Goal: Transaction & Acquisition: Purchase product/service

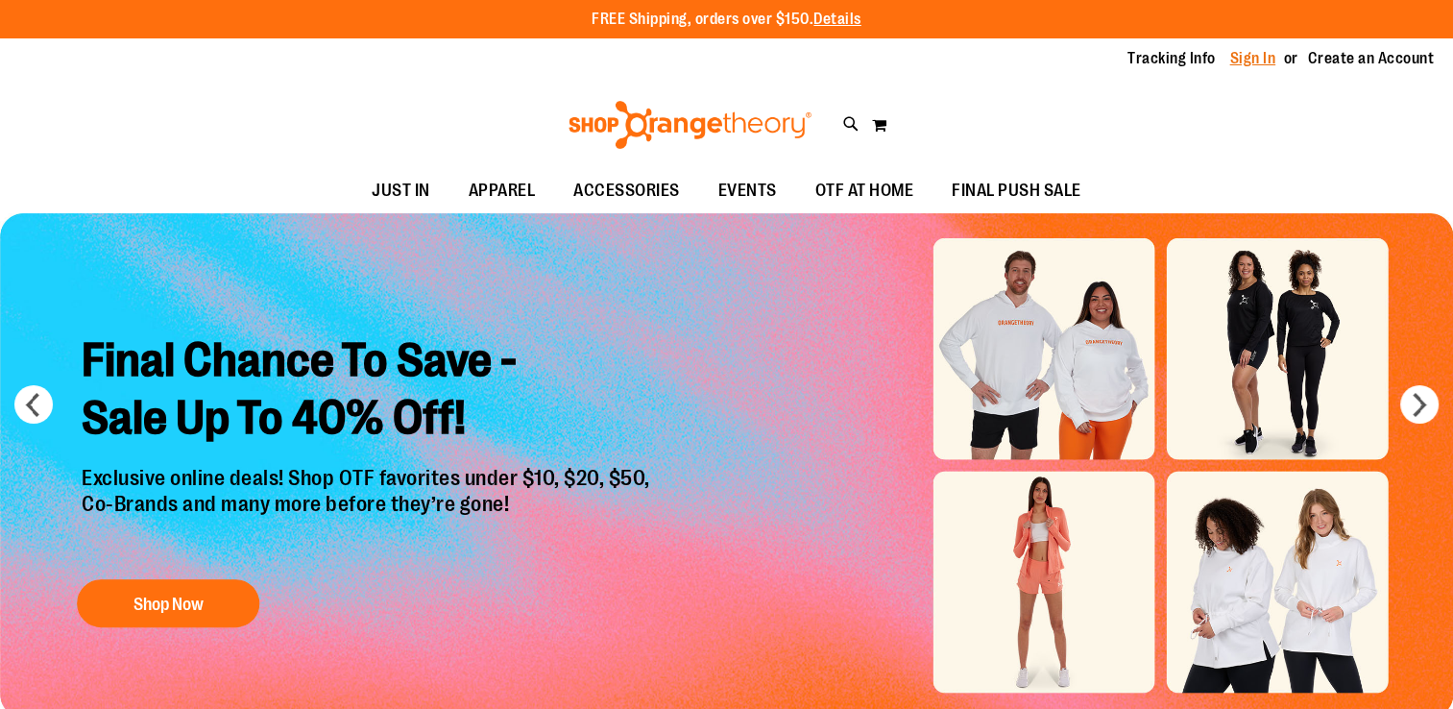
type input "**********"
click at [1264, 51] on link "Sign In" at bounding box center [1254, 58] width 46 height 21
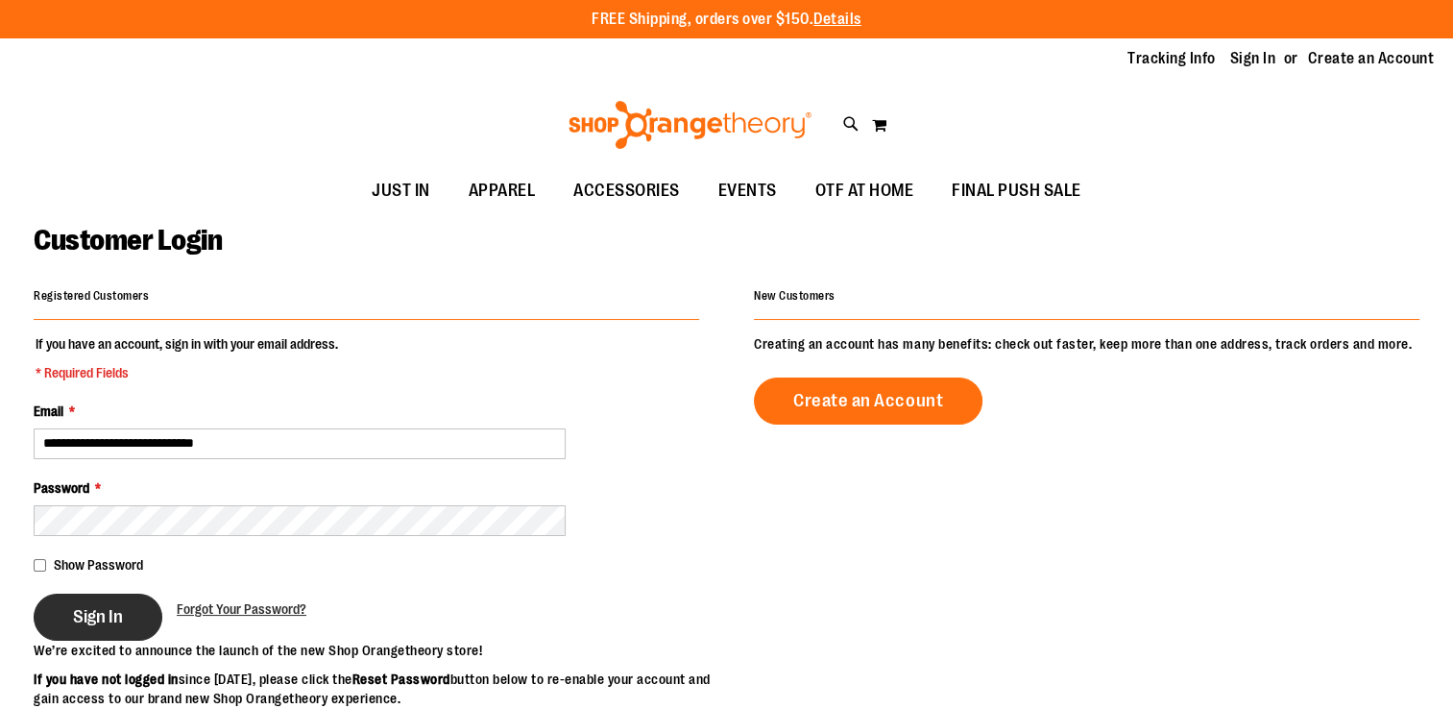
click at [96, 607] on span "Sign In" at bounding box center [98, 616] width 50 height 21
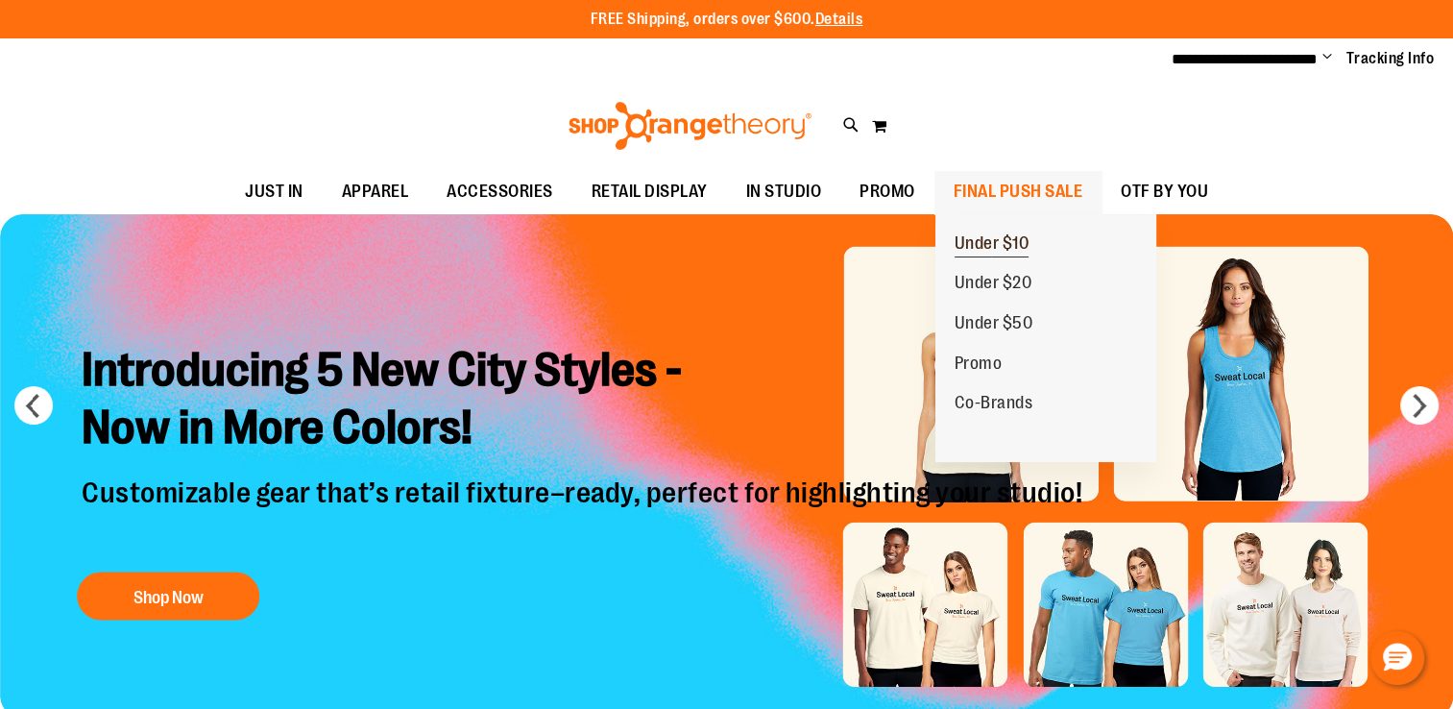
type input "**********"
click at [984, 231] on link "Under $10" at bounding box center [992, 244] width 113 height 40
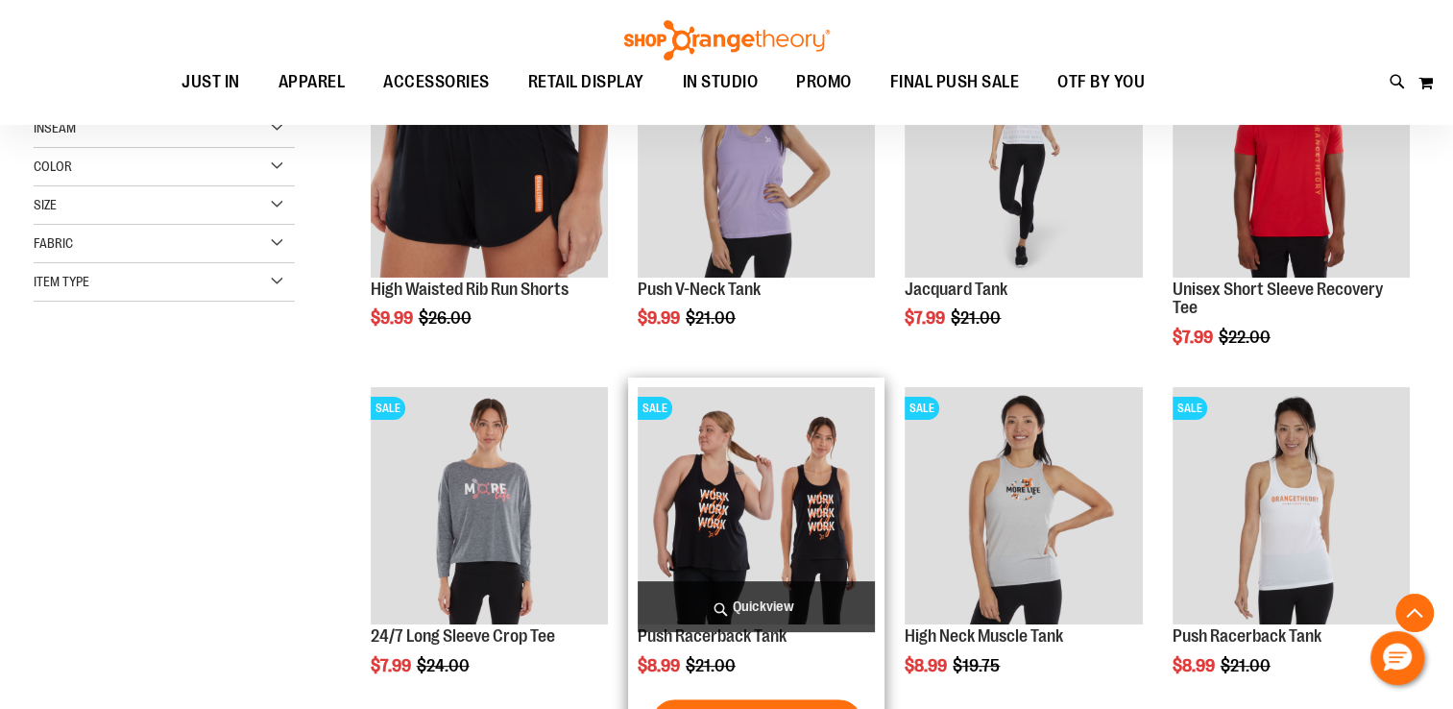
scroll to position [479, 0]
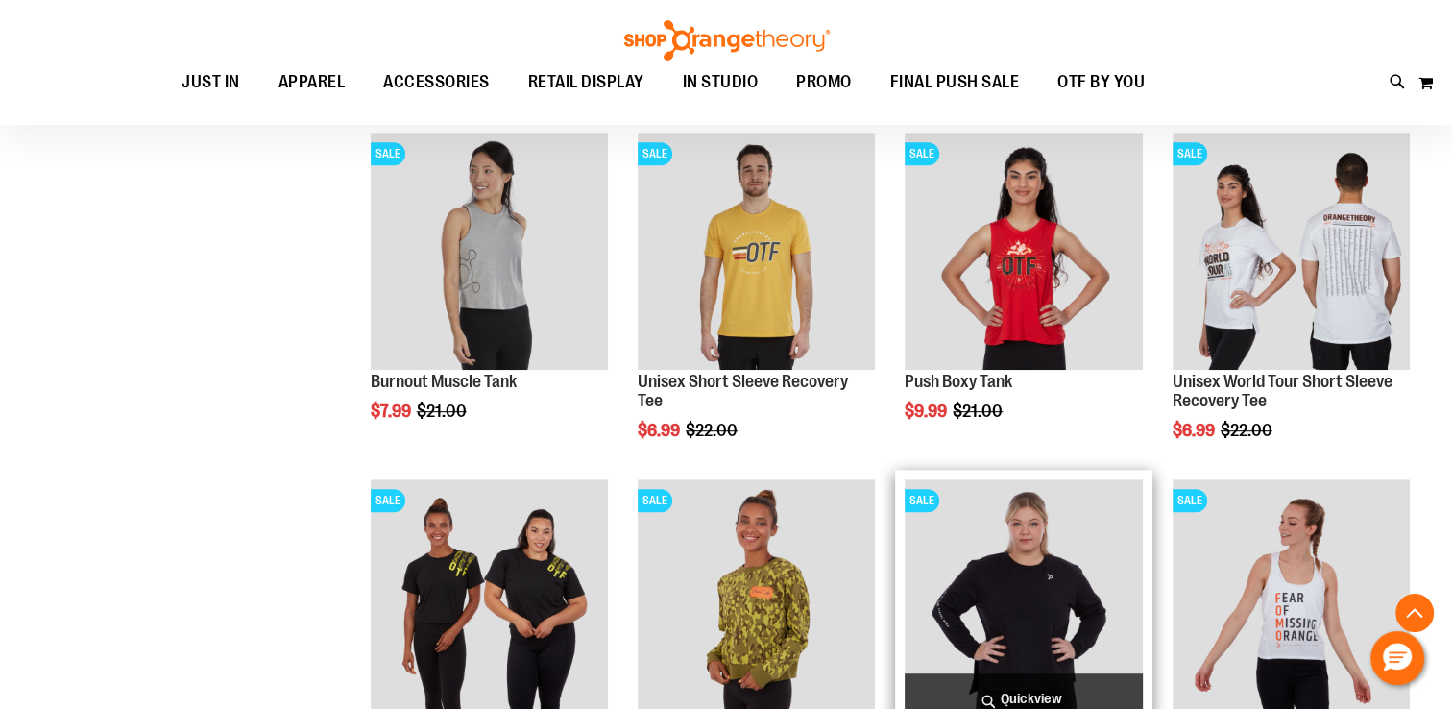
scroll to position [1152, 0]
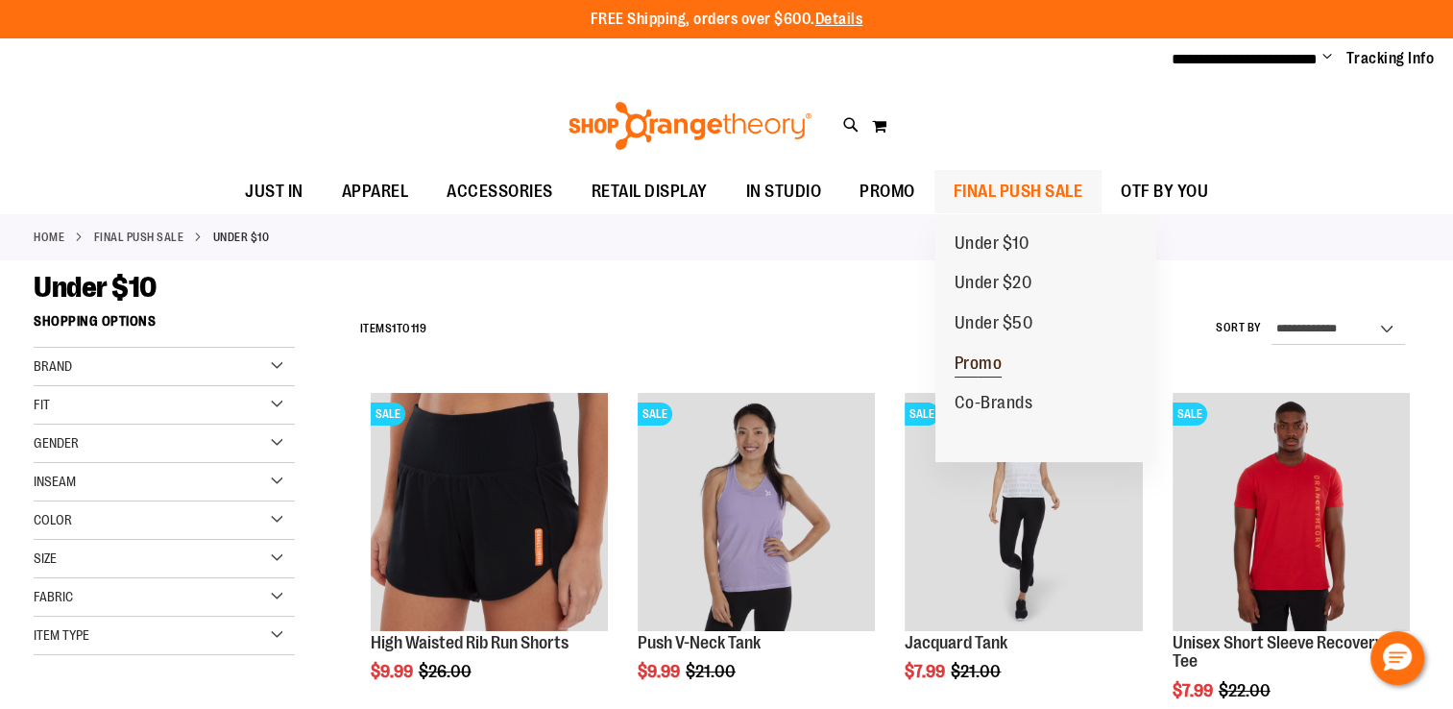
type input "**********"
click at [991, 363] on span "Promo" at bounding box center [979, 366] width 48 height 24
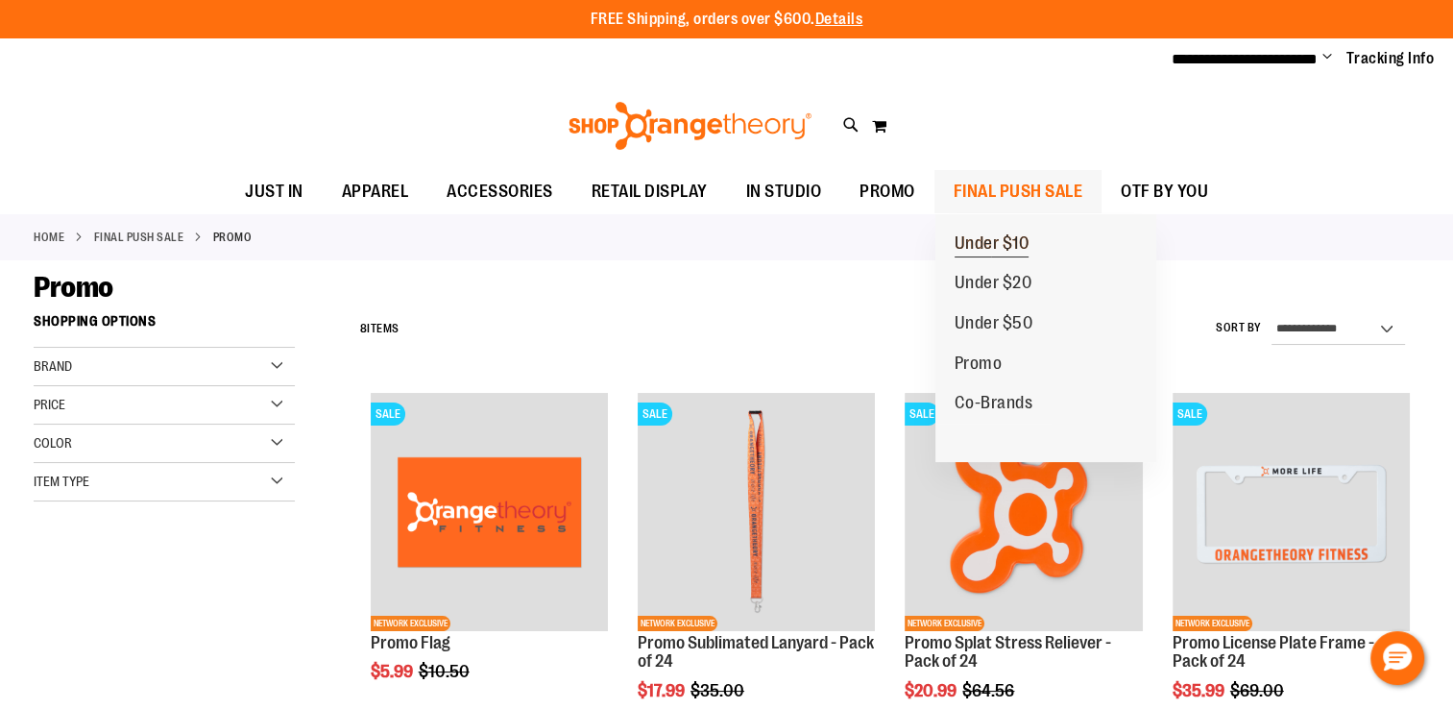
type input "**********"
click at [995, 245] on span "Under $10" at bounding box center [992, 245] width 75 height 24
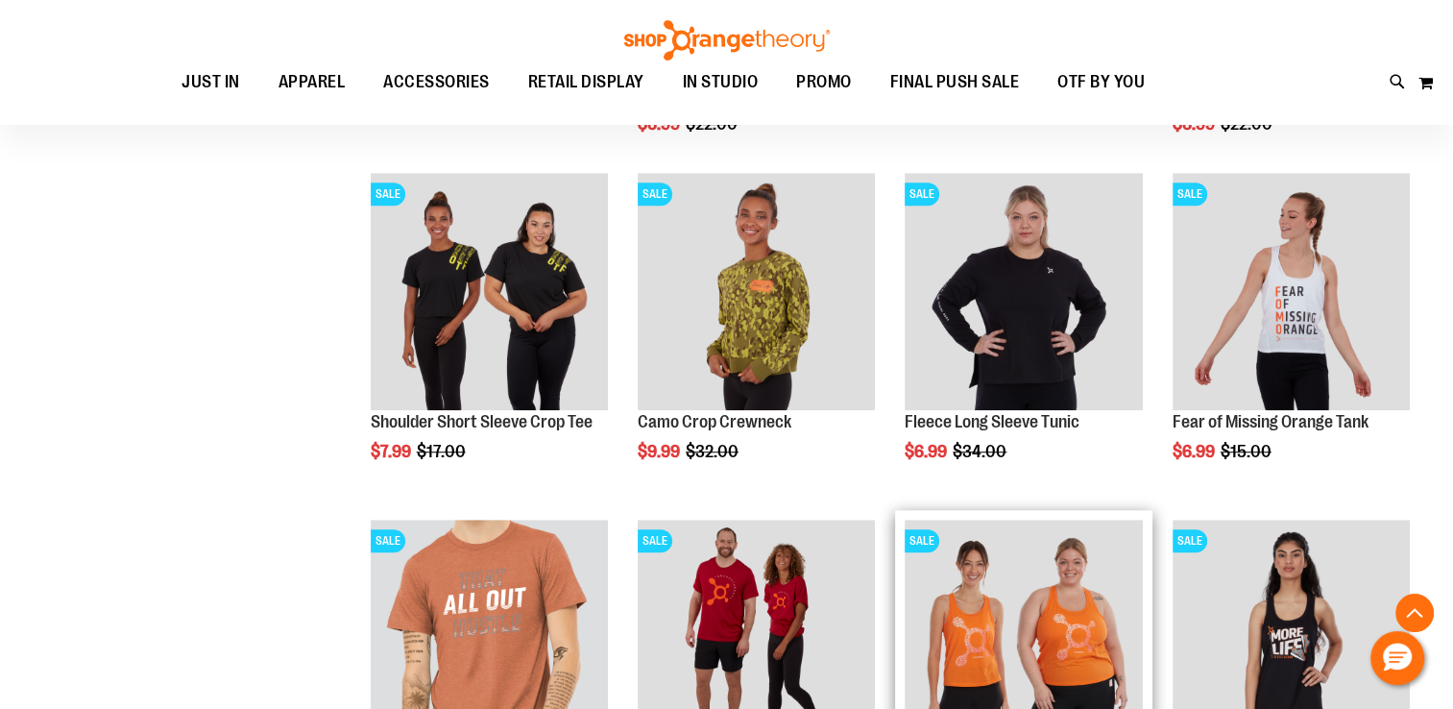
scroll to position [1248, 0]
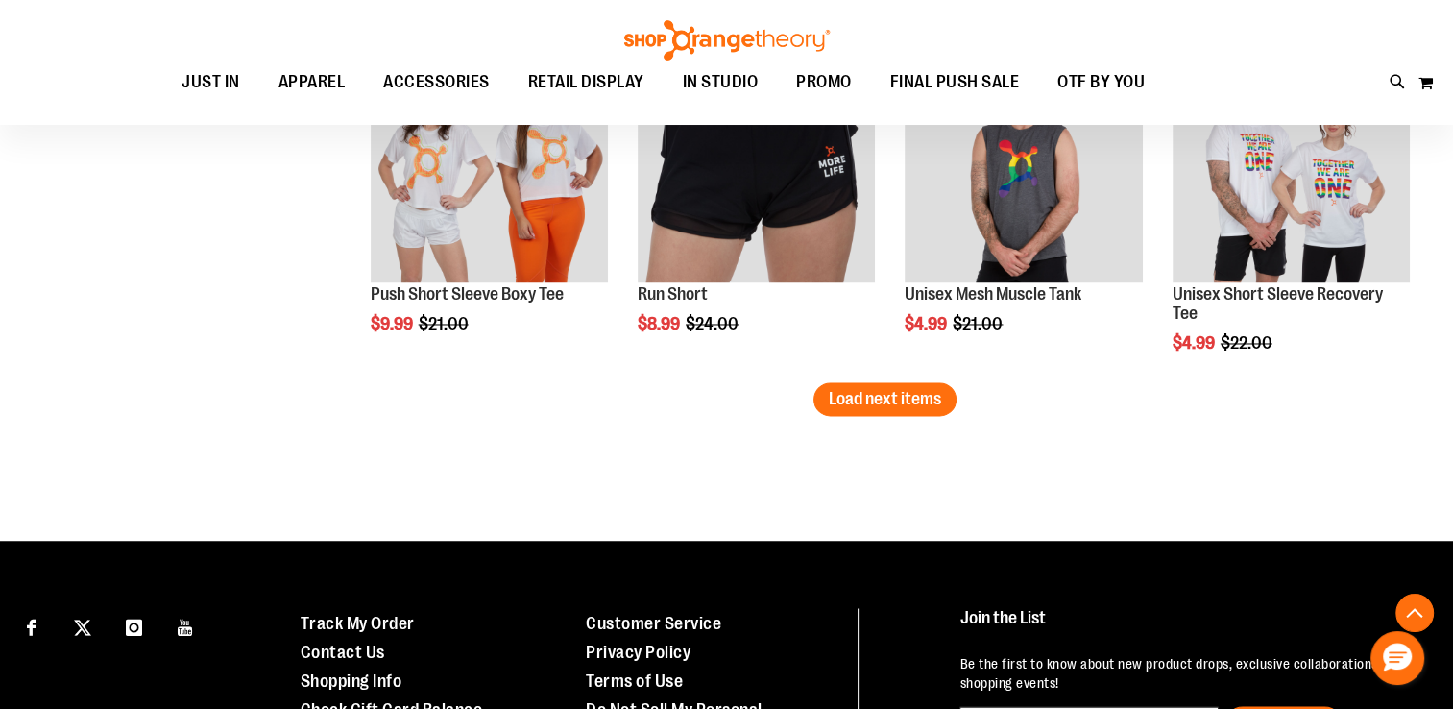
scroll to position [3169, 0]
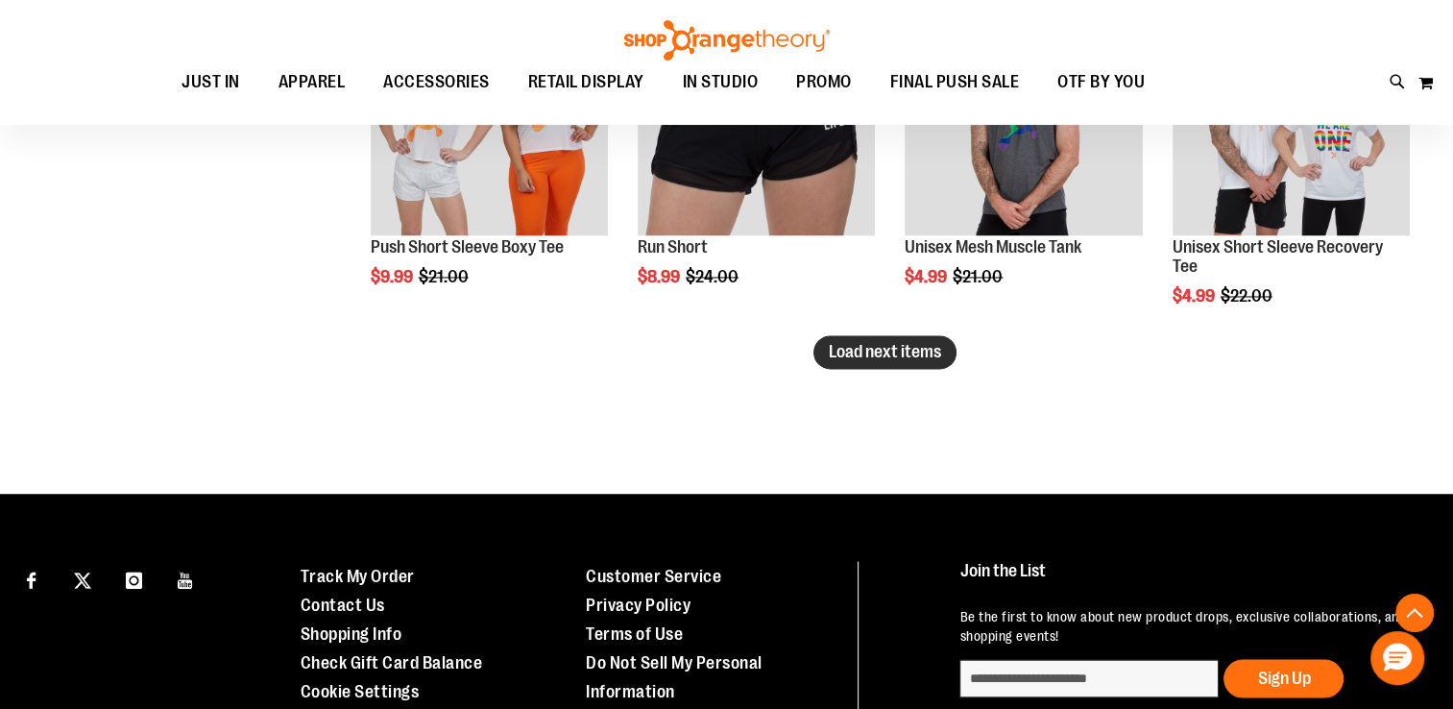
type input "**********"
click at [888, 356] on span "Load next items" at bounding box center [885, 351] width 112 height 19
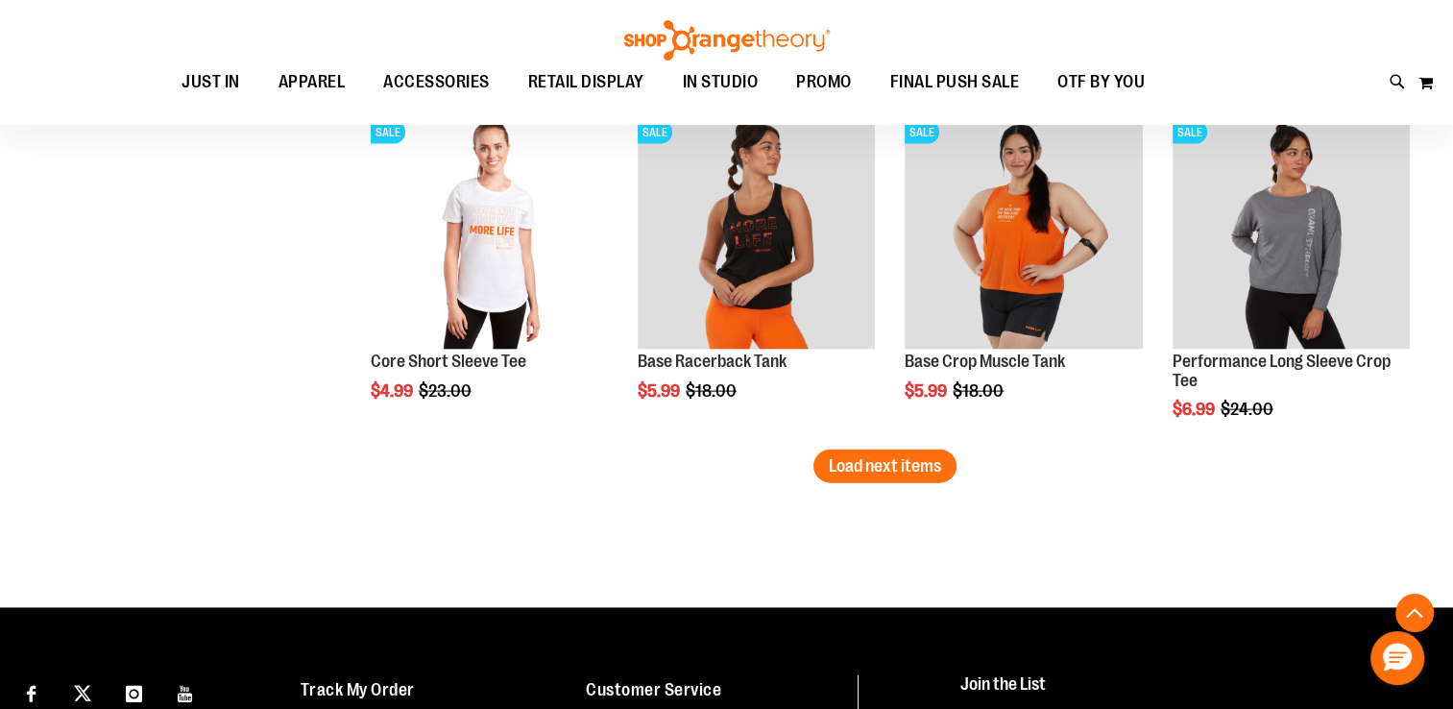
scroll to position [4130, 0]
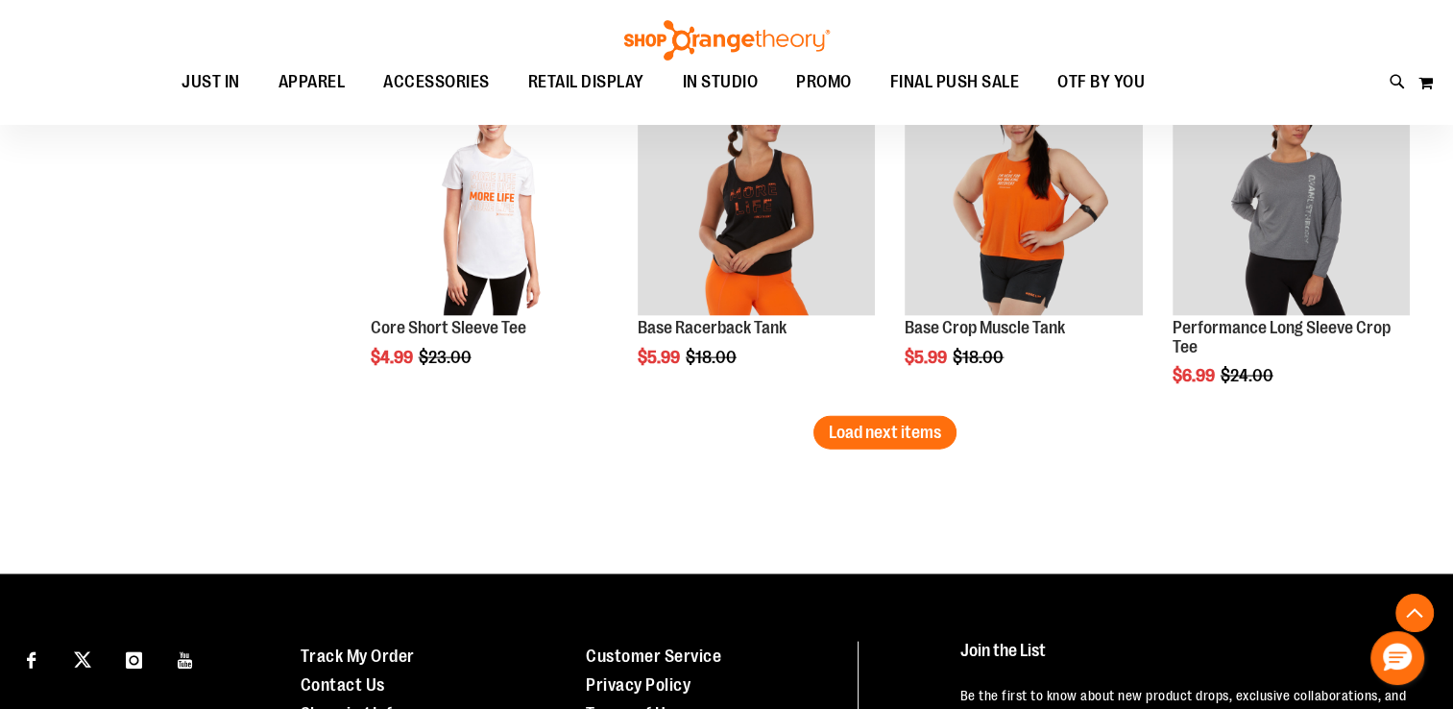
click at [833, 435] on span "Load next items" at bounding box center [885, 432] width 112 height 19
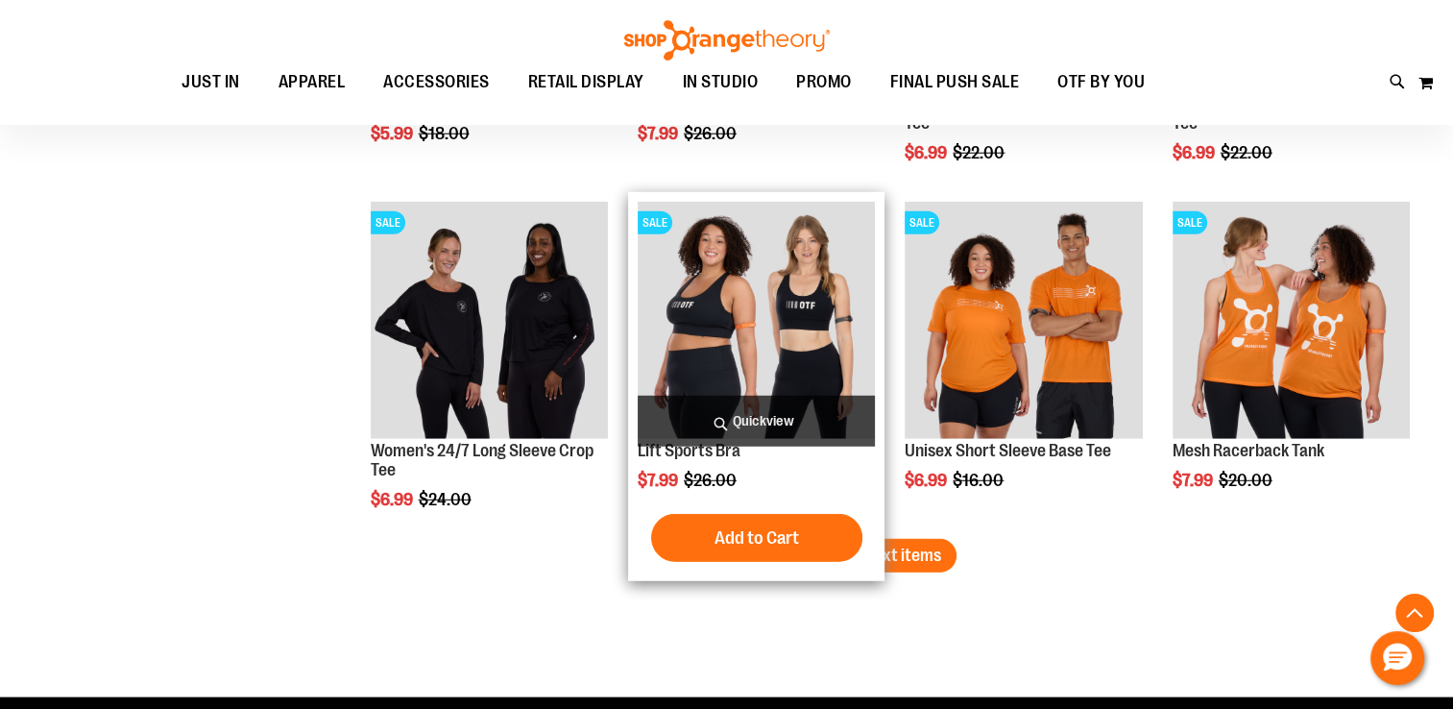
scroll to position [5090, 0]
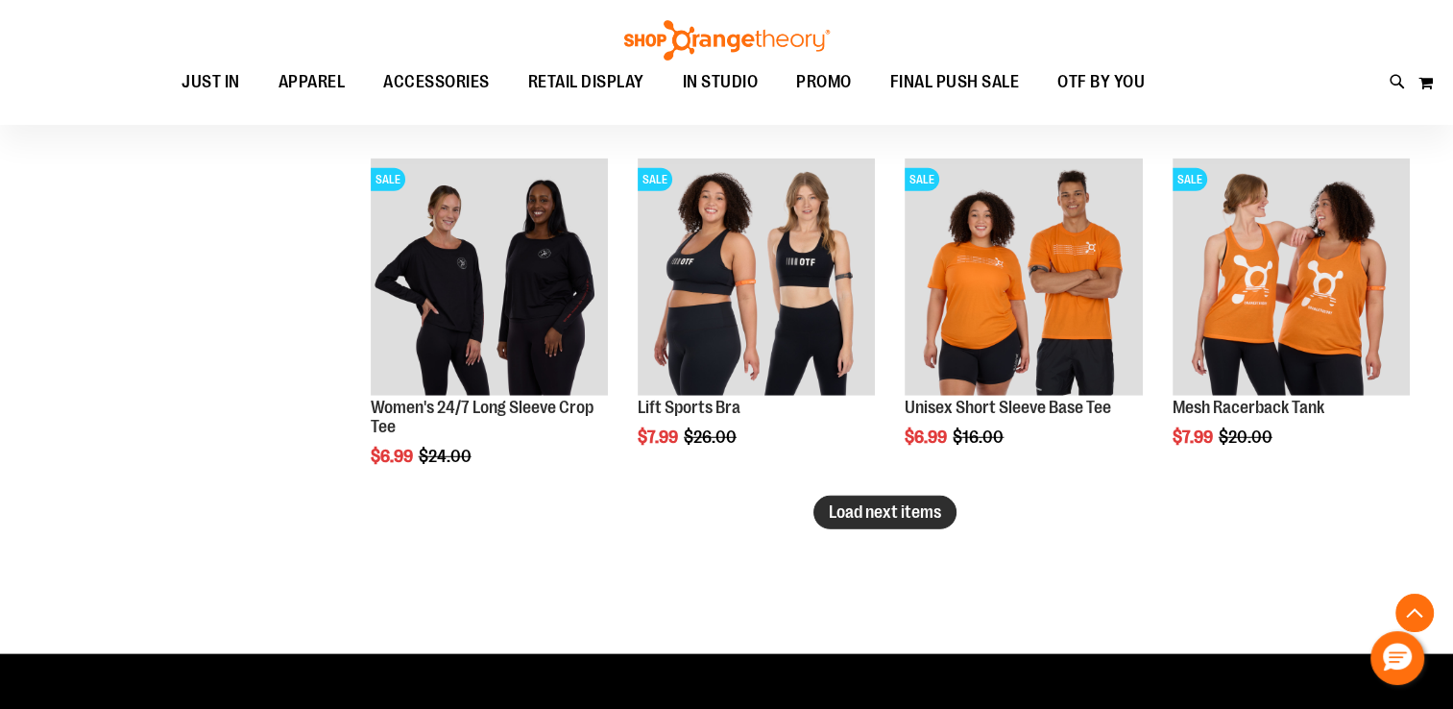
drag, startPoint x: 897, startPoint y: 513, endPoint x: 885, endPoint y: 519, distance: 13.8
click at [894, 514] on span "Load next items" at bounding box center [885, 511] width 112 height 19
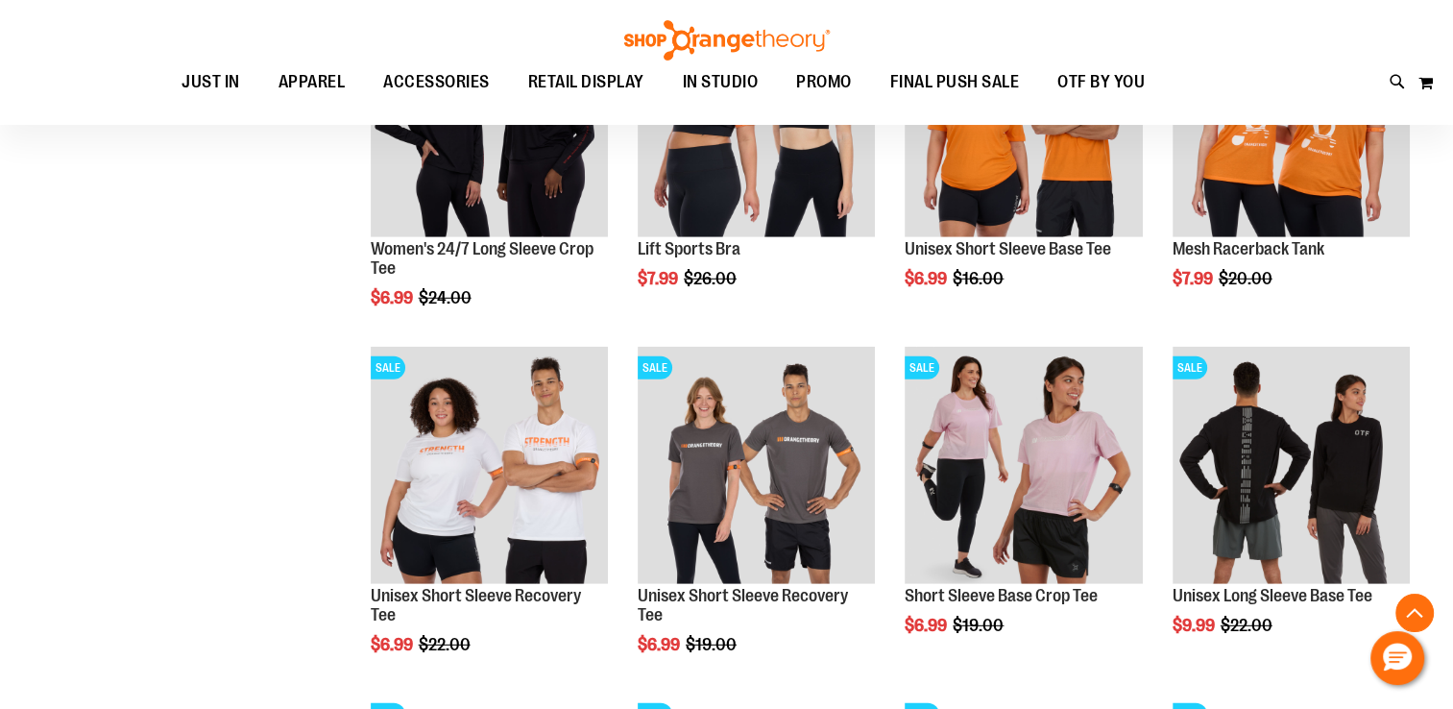
scroll to position [5282, 0]
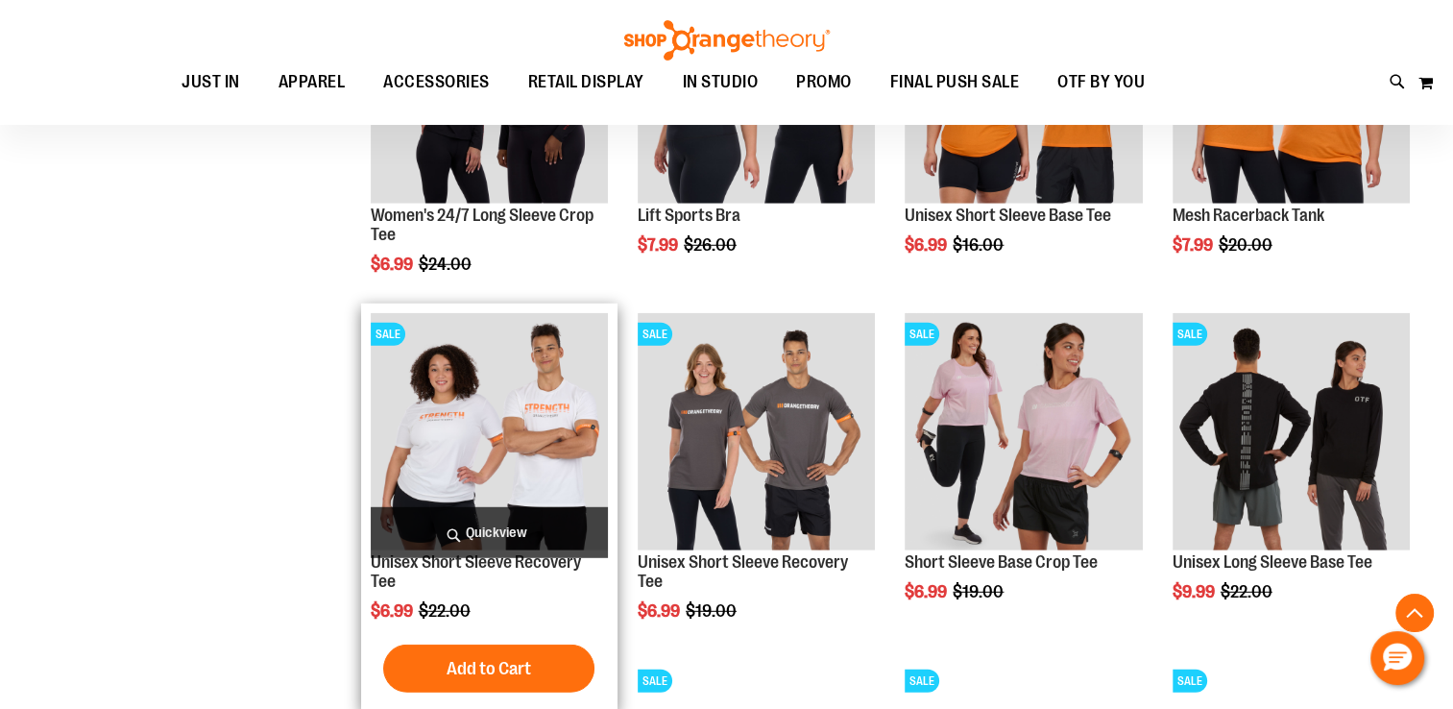
click at [474, 440] on img "product" at bounding box center [489, 431] width 237 height 237
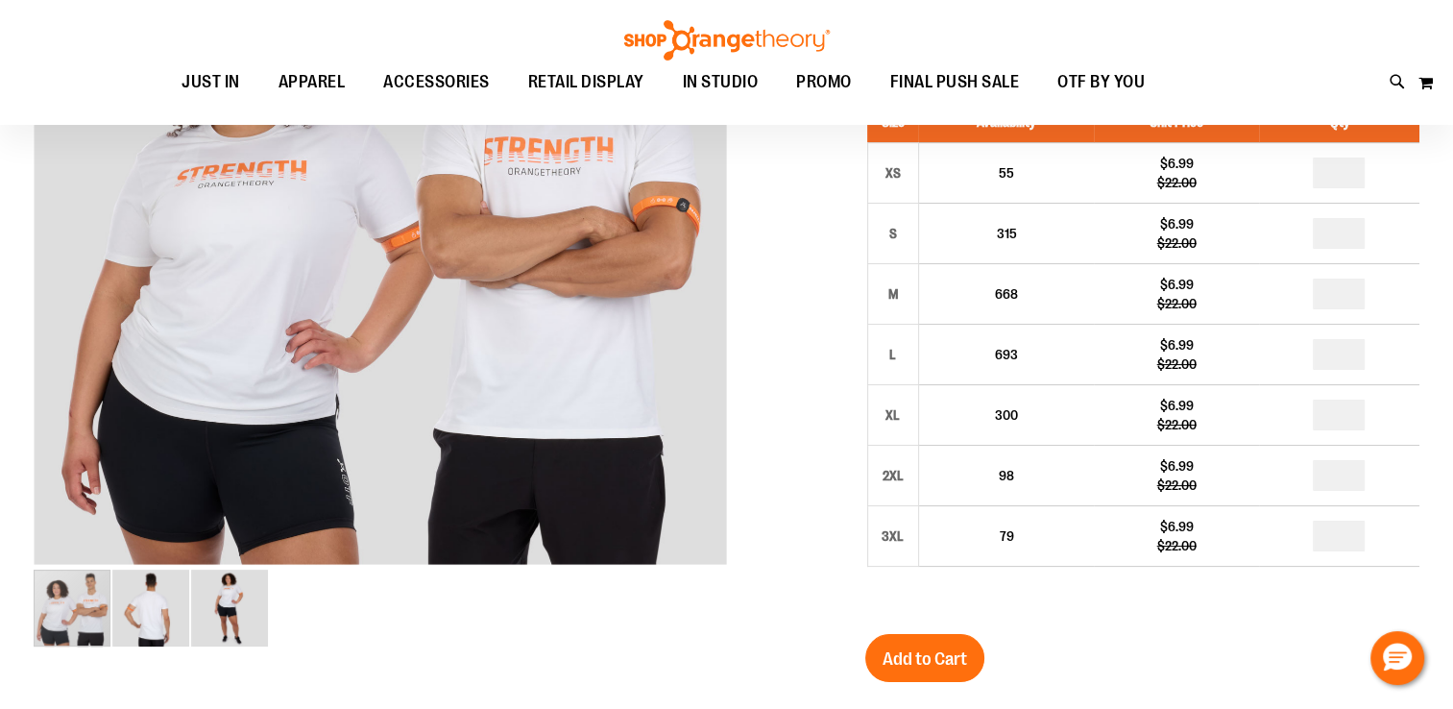
scroll to position [95, 0]
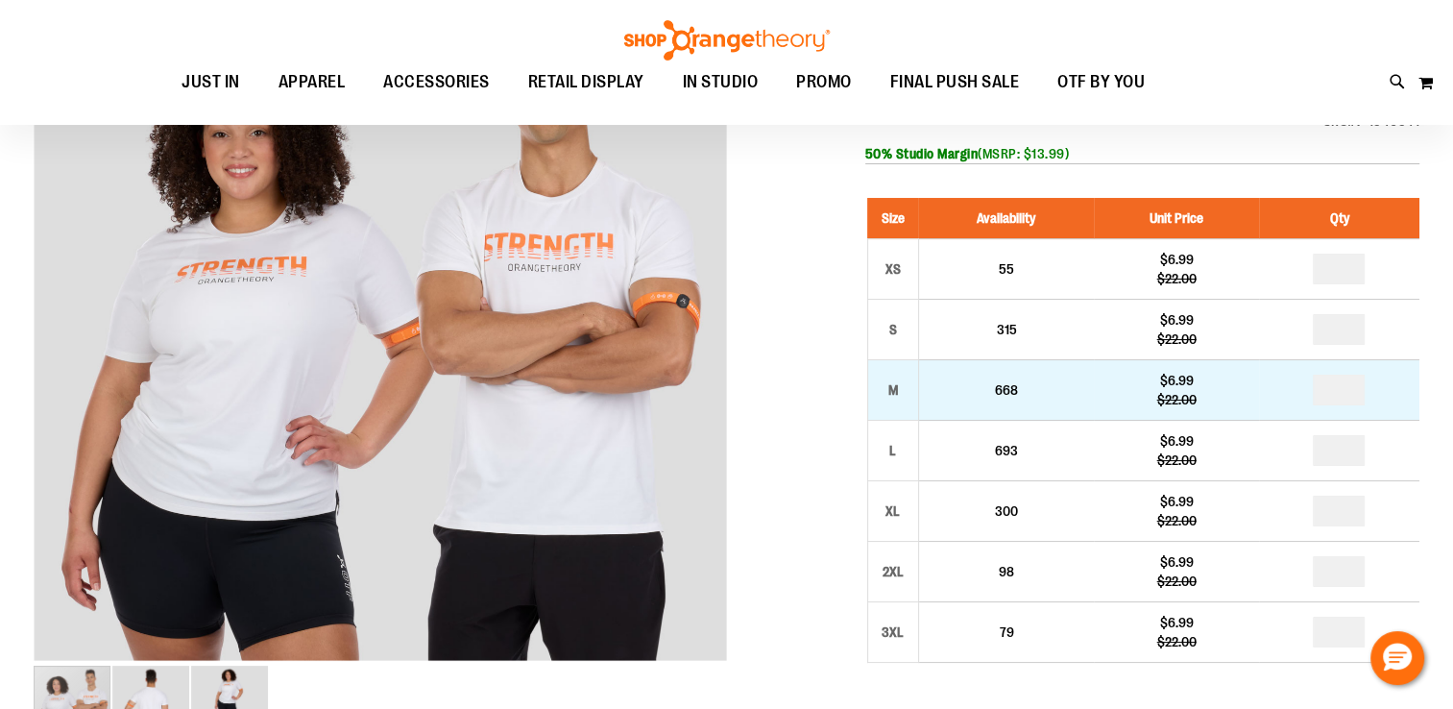
type input "**********"
click at [1347, 398] on input "number" at bounding box center [1339, 390] width 52 height 31
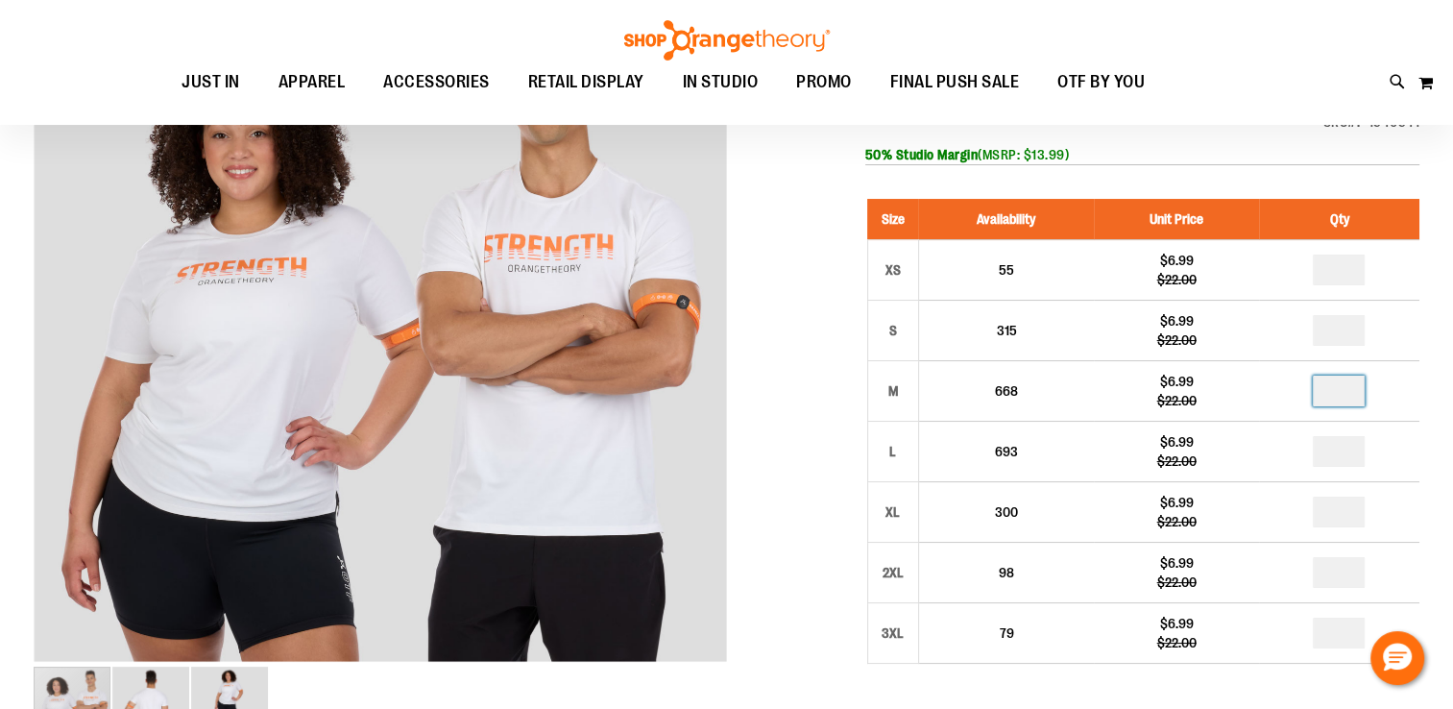
scroll to position [0, 0]
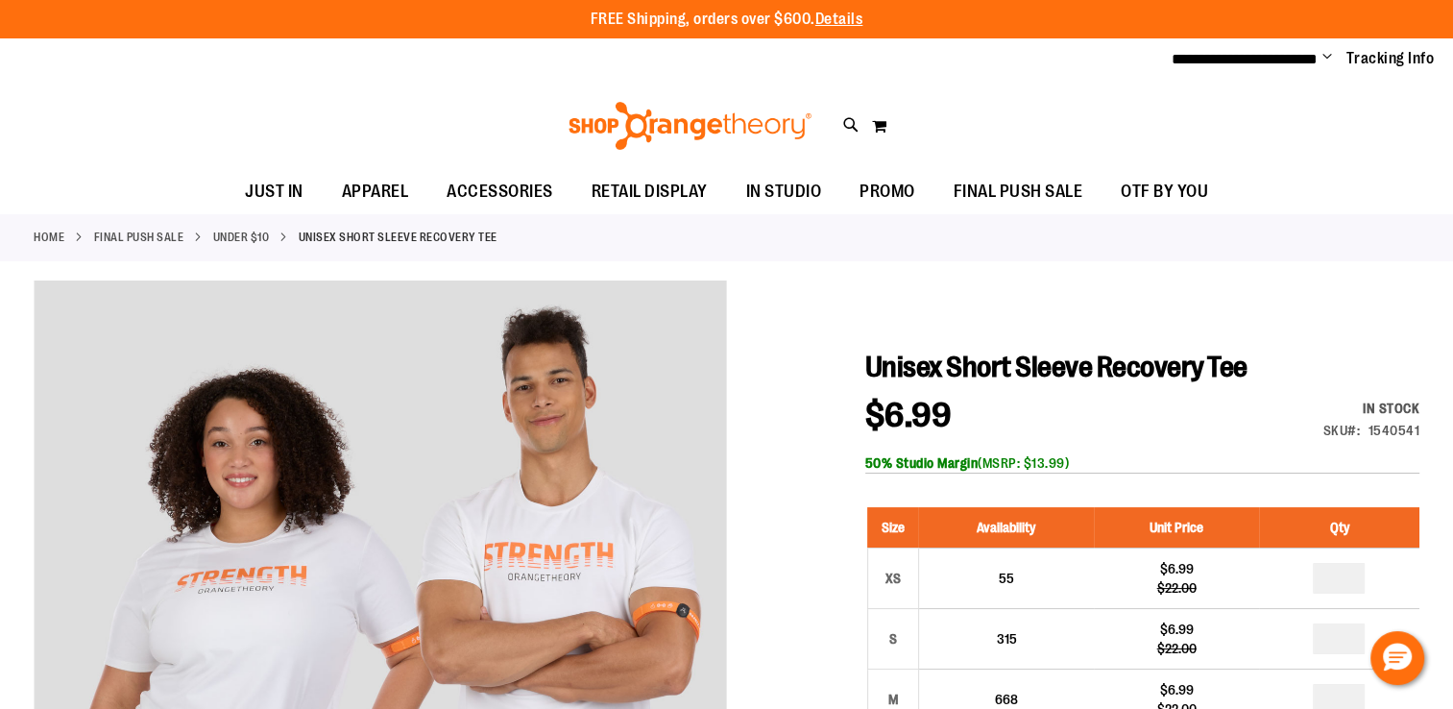
type input "*"
click at [257, 230] on link "Under $10" at bounding box center [241, 237] width 57 height 17
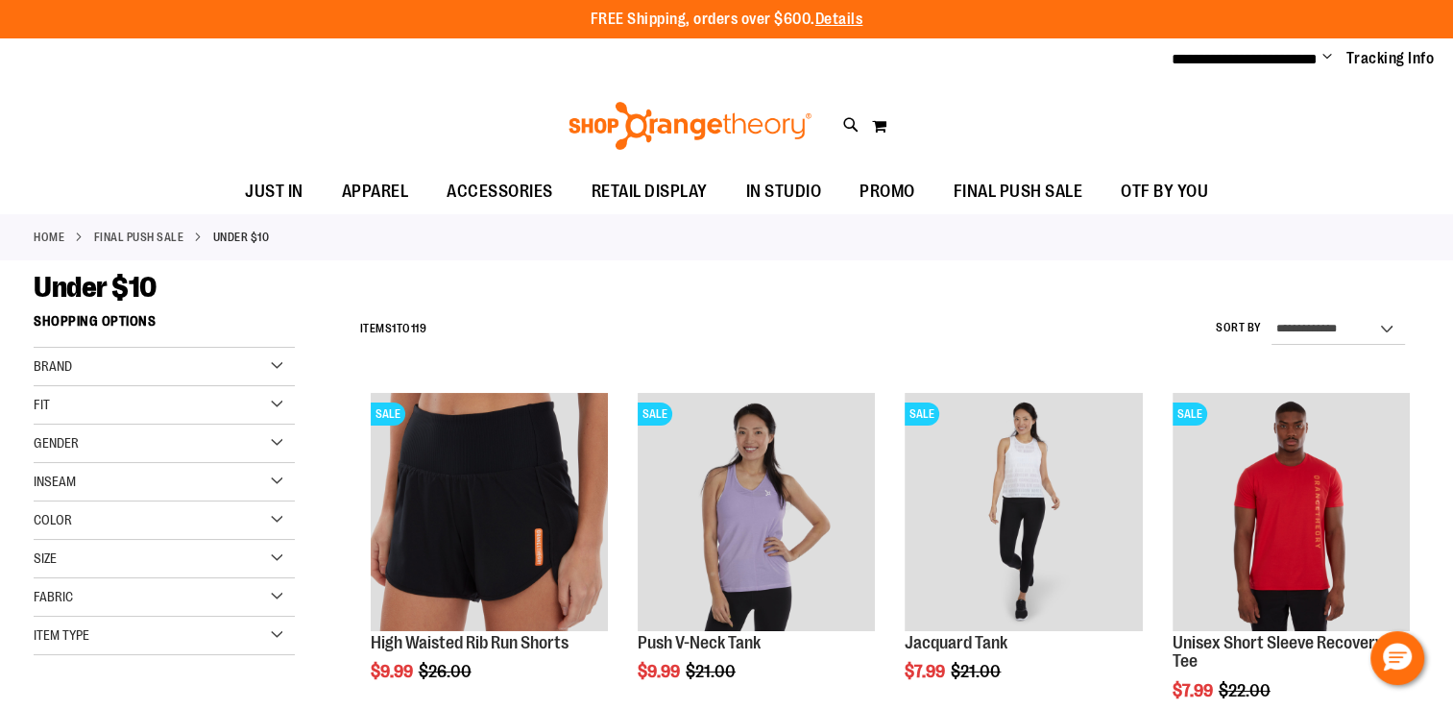
type input "**********"
click at [145, 434] on div "Gender" at bounding box center [164, 444] width 261 height 38
click at [45, 521] on link "Unisex 19 items" at bounding box center [154, 523] width 251 height 20
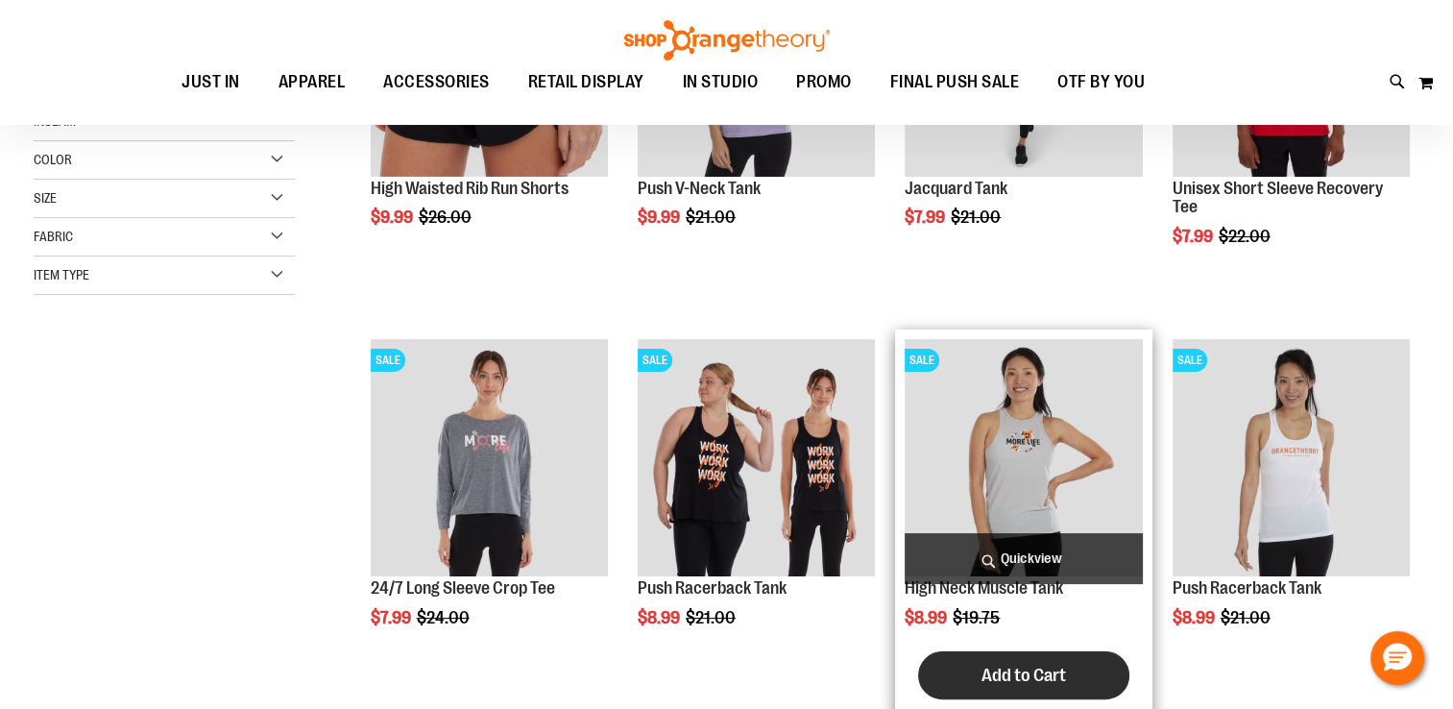
scroll to position [207, 0]
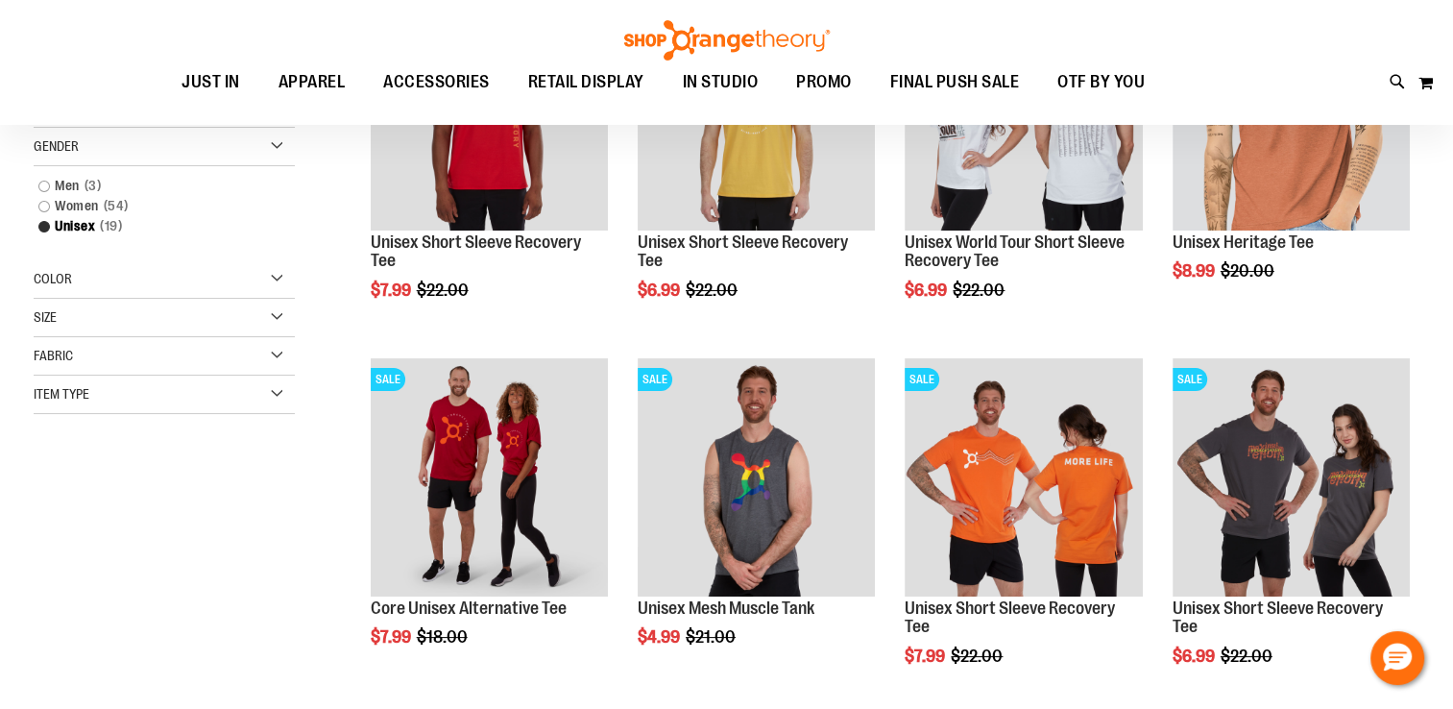
scroll to position [282, 0]
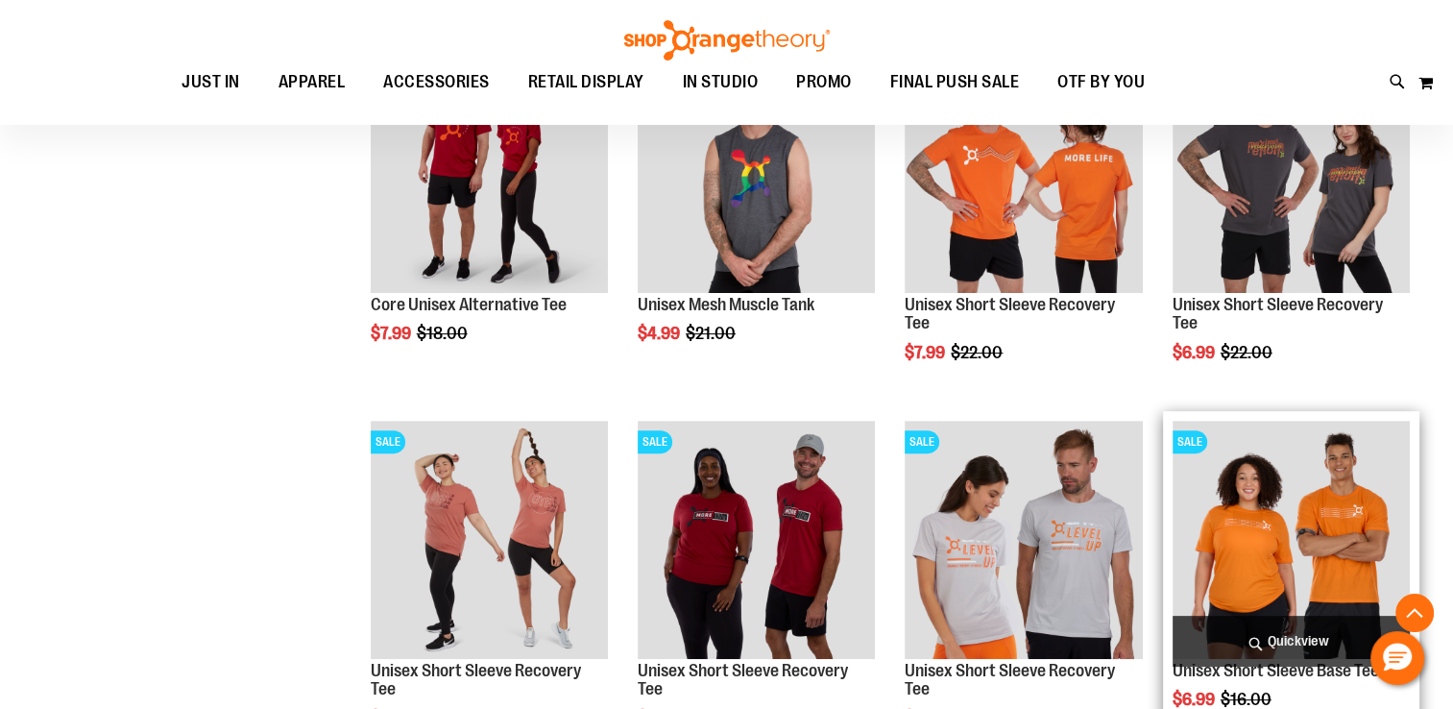
scroll to position [378, 0]
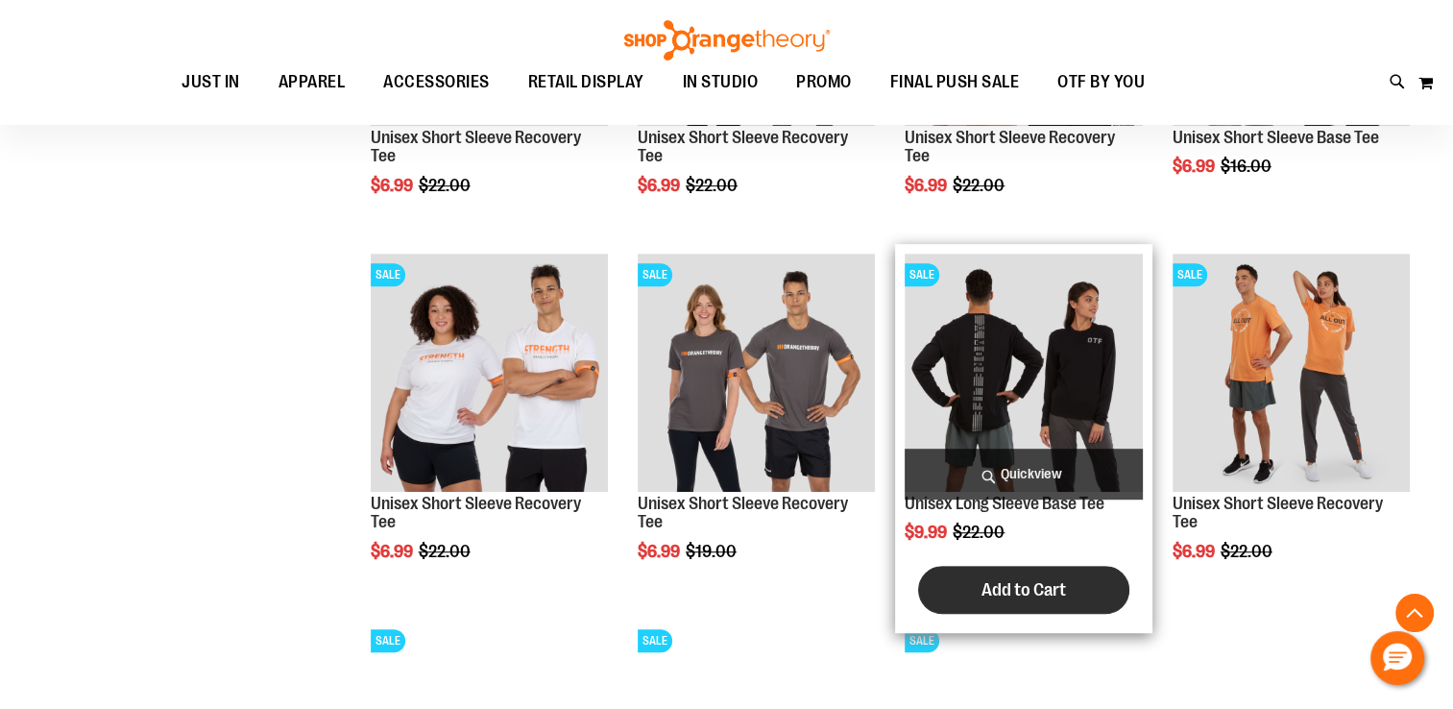
scroll to position [1051, 0]
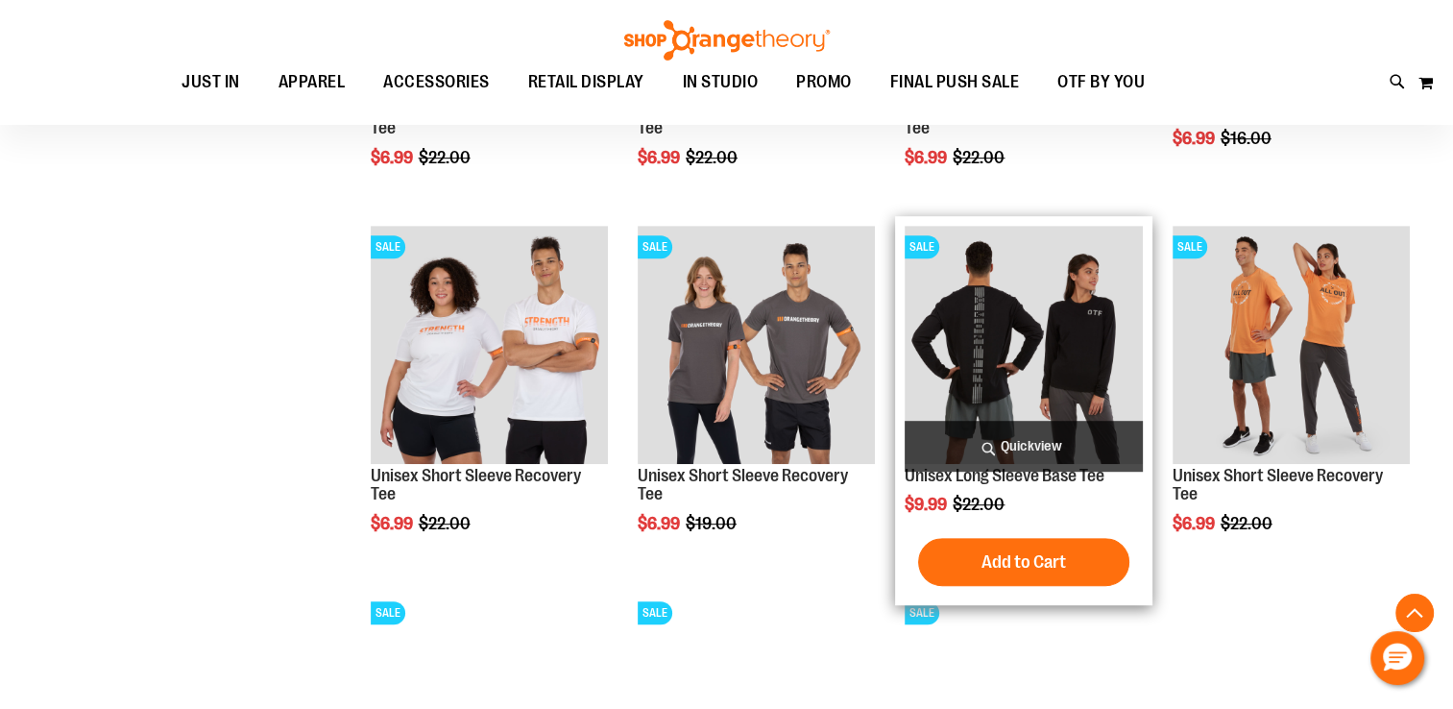
click at [1026, 365] on img "product" at bounding box center [1023, 344] width 237 height 237
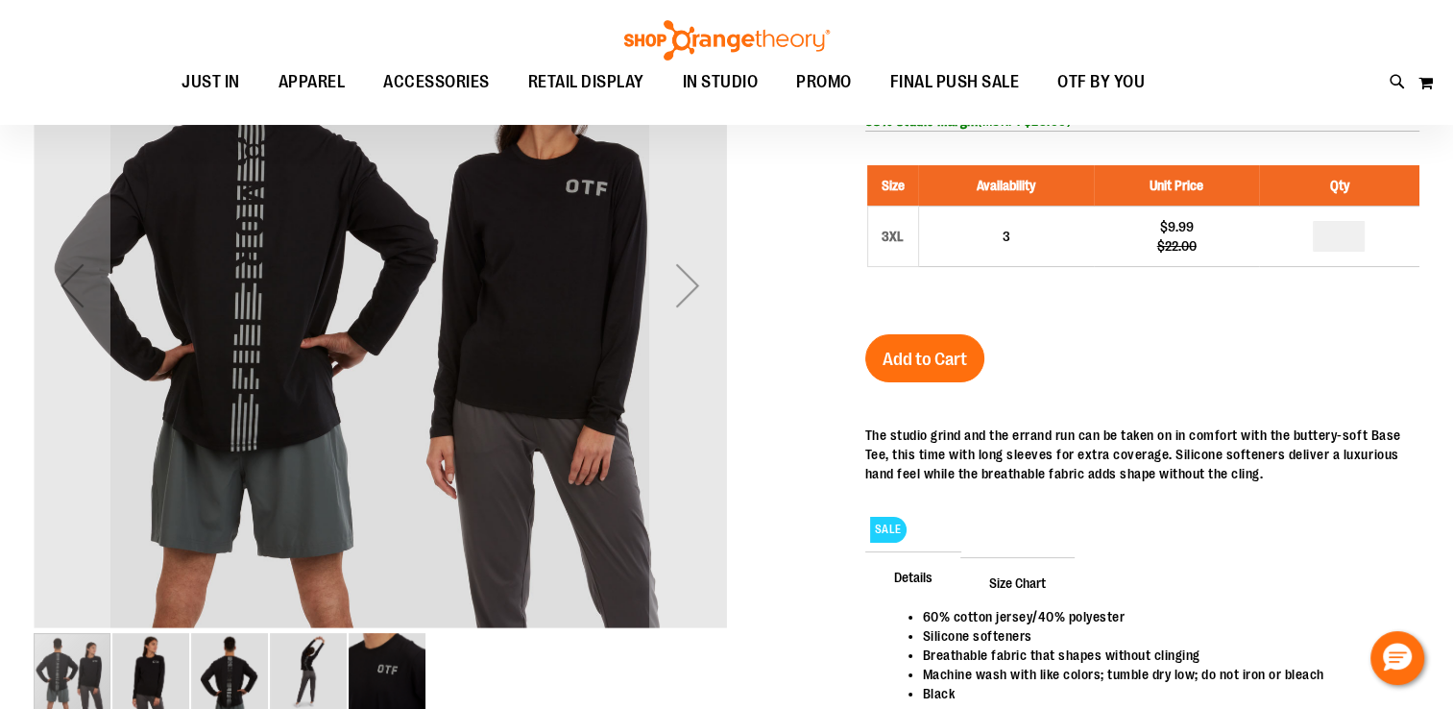
scroll to position [95, 0]
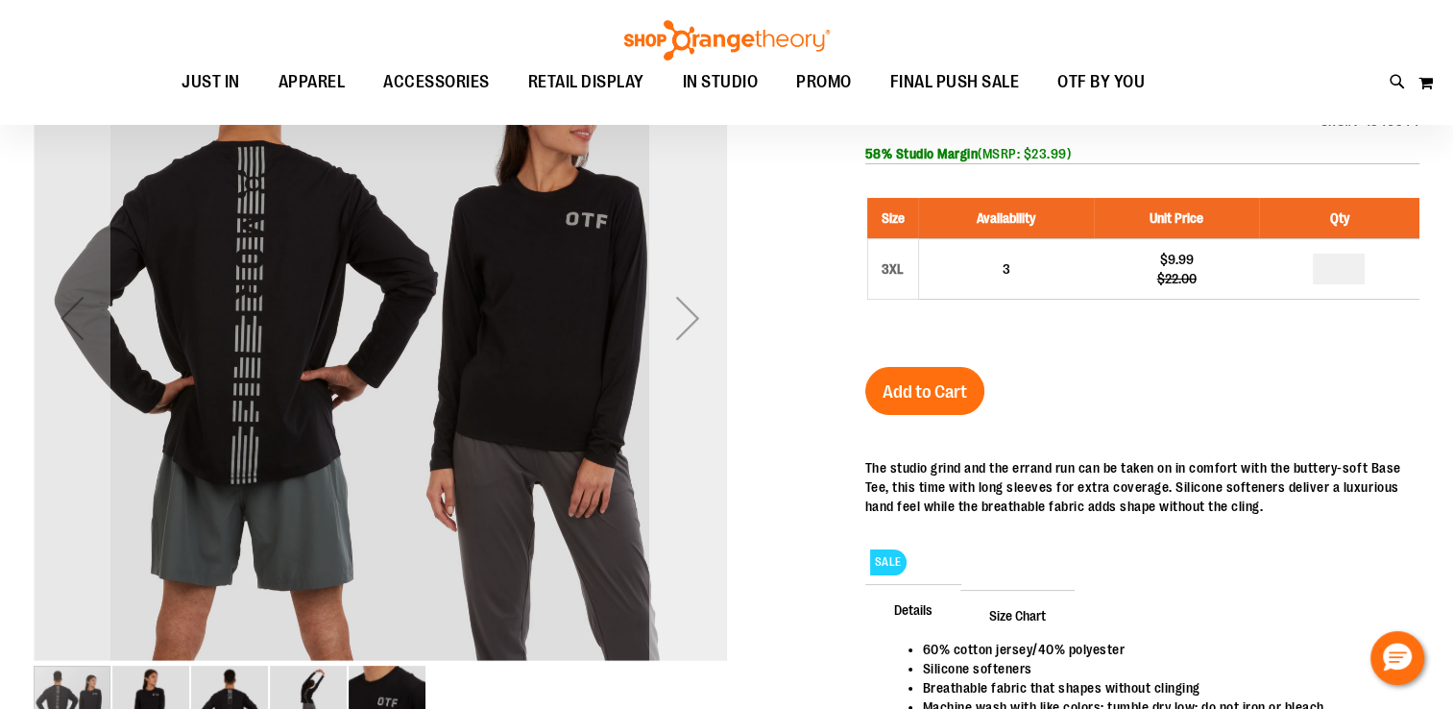
type input "**********"
click at [695, 336] on div "Next" at bounding box center [687, 318] width 77 height 77
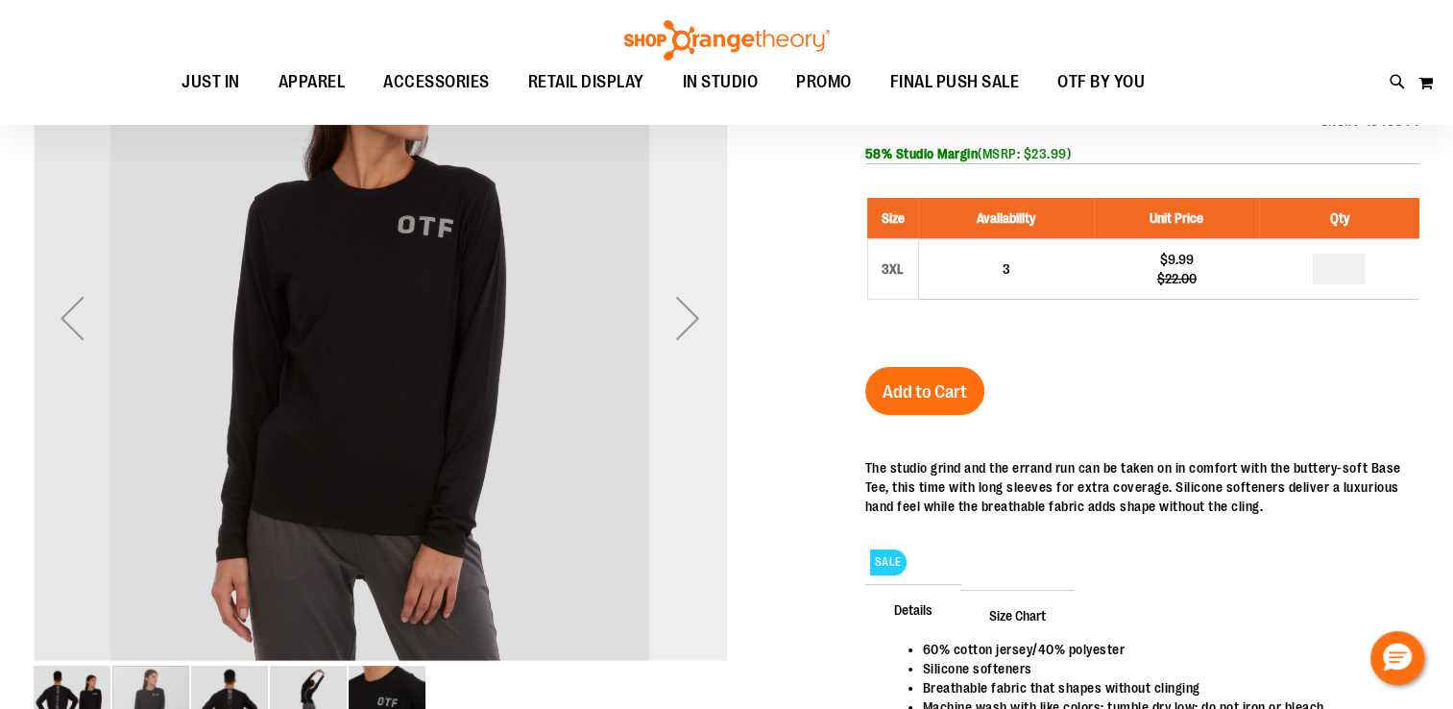
click at [700, 330] on div "Next" at bounding box center [687, 318] width 77 height 77
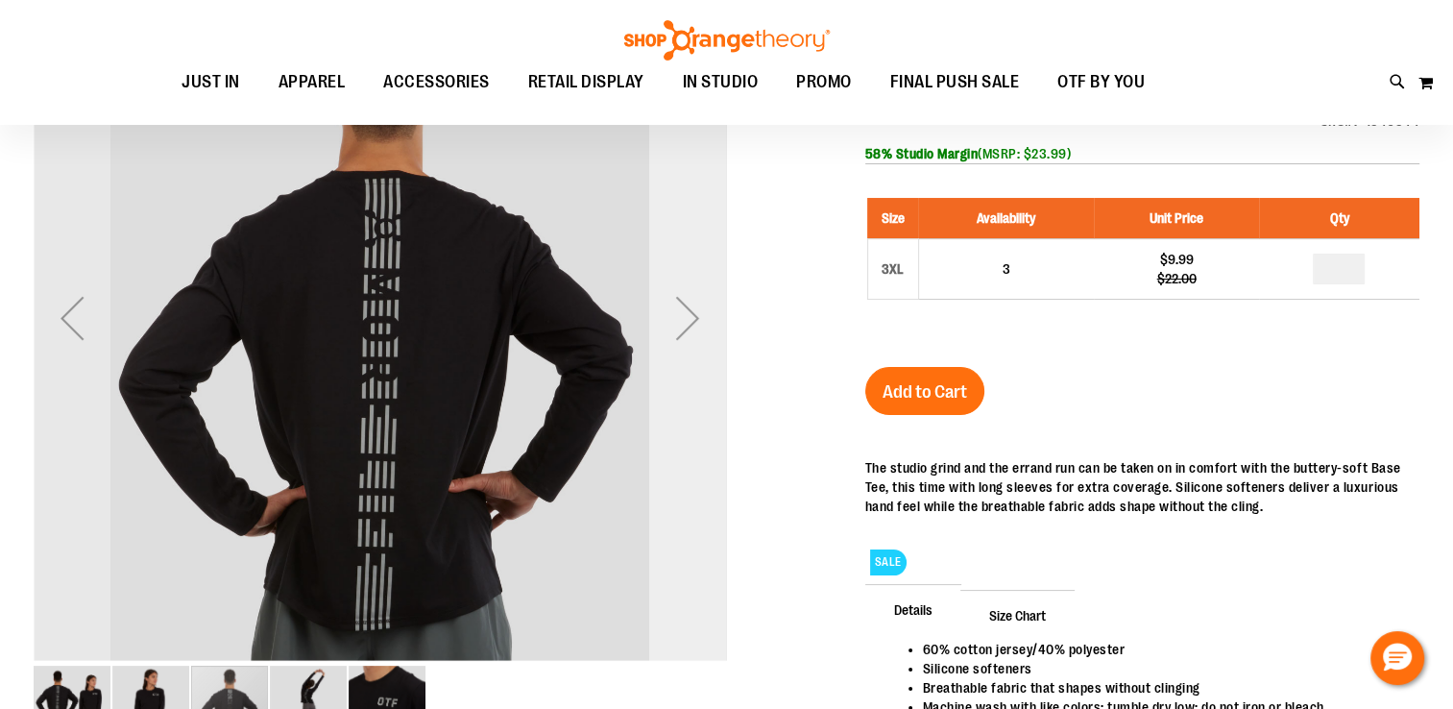
click at [695, 329] on div "Next" at bounding box center [687, 318] width 77 height 77
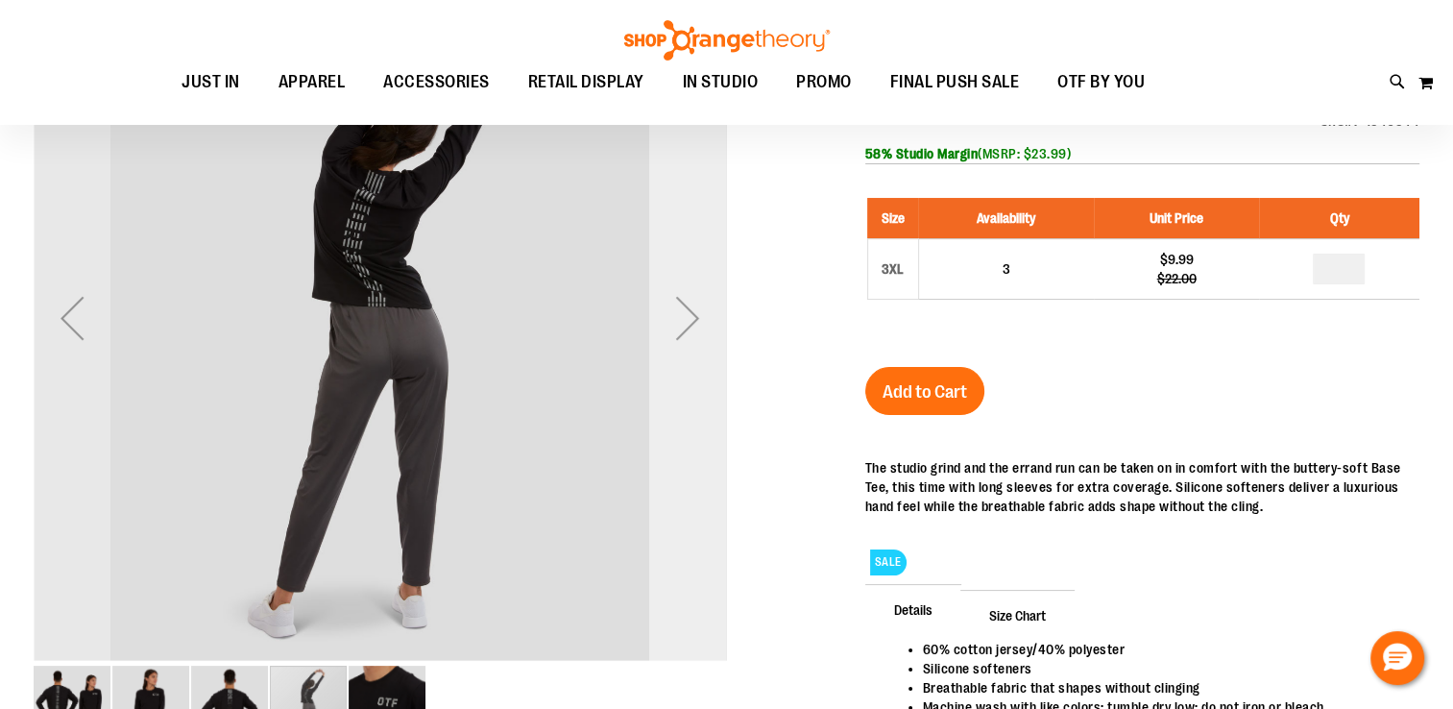
click at [695, 325] on div "Next" at bounding box center [687, 318] width 77 height 77
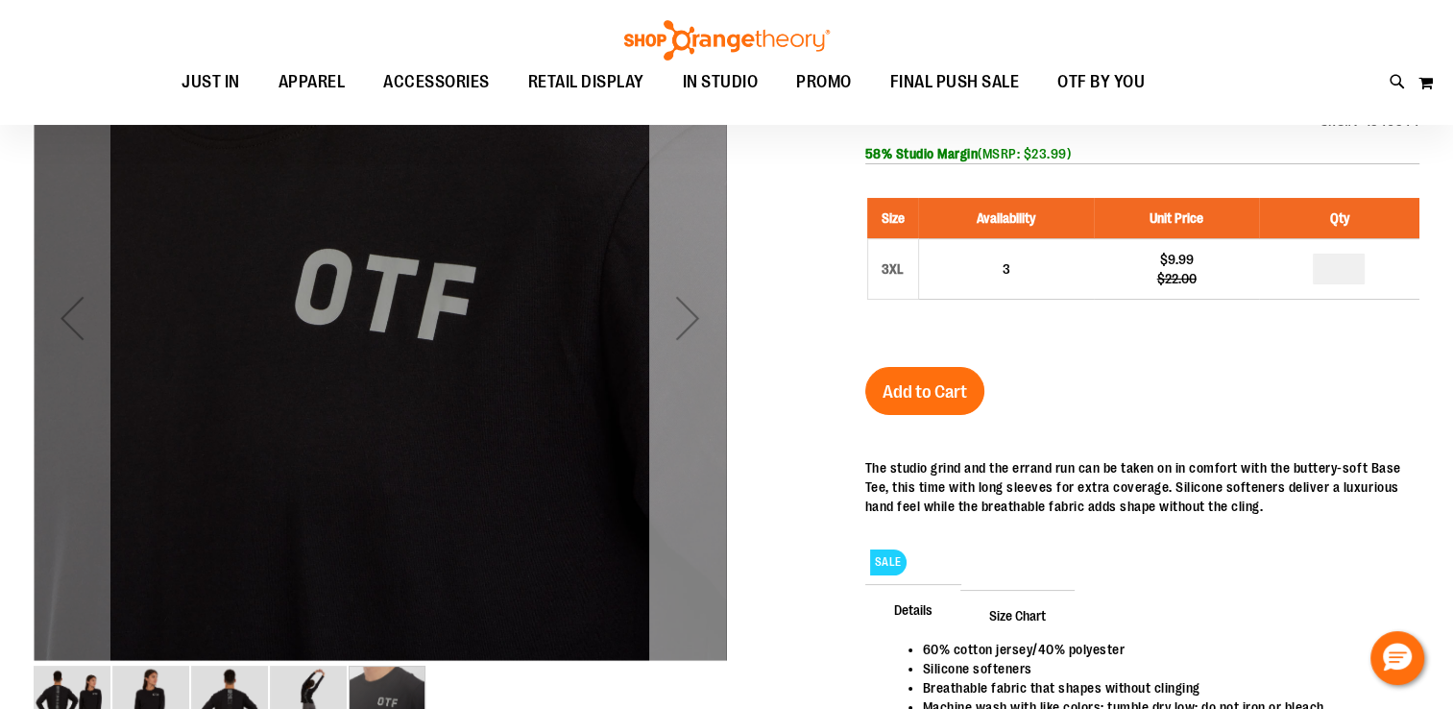
click at [688, 340] on div "Next" at bounding box center [687, 318] width 77 height 77
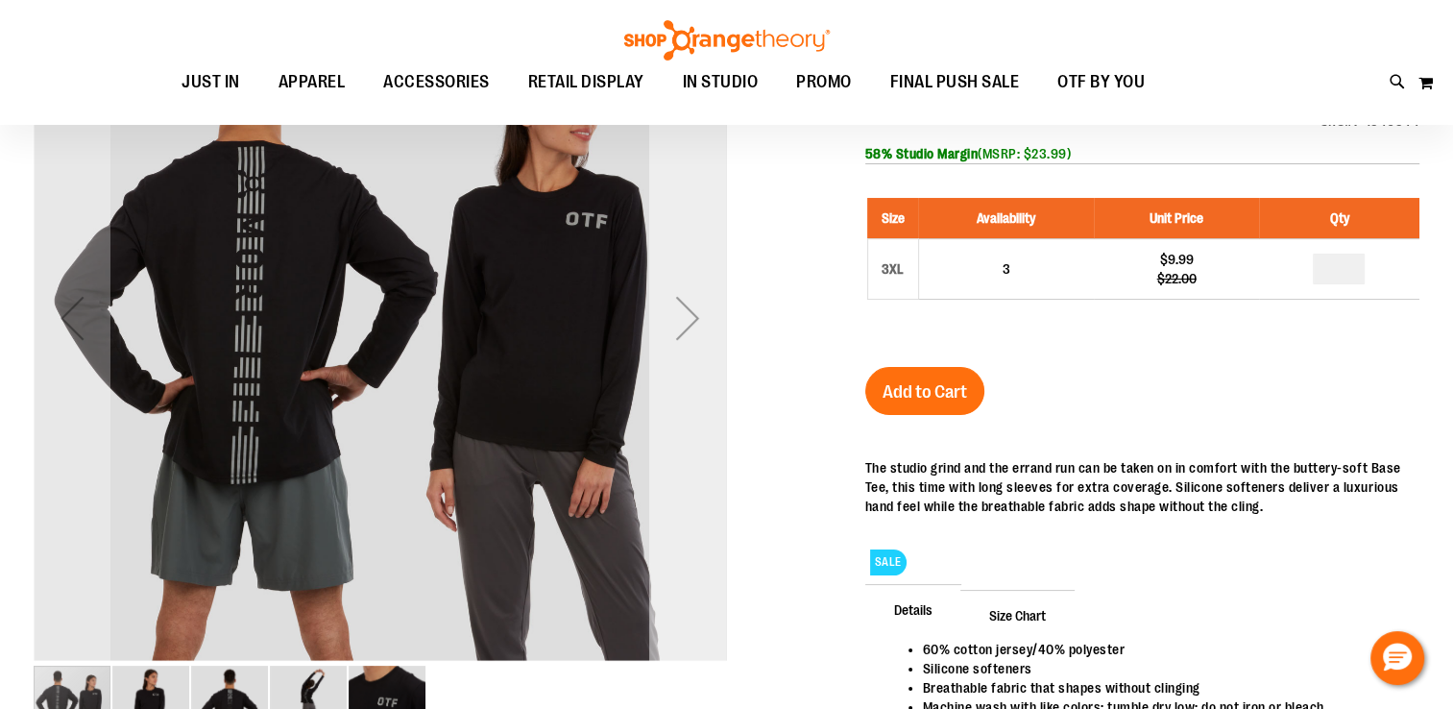
click at [688, 340] on div "Next" at bounding box center [687, 318] width 77 height 77
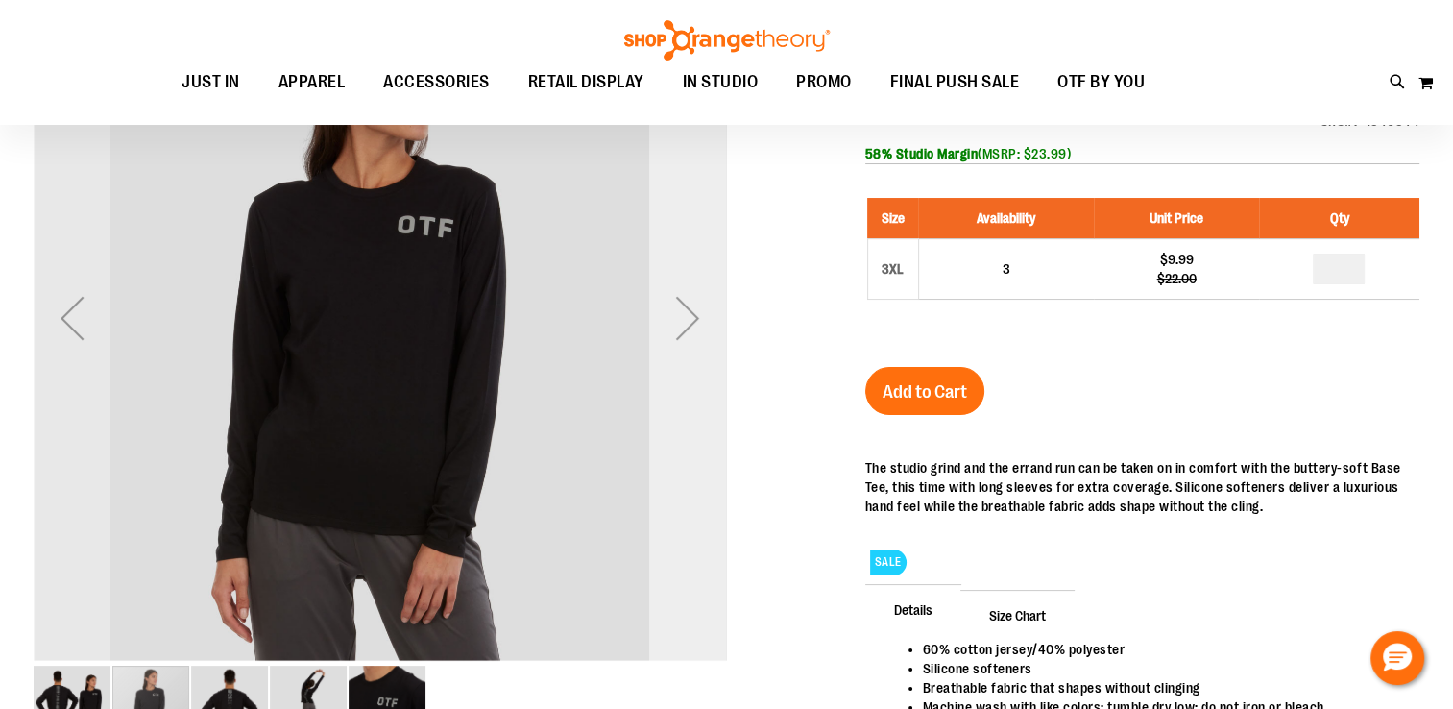
click at [688, 339] on div "Next" at bounding box center [687, 318] width 77 height 77
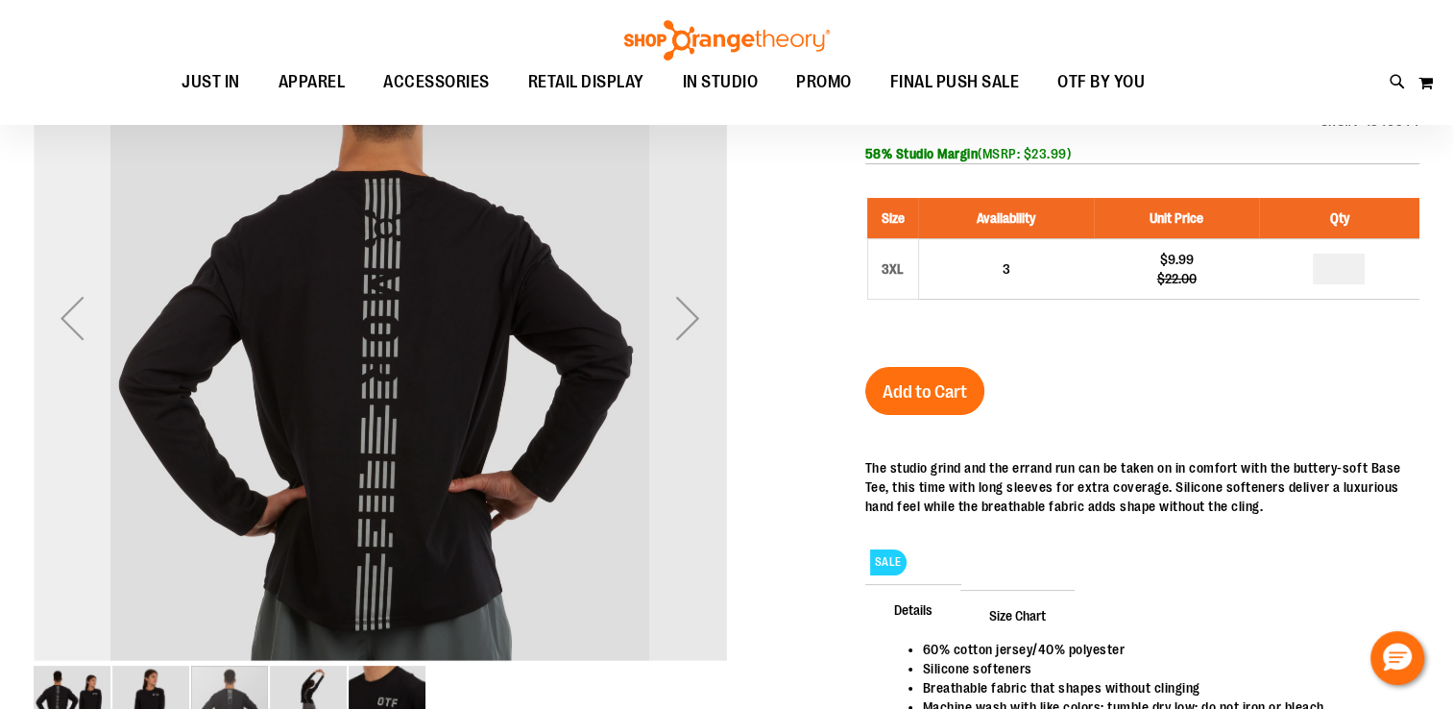
click at [77, 323] on div "Previous" at bounding box center [72, 318] width 77 height 77
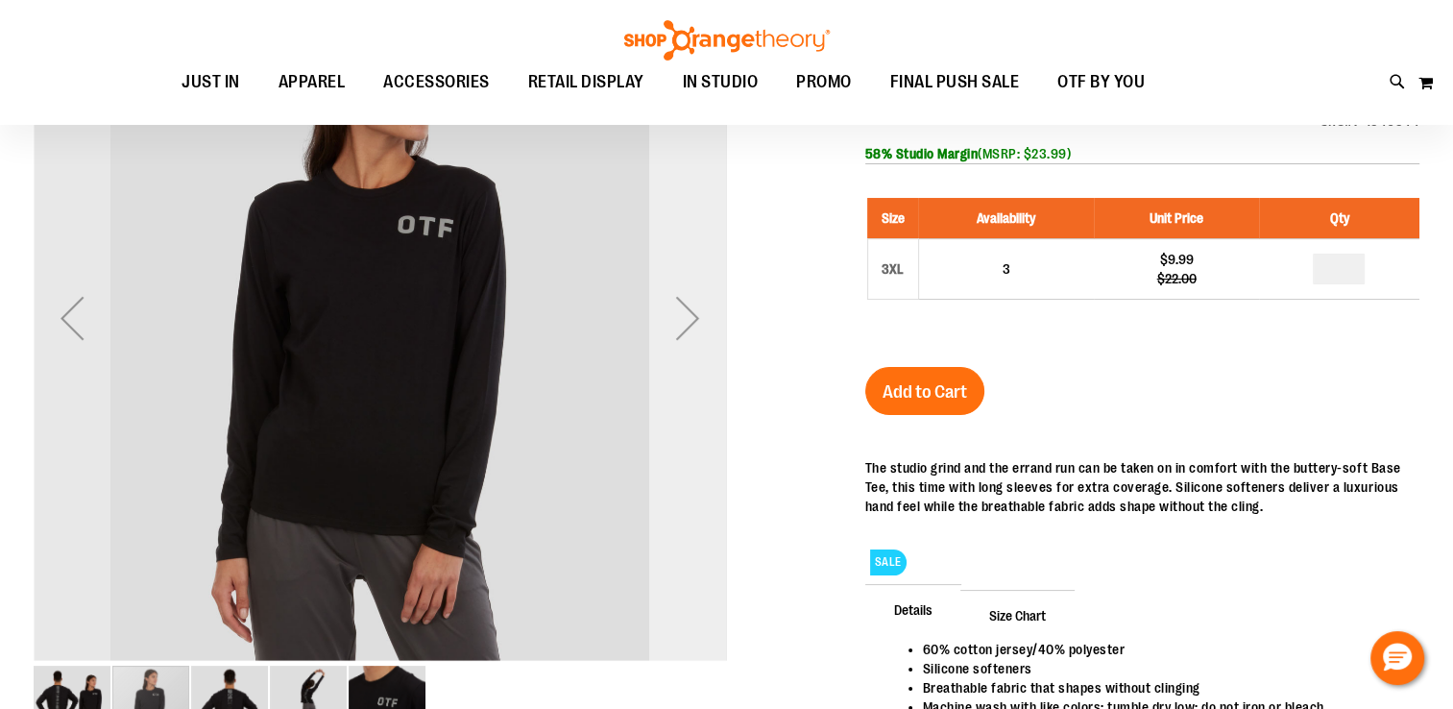
click at [695, 325] on div "Next" at bounding box center [687, 318] width 77 height 77
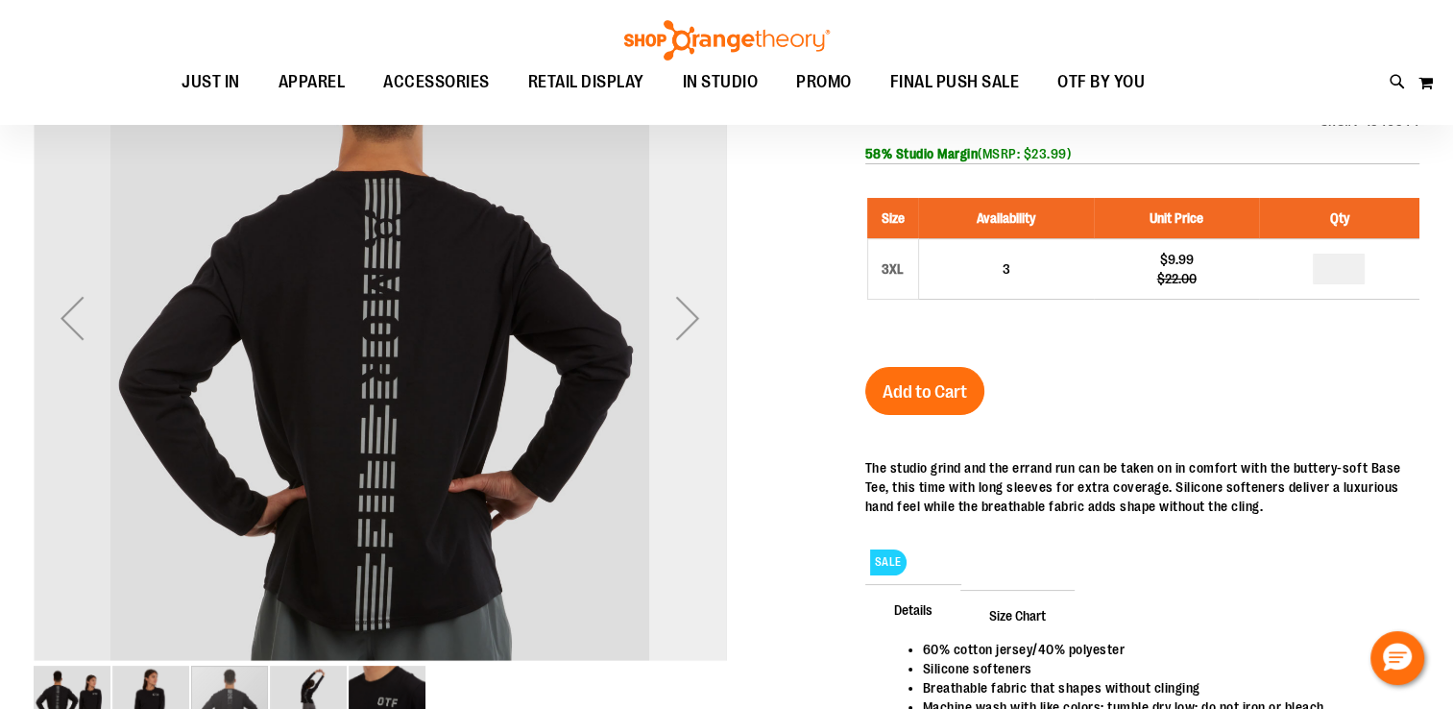
click at [668, 332] on div "Next" at bounding box center [687, 318] width 77 height 77
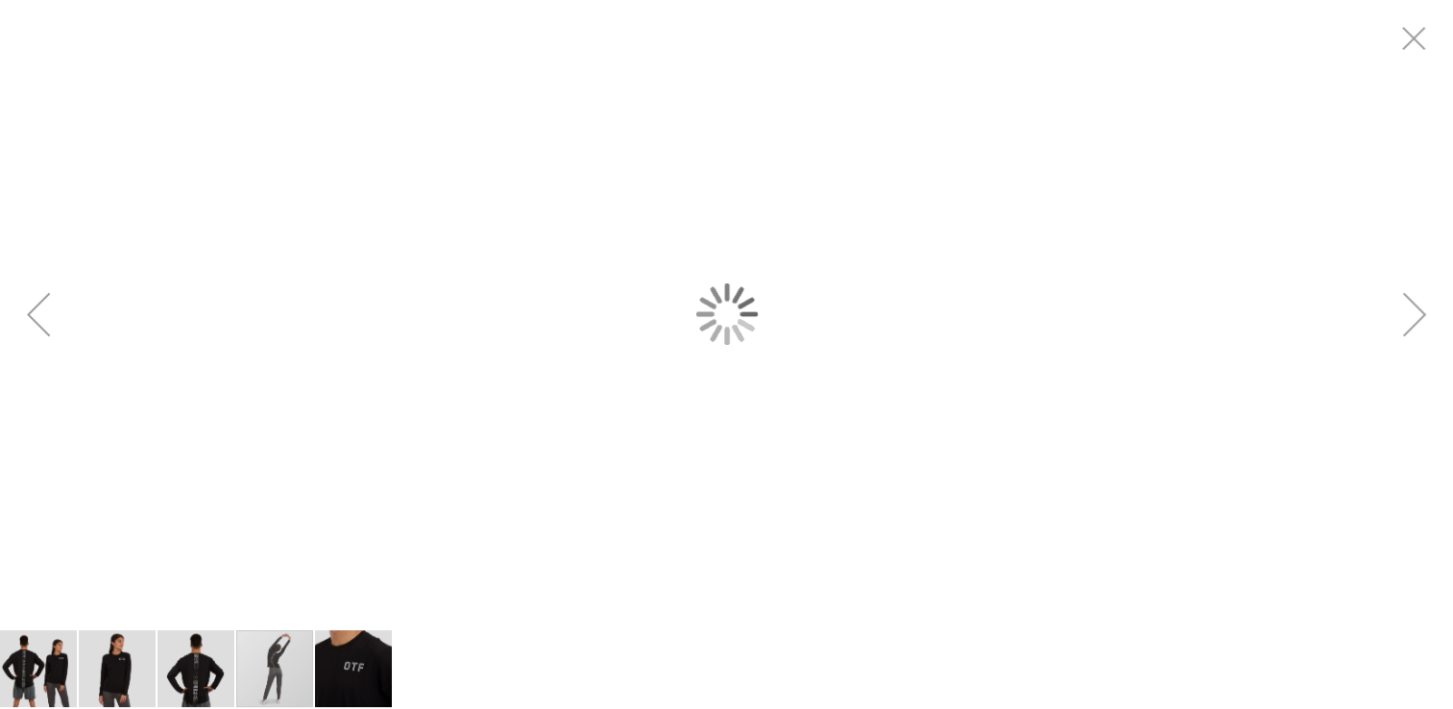
scroll to position [0, 0]
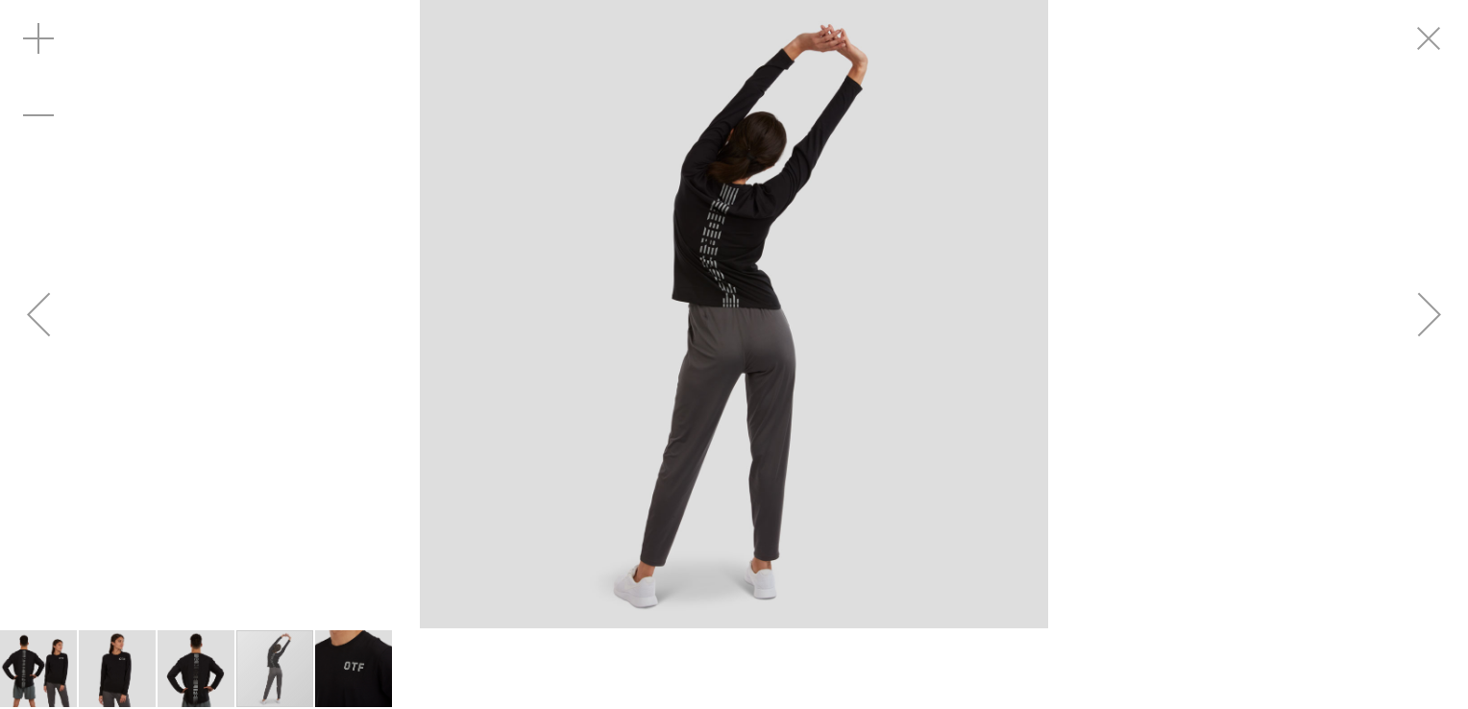
drag, startPoint x: 1437, startPoint y: 57, endPoint x: 1125, endPoint y: 202, distance: 344.3
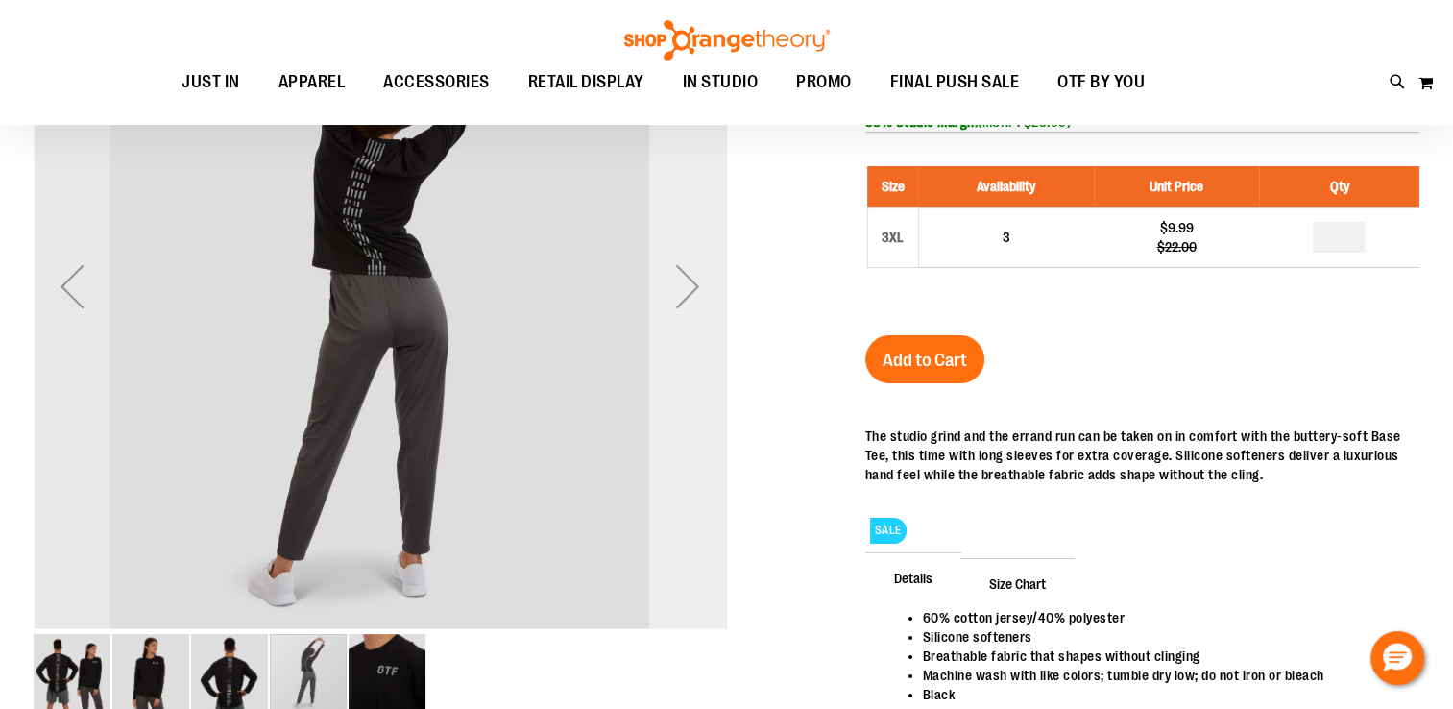
scroll to position [94, 0]
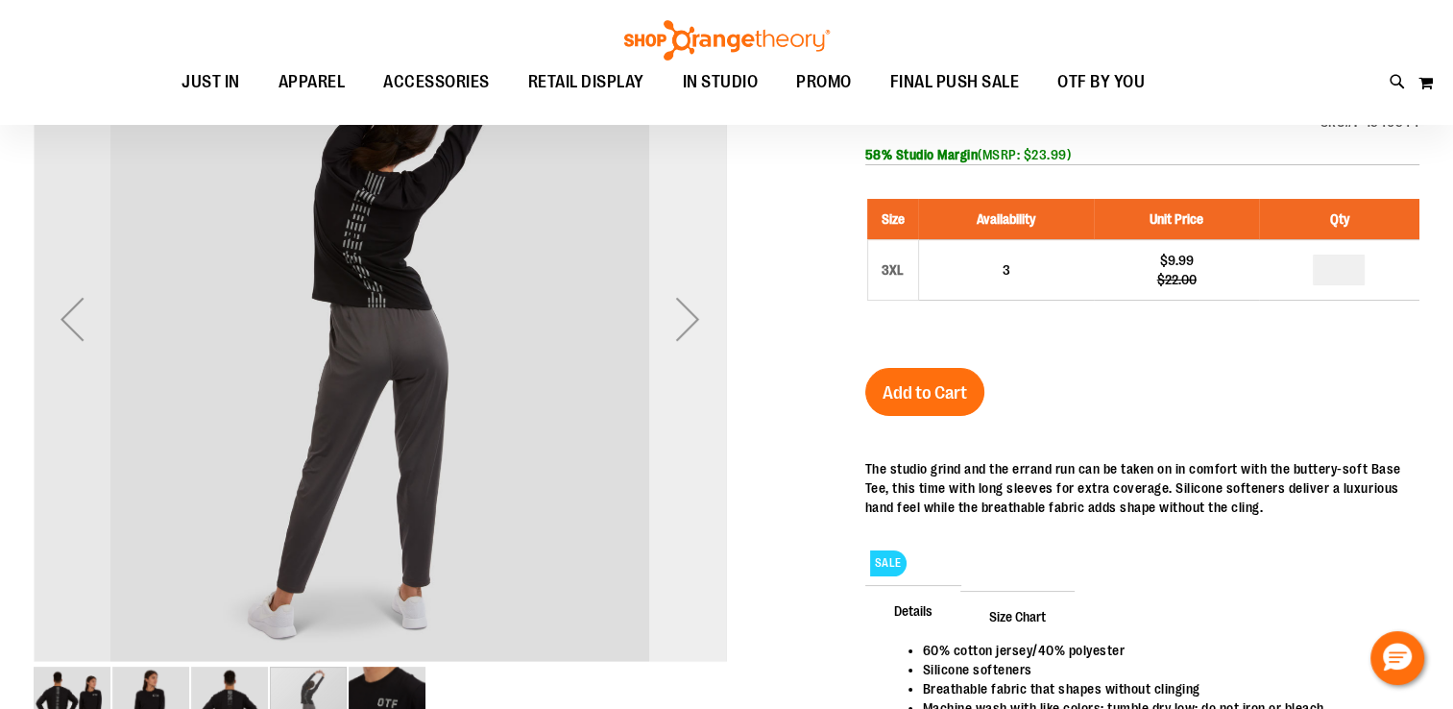
drag, startPoint x: 690, startPoint y: 244, endPoint x: 686, endPoint y: 288, distance: 44.4
click at [687, 256] on div "Next" at bounding box center [687, 318] width 77 height 693
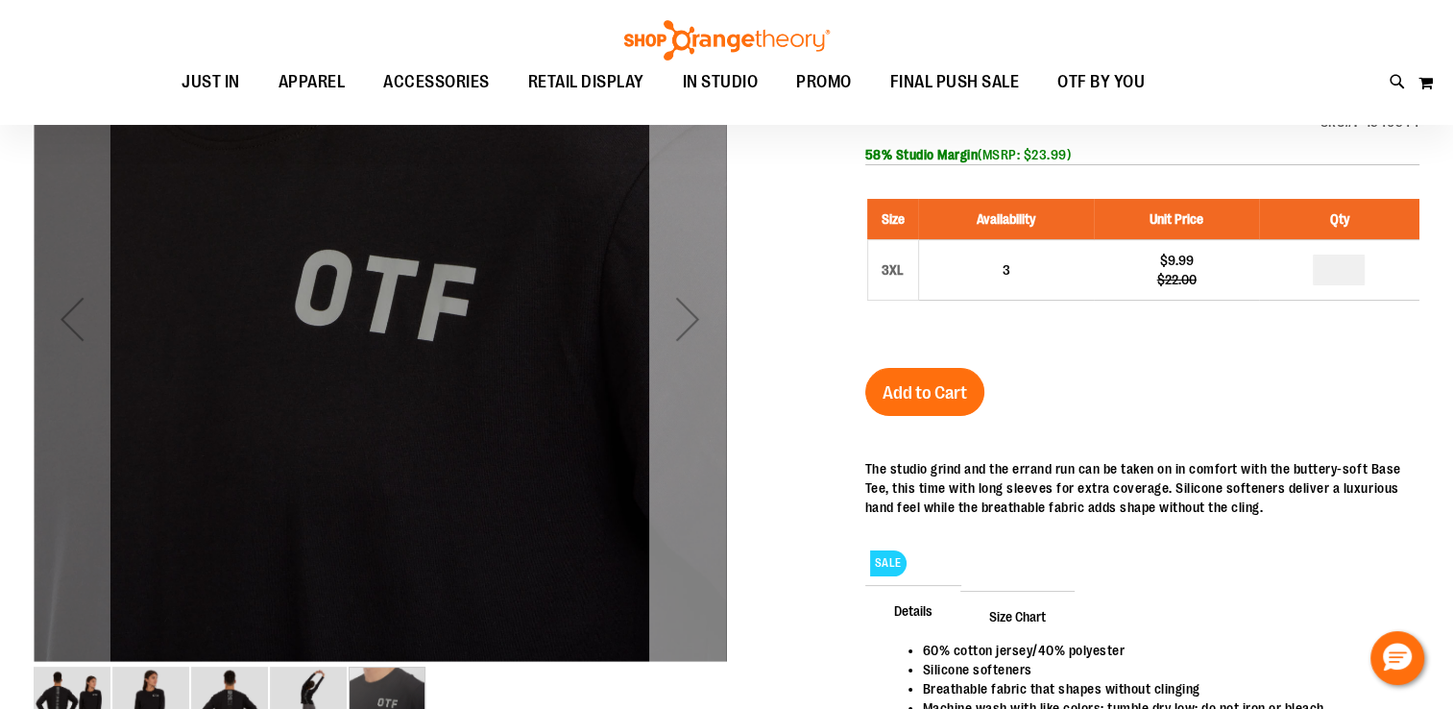
click at [700, 295] on div "Next" at bounding box center [687, 319] width 77 height 77
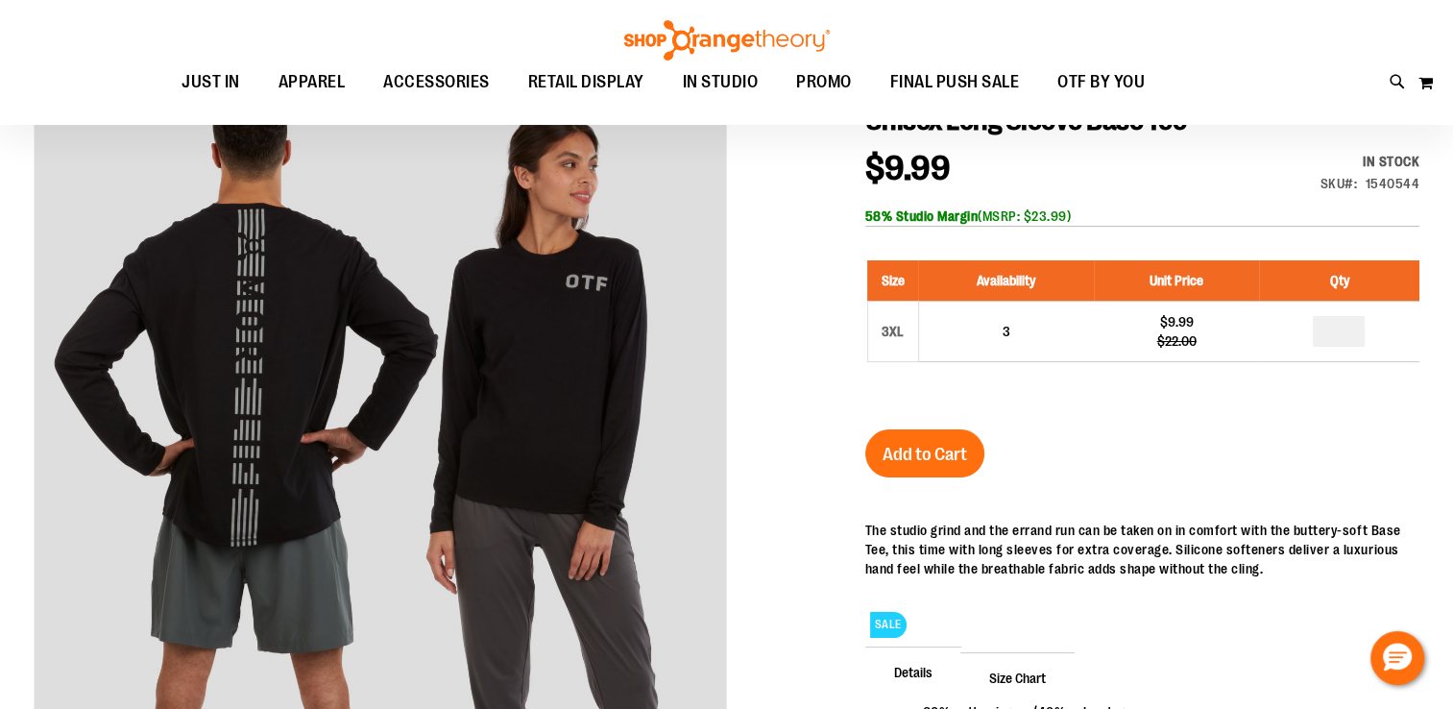
scroll to position [0, 0]
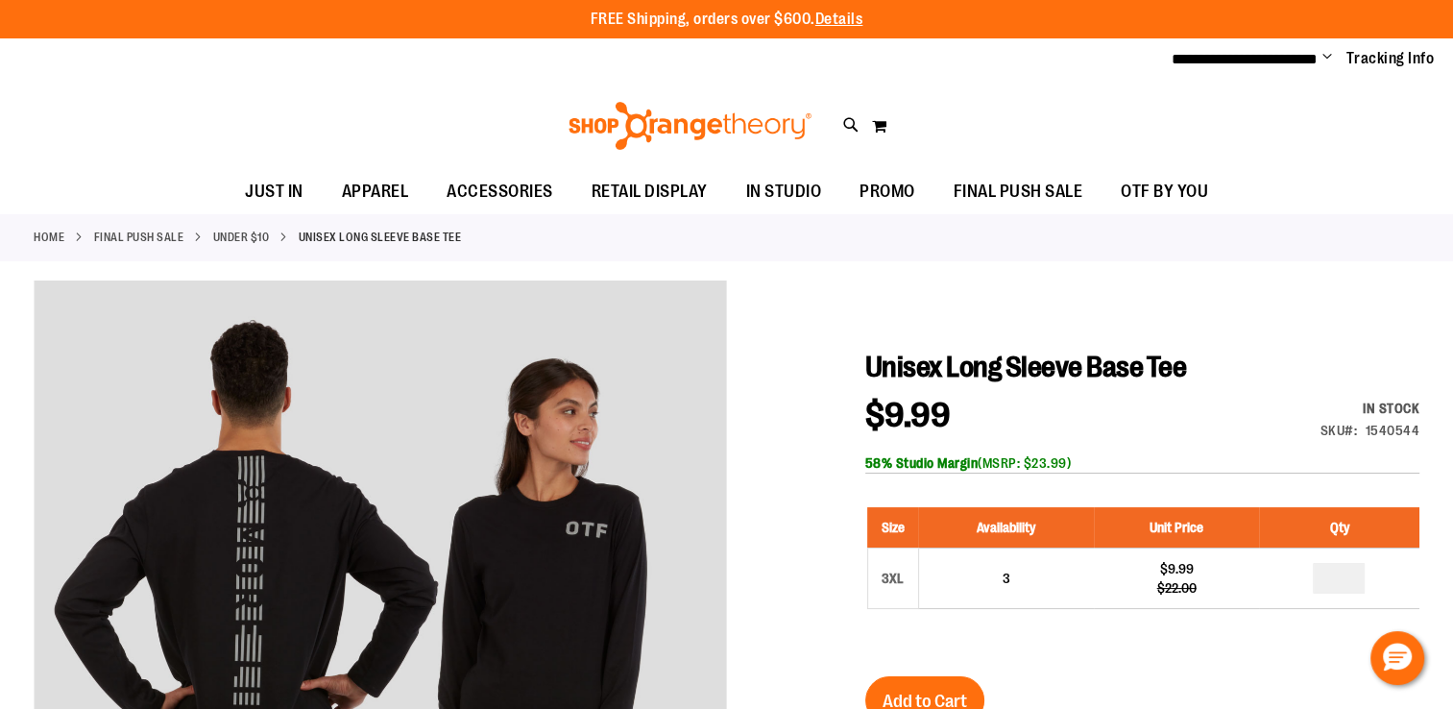
click at [252, 229] on link "Under $10" at bounding box center [241, 237] width 57 height 17
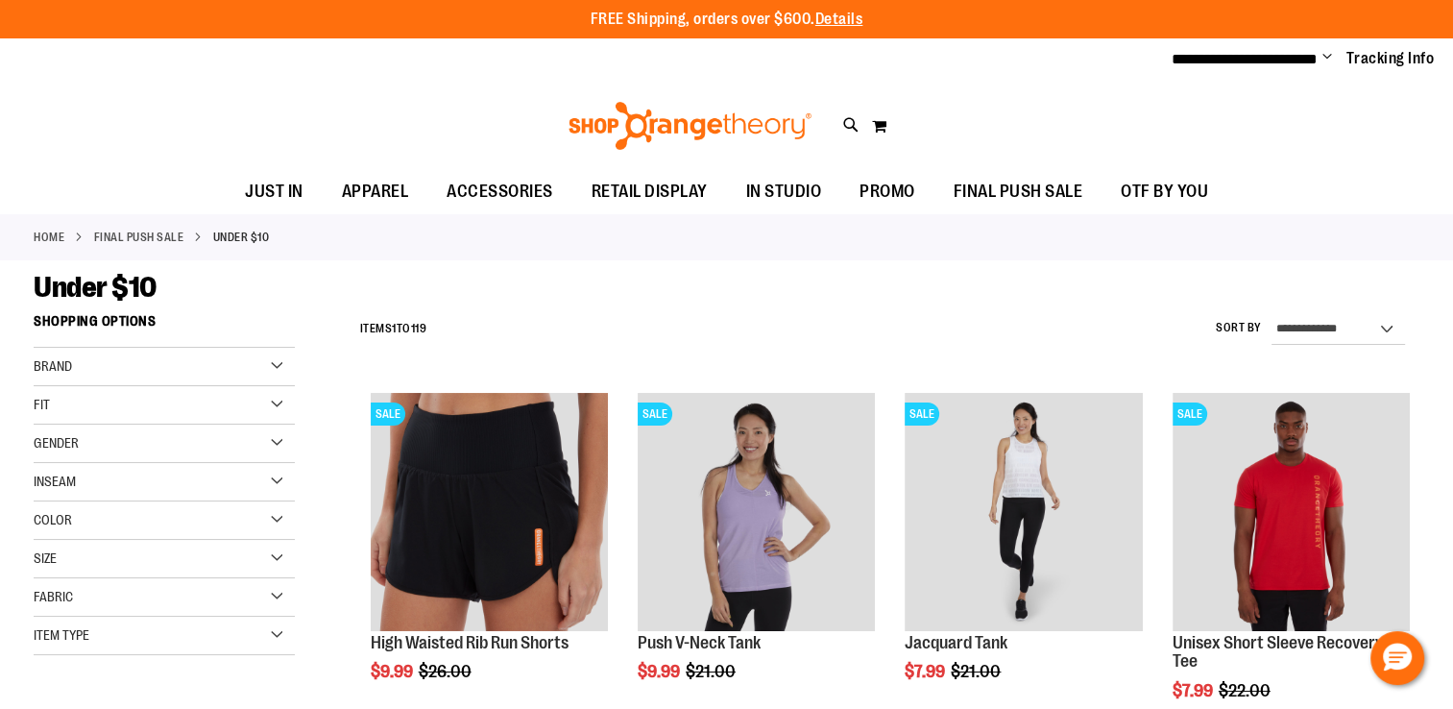
type input "**********"
click at [261, 405] on div "Fit" at bounding box center [164, 405] width 261 height 38
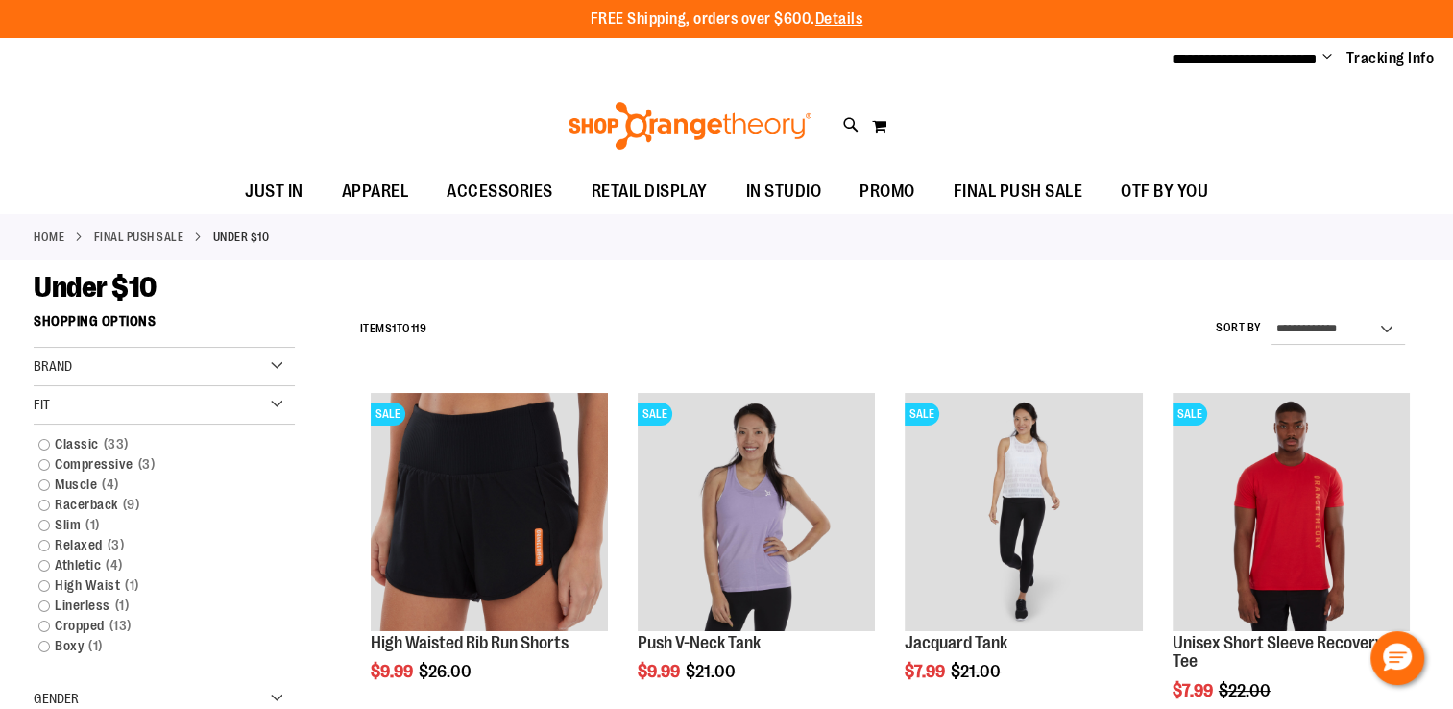
click at [203, 404] on div "Fit" at bounding box center [164, 405] width 261 height 38
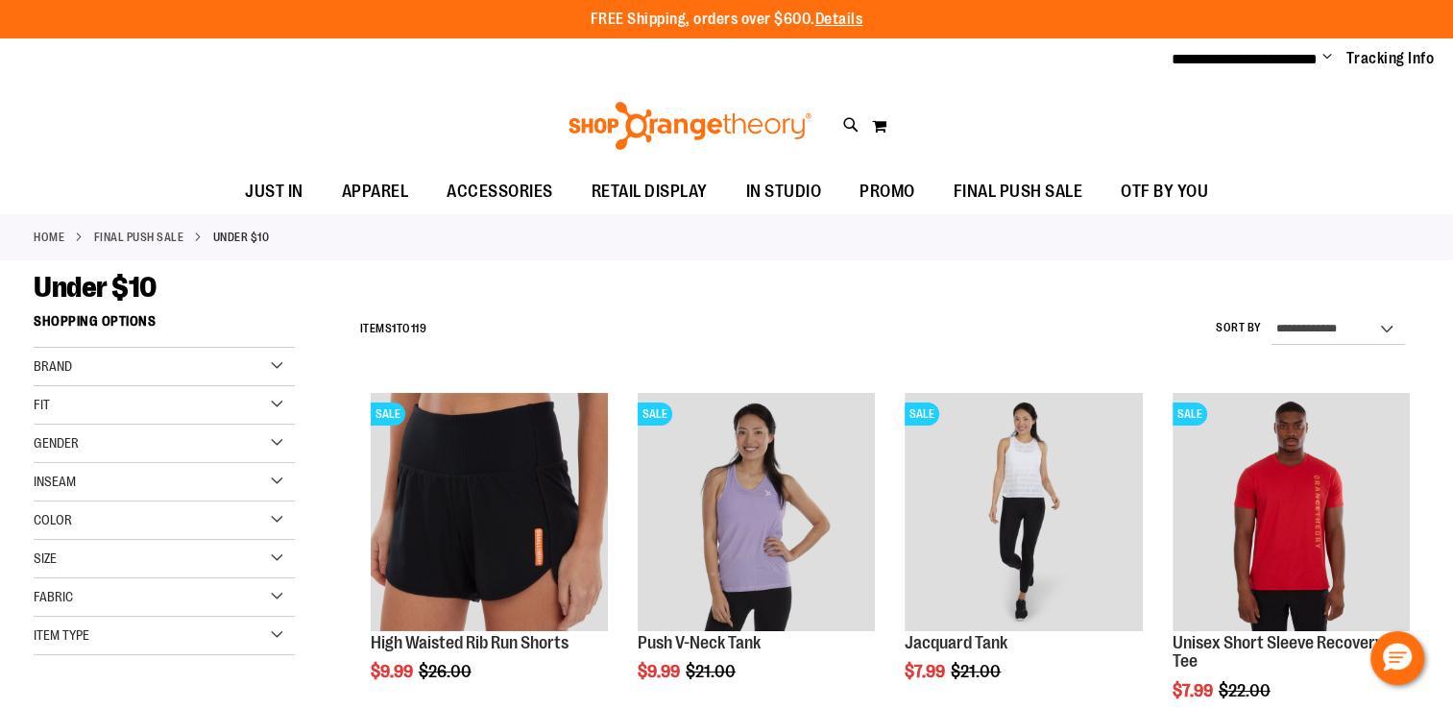
click at [154, 431] on div "Gender" at bounding box center [164, 444] width 261 height 38
click at [77, 515] on link "Unisex 19 items" at bounding box center [154, 523] width 251 height 20
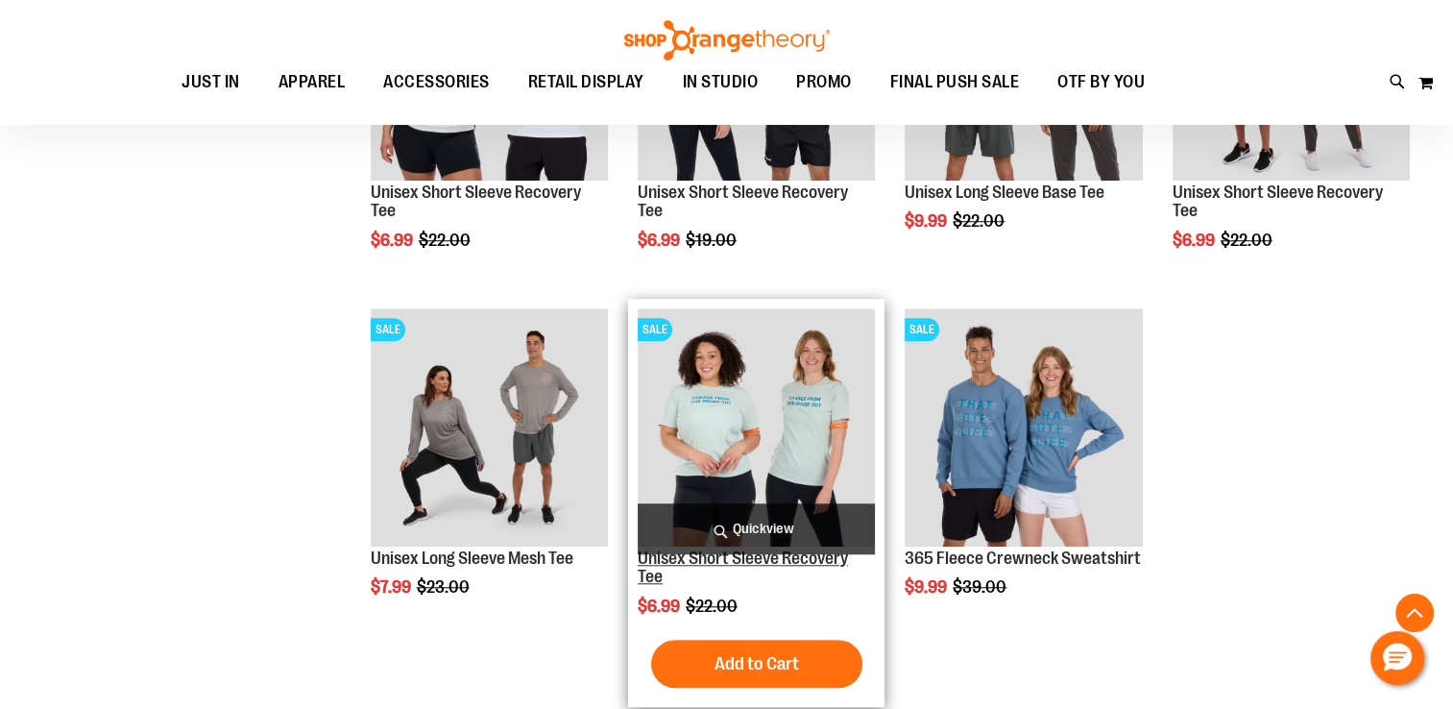
scroll to position [1551, 0]
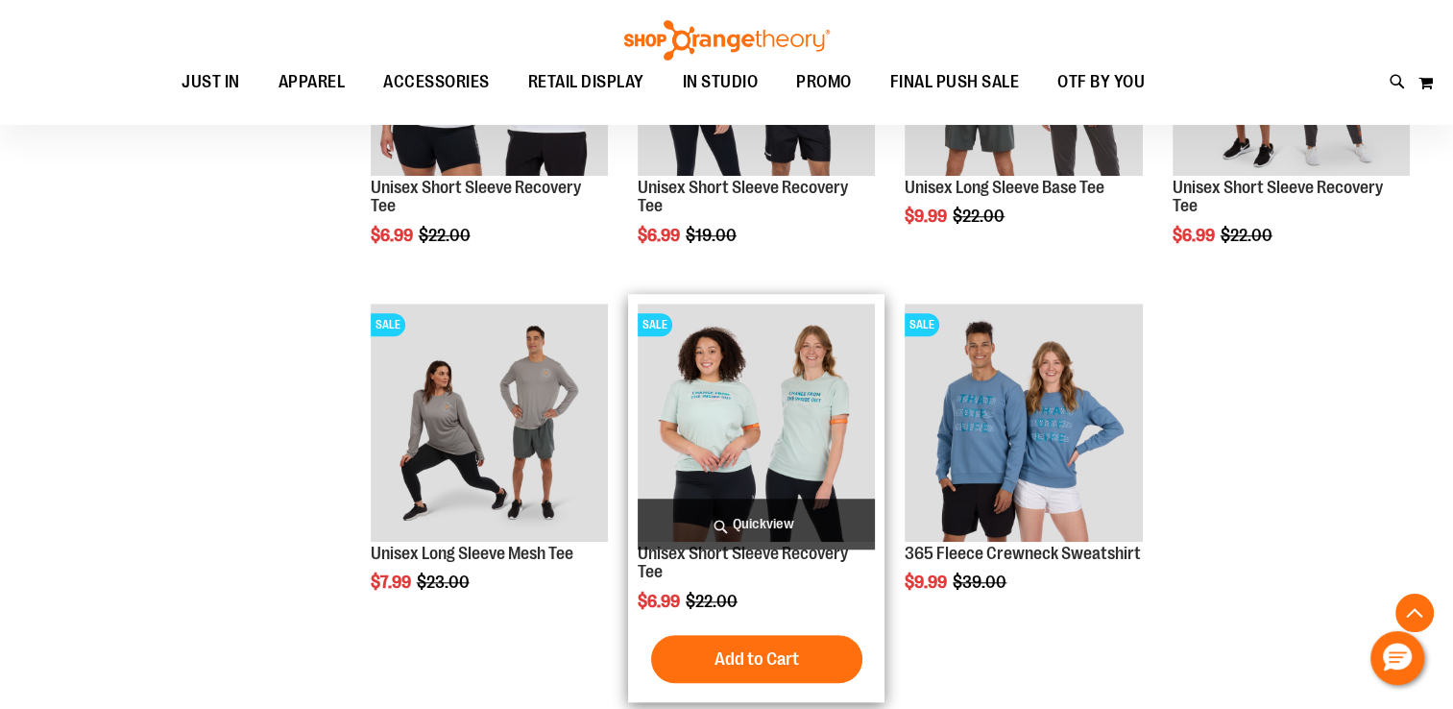
click at [803, 421] on img "product" at bounding box center [756, 422] width 237 height 237
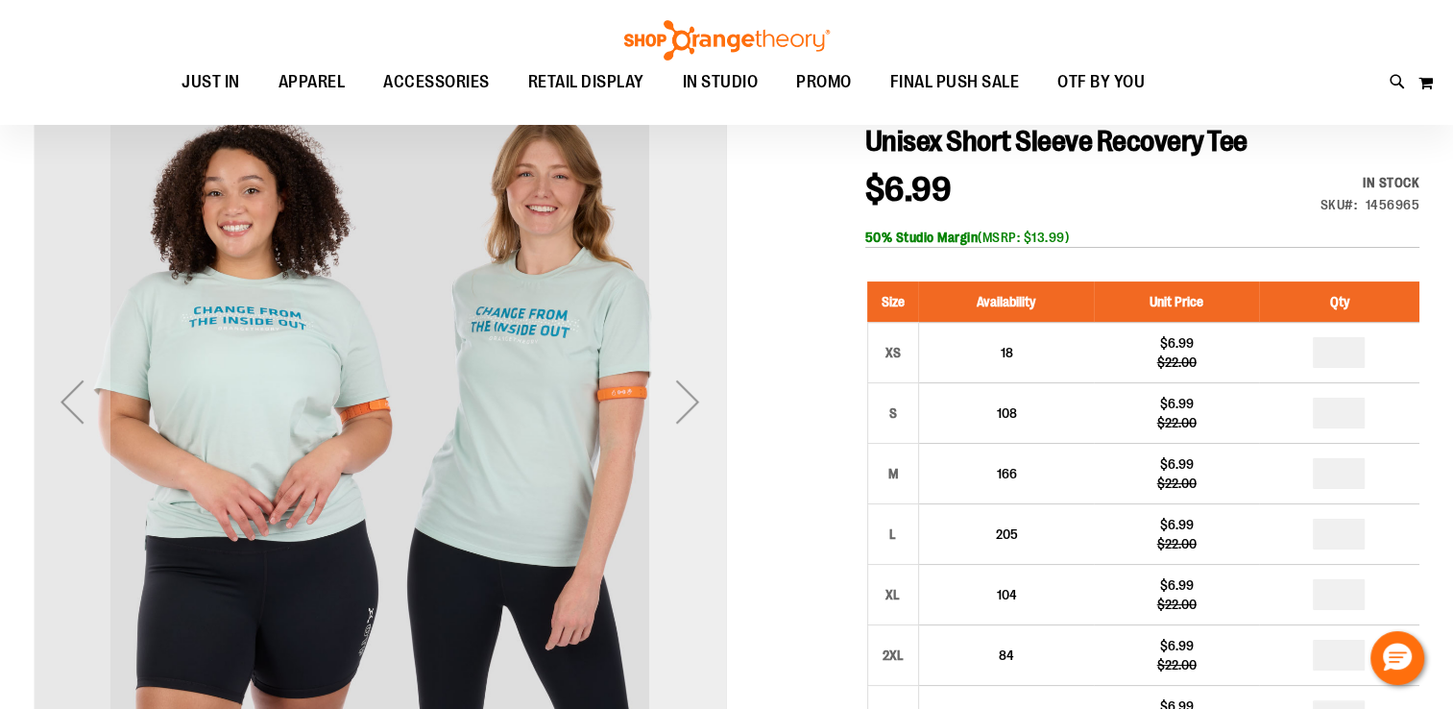
scroll to position [191, 0]
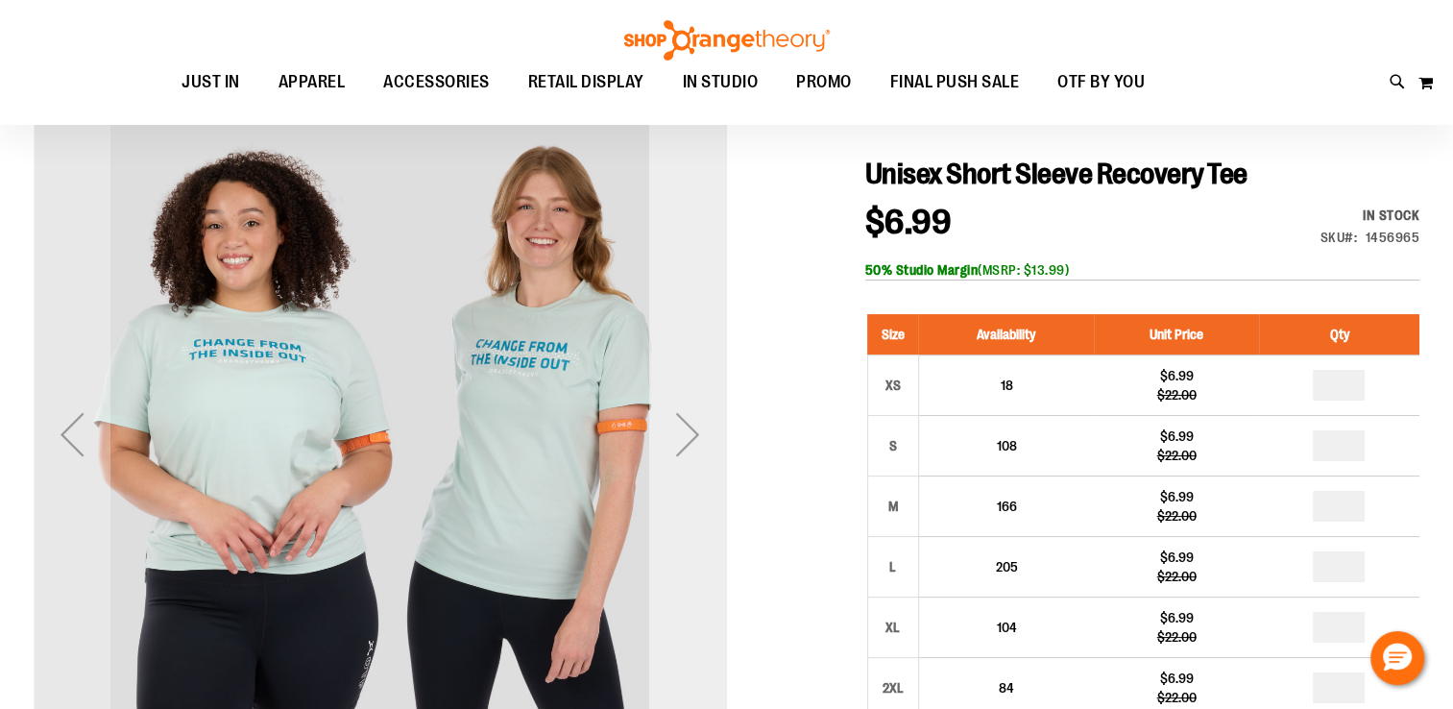
type input "**********"
click at [694, 433] on div "Next" at bounding box center [687, 434] width 77 height 77
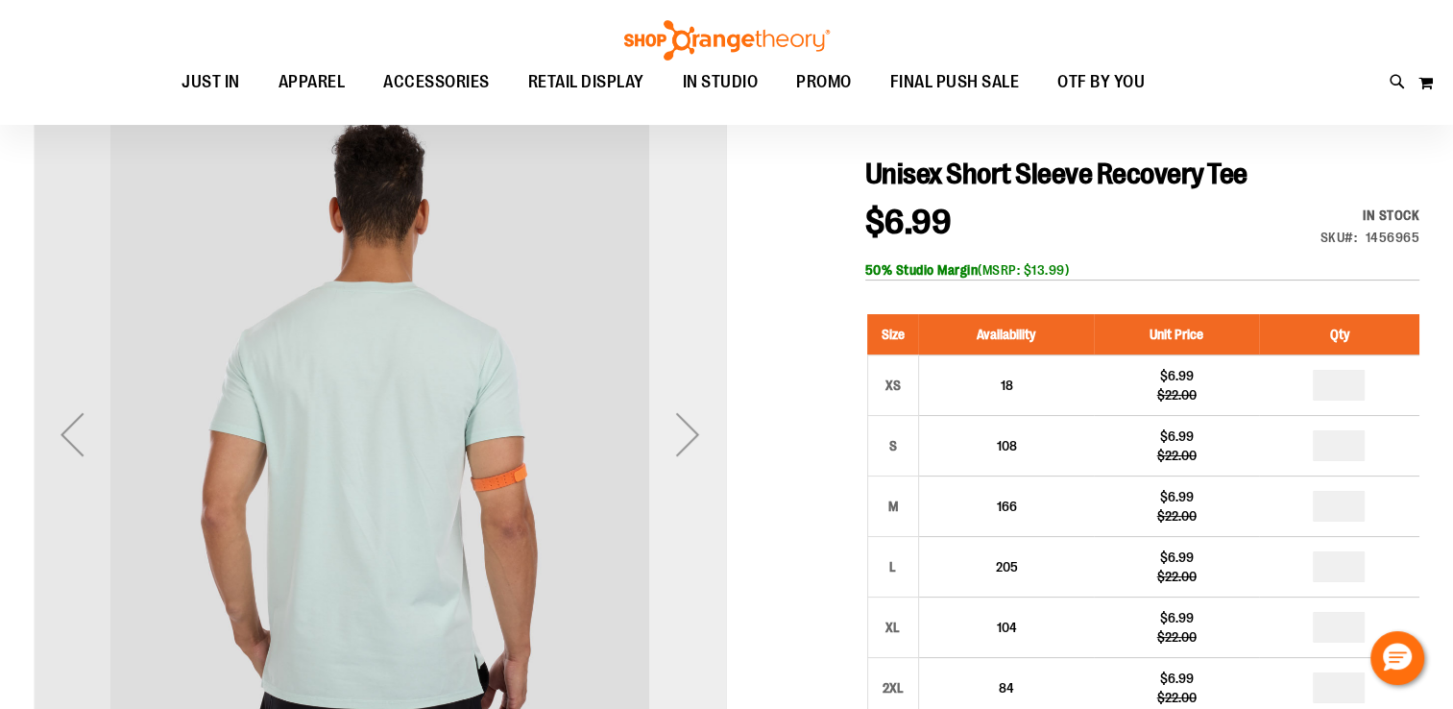
click at [694, 433] on div "Next" at bounding box center [687, 434] width 77 height 77
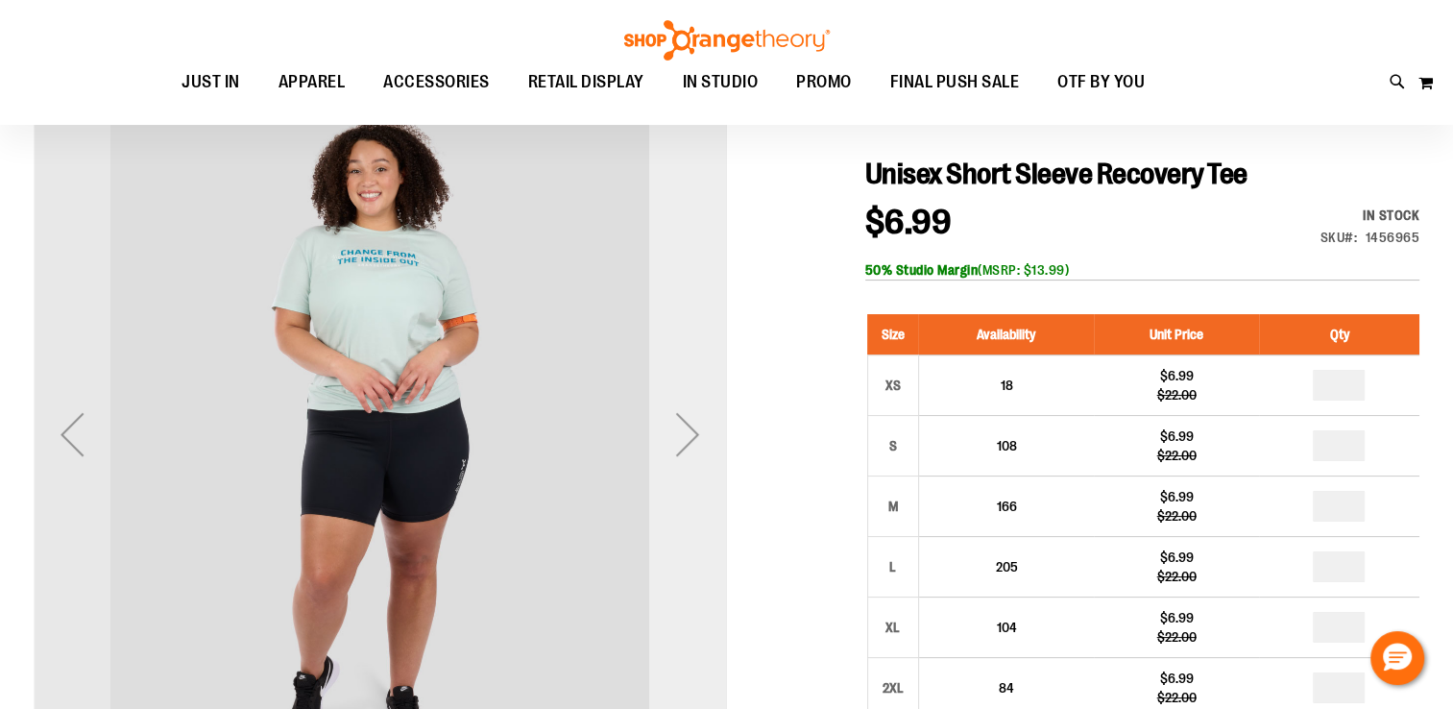
click at [694, 433] on div "Next" at bounding box center [687, 434] width 77 height 77
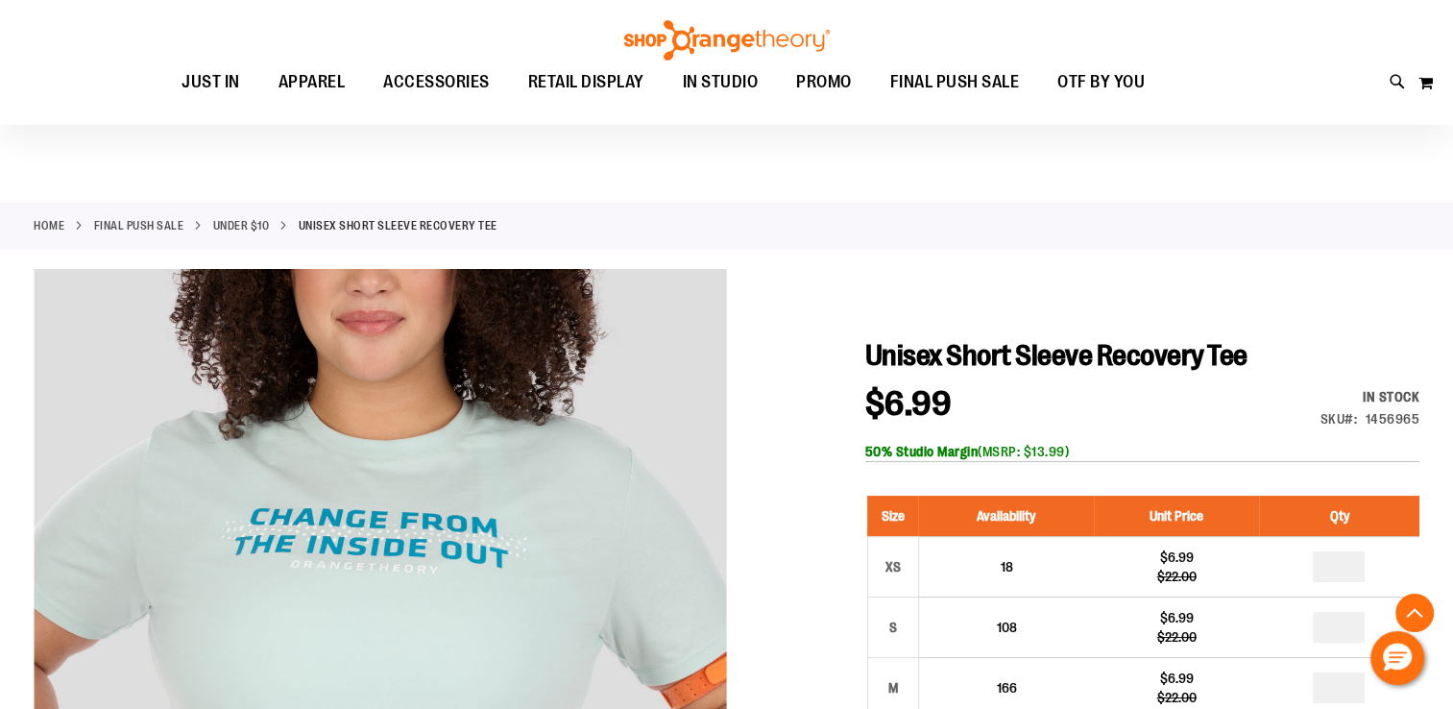
scroll to position [480, 0]
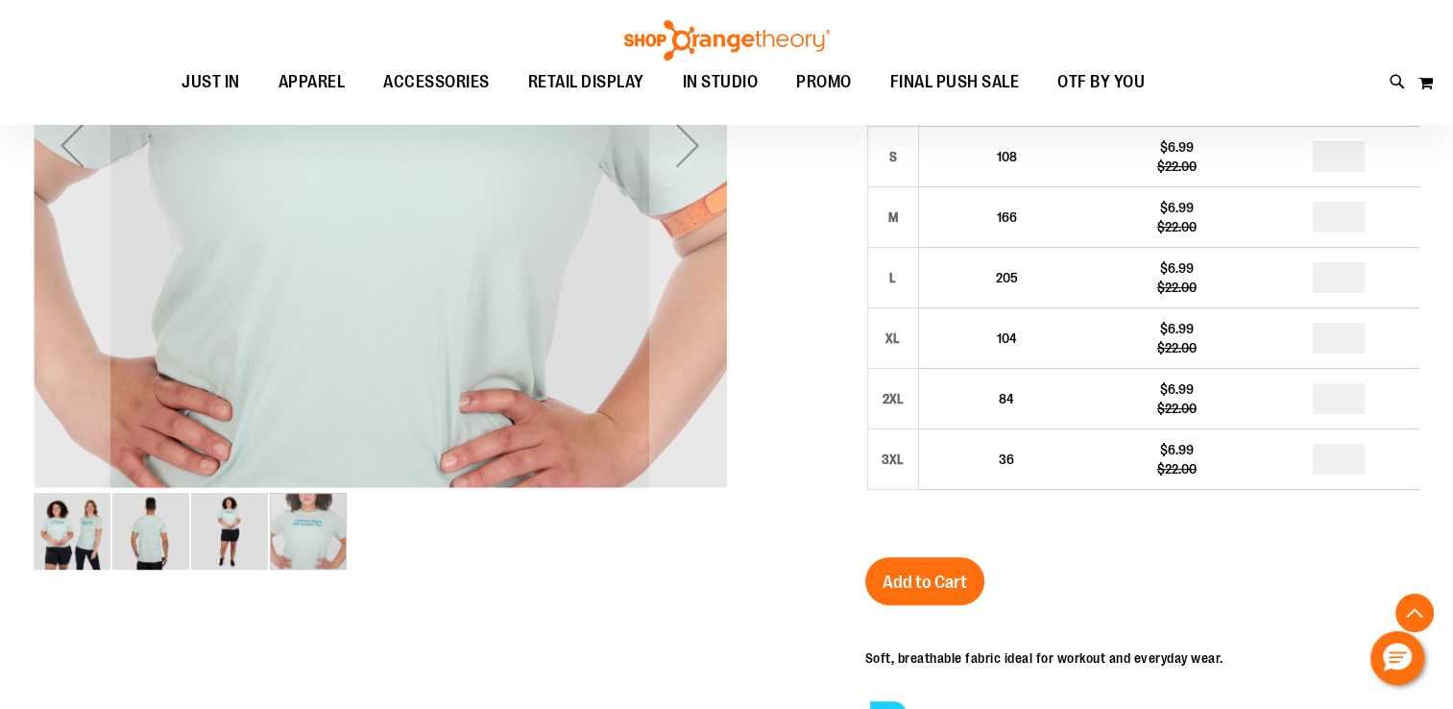
click at [61, 570] on div "image 1 of 4" at bounding box center [73, 531] width 79 height 81
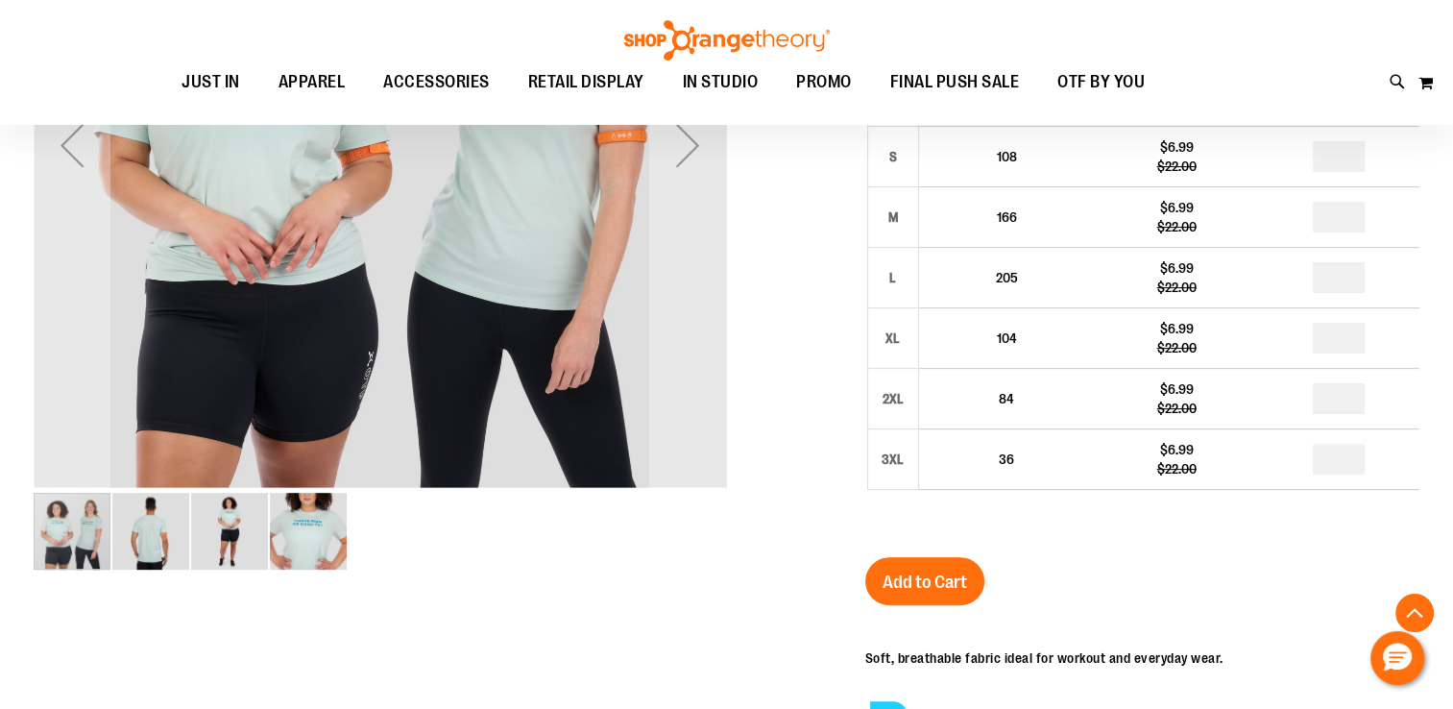
click at [73, 532] on img "image 1 of 4" at bounding box center [72, 531] width 77 height 77
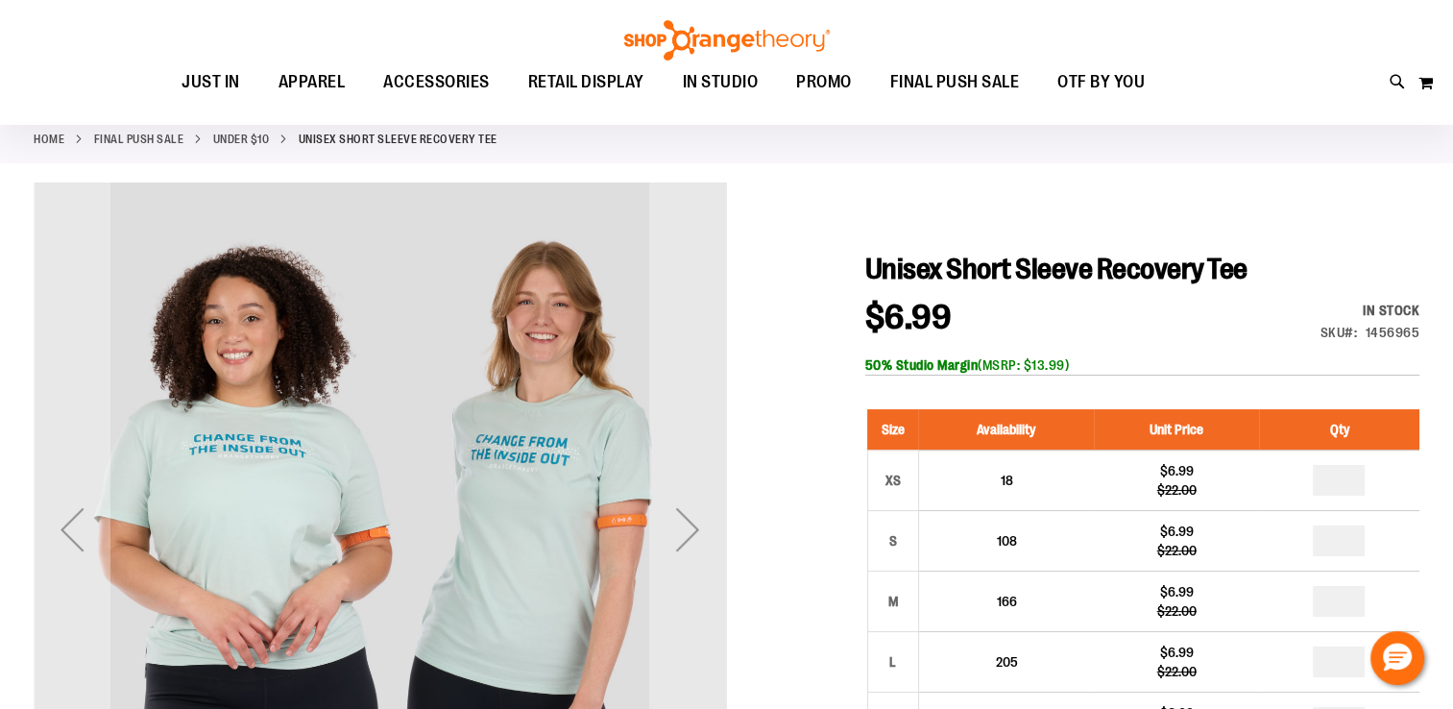
scroll to position [0, 0]
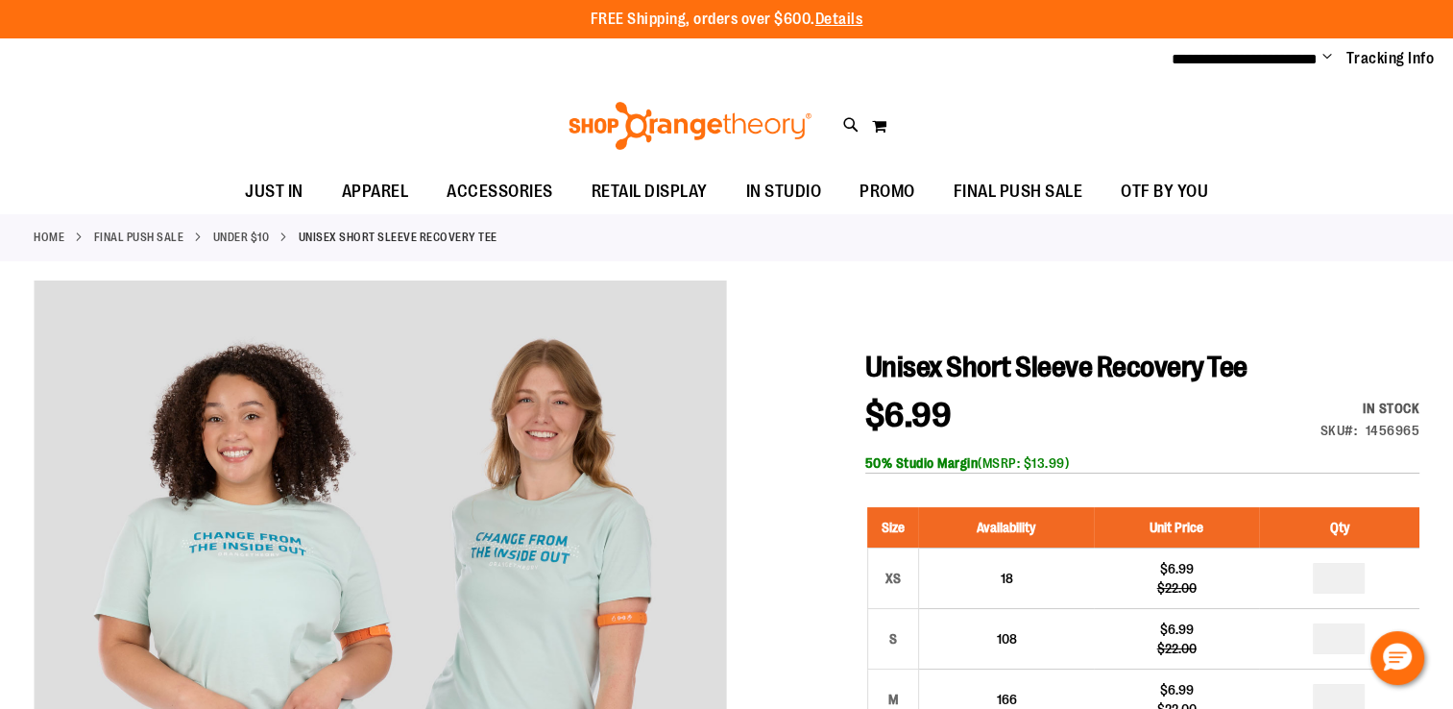
click at [1335, 123] on div "Toggle Nav Search Popular Suggestions Advanced Search" at bounding box center [726, 126] width 1453 height 88
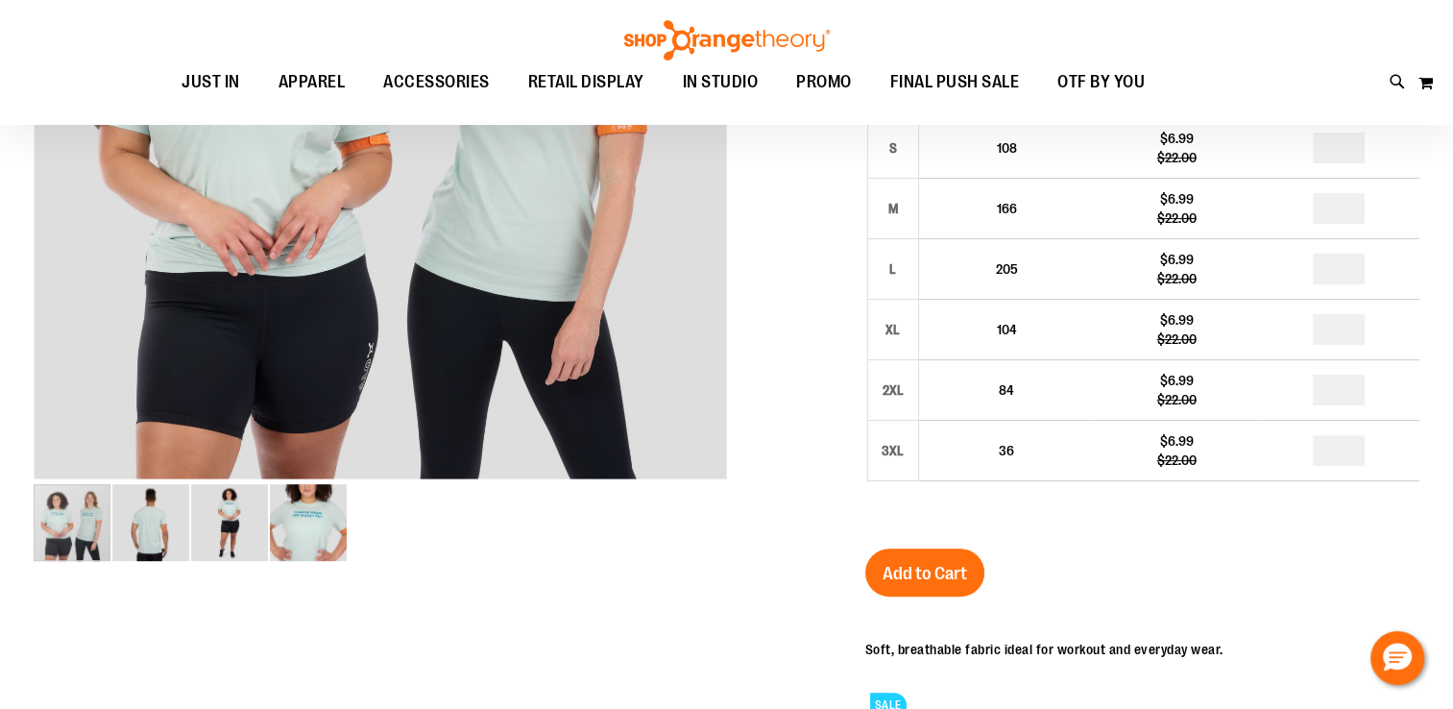
scroll to position [100, 0]
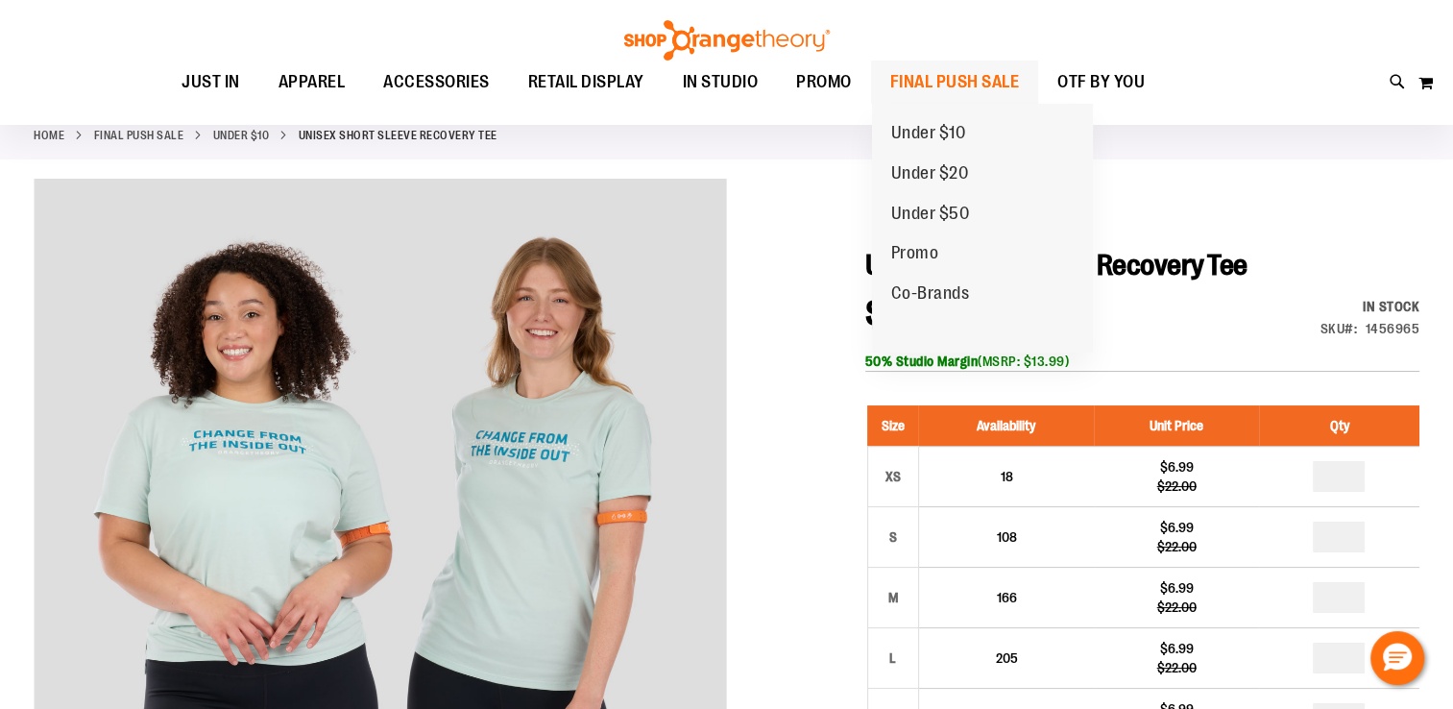
click at [991, 75] on span "FINAL PUSH SALE" at bounding box center [956, 82] width 130 height 43
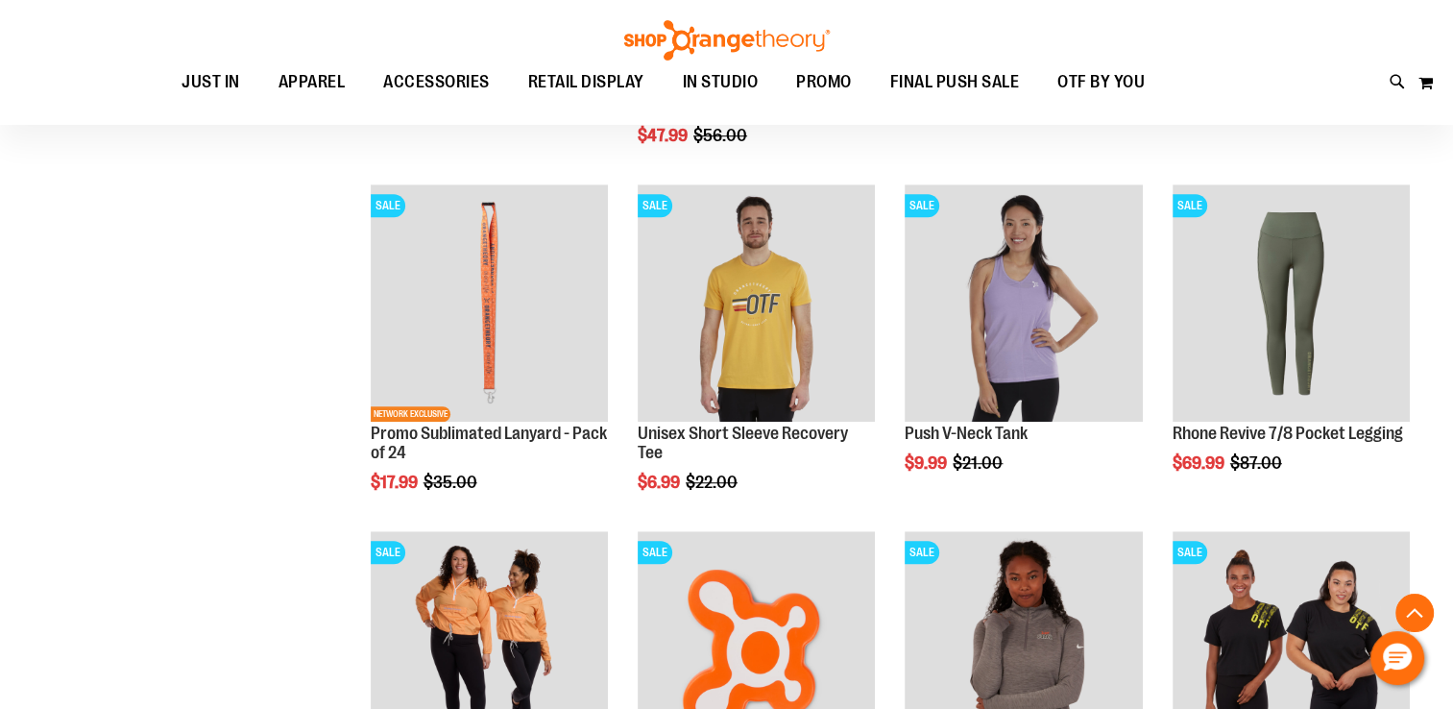
scroll to position [1440, 0]
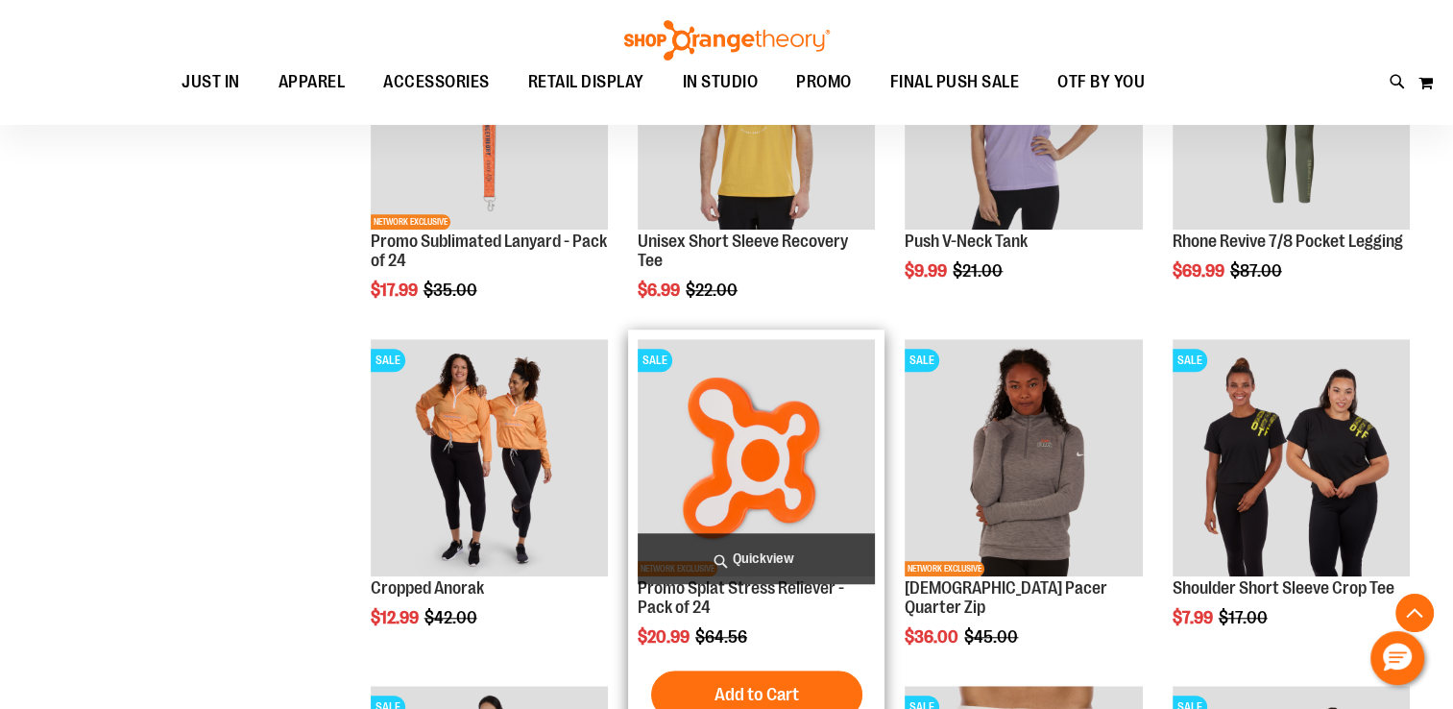
type input "**********"
click at [734, 474] on img "product" at bounding box center [756, 457] width 237 height 237
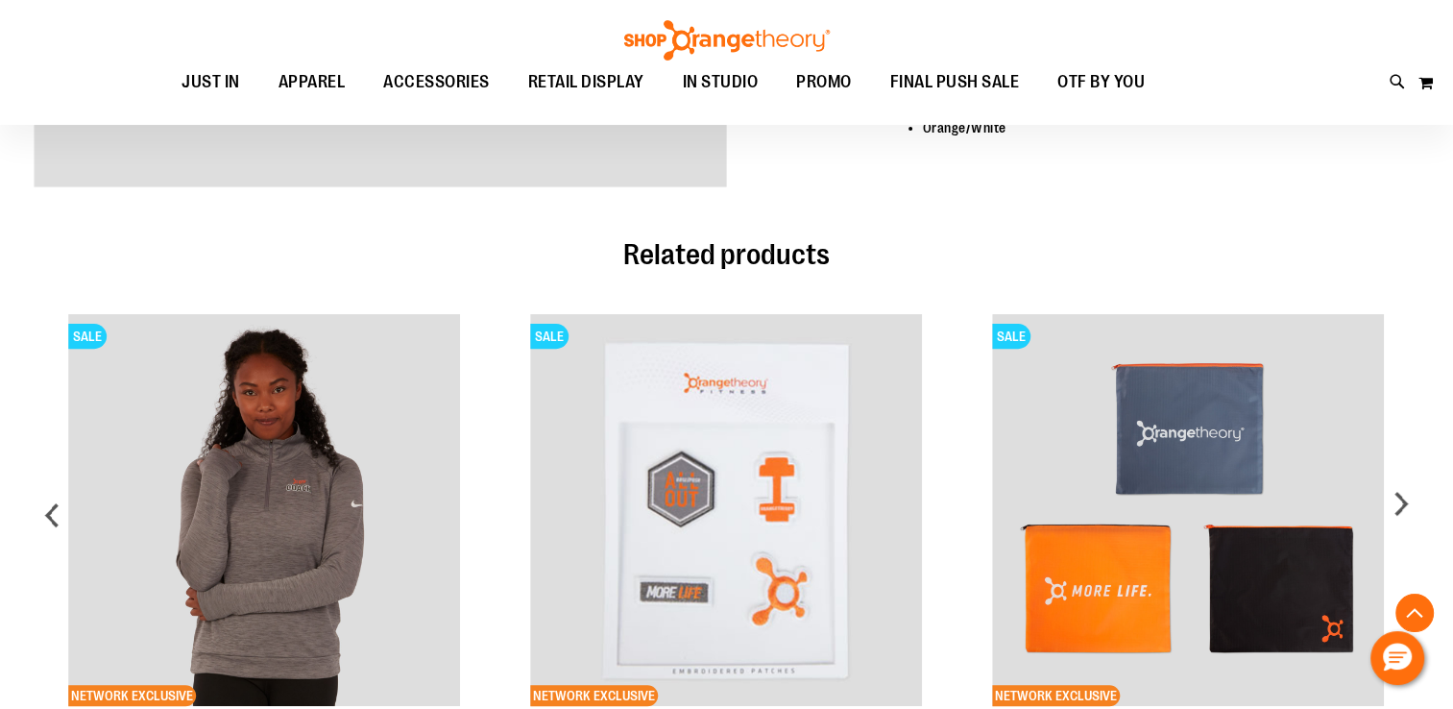
scroll to position [671, 0]
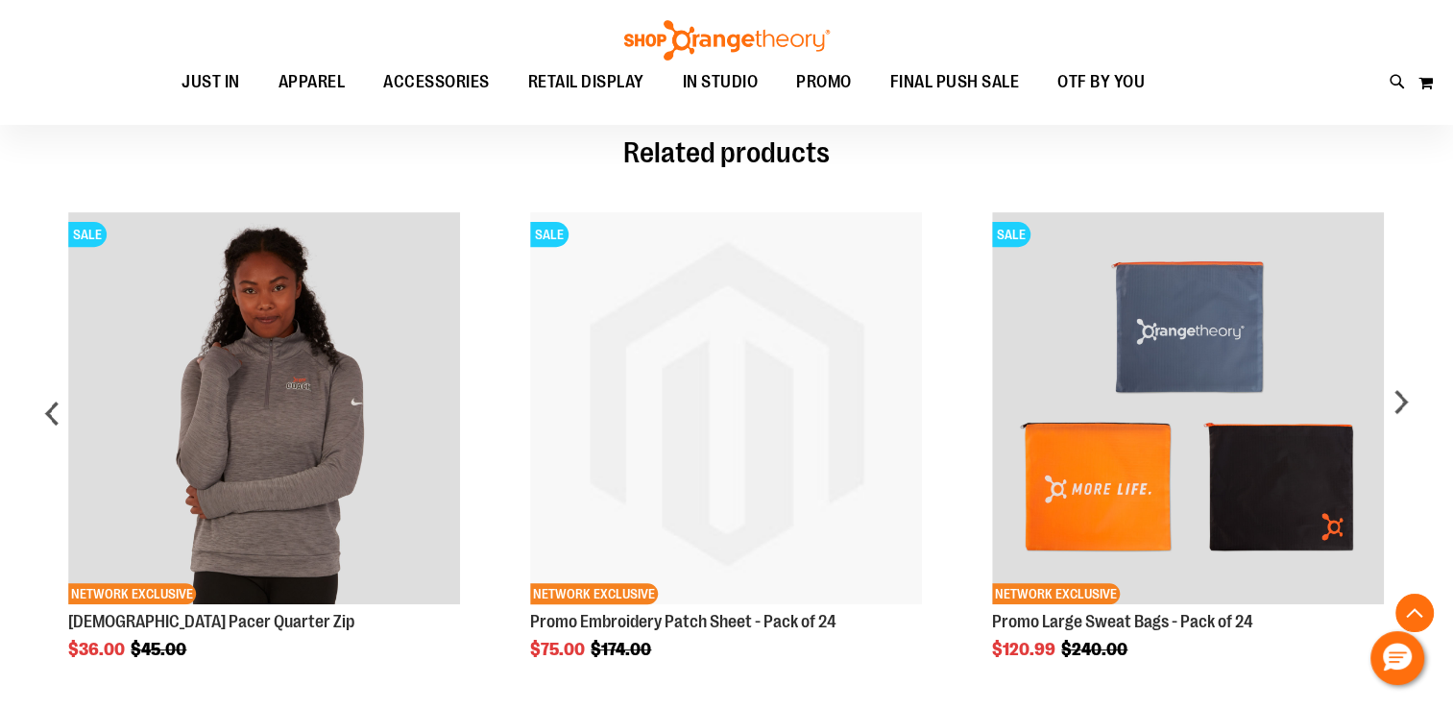
type input "**********"
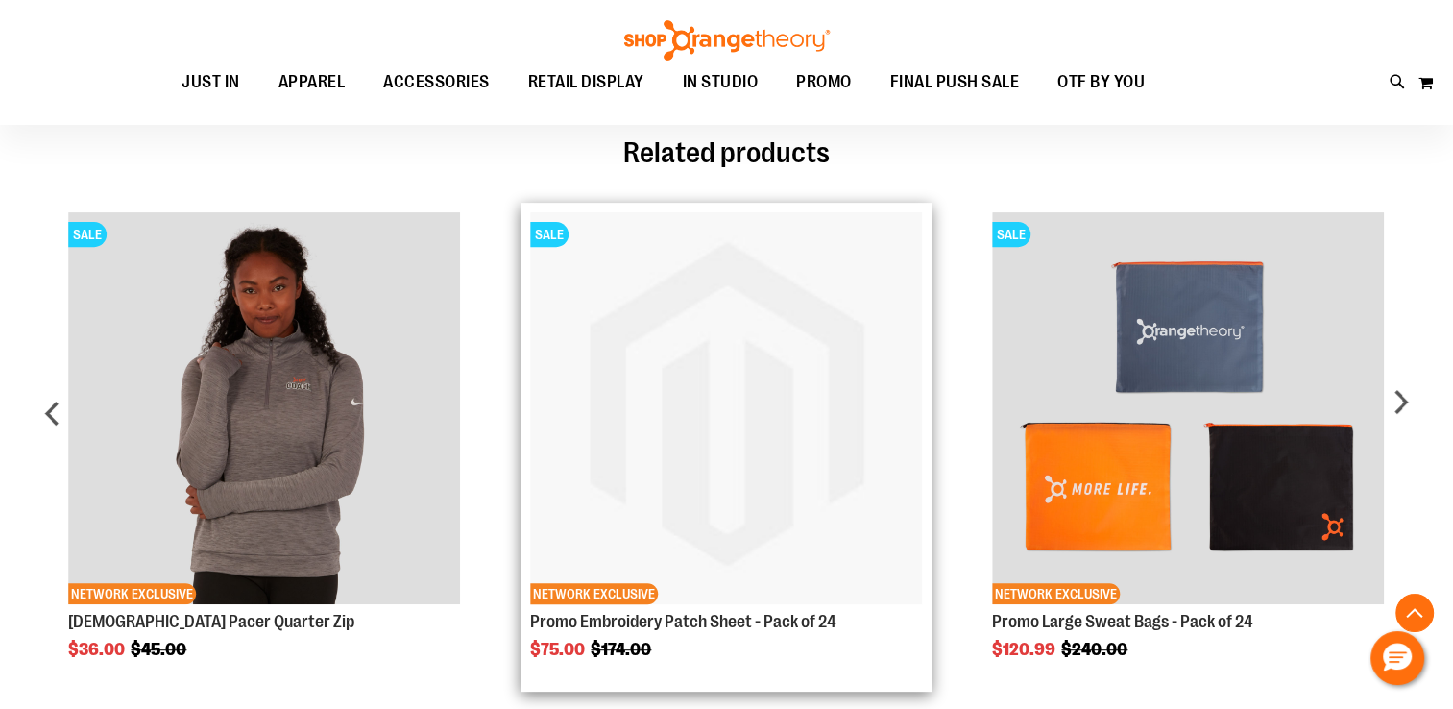
click at [799, 359] on img "Product Page Link" at bounding box center [726, 408] width 392 height 392
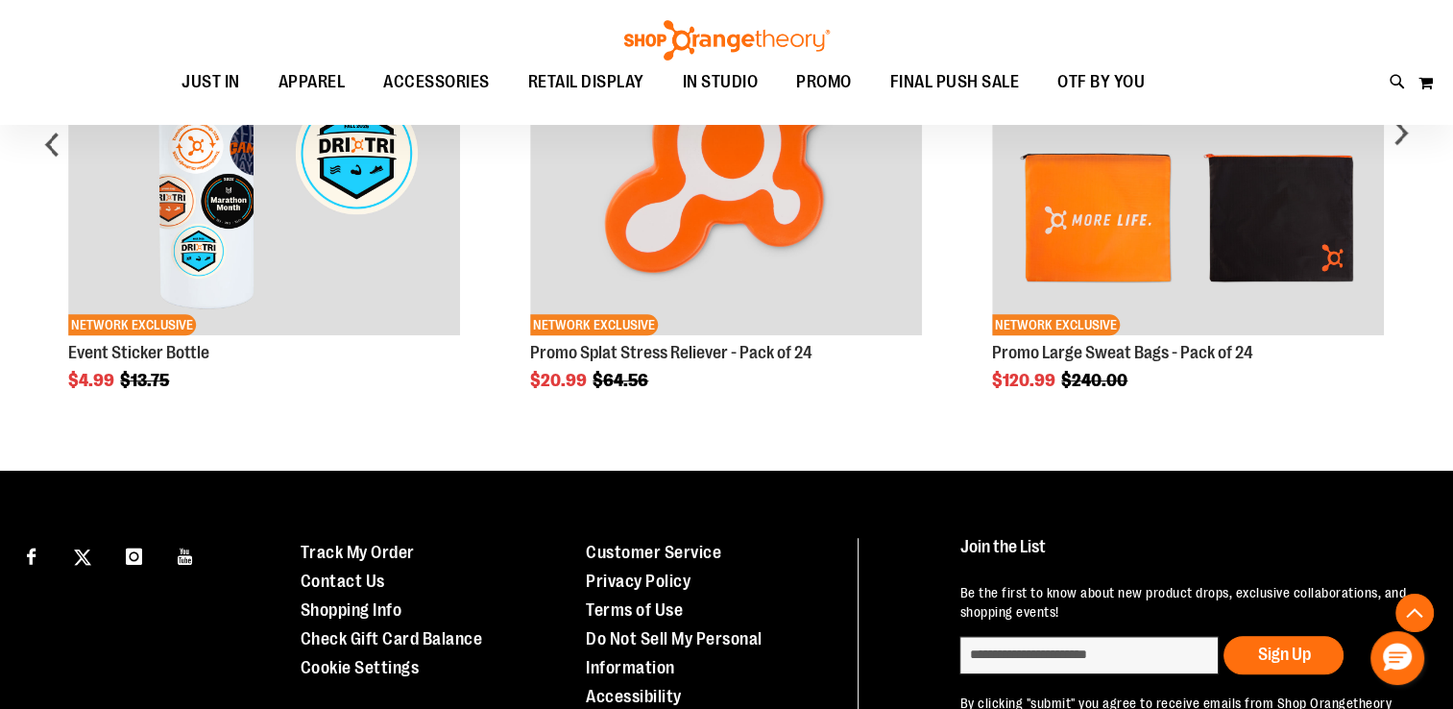
scroll to position [960, 0]
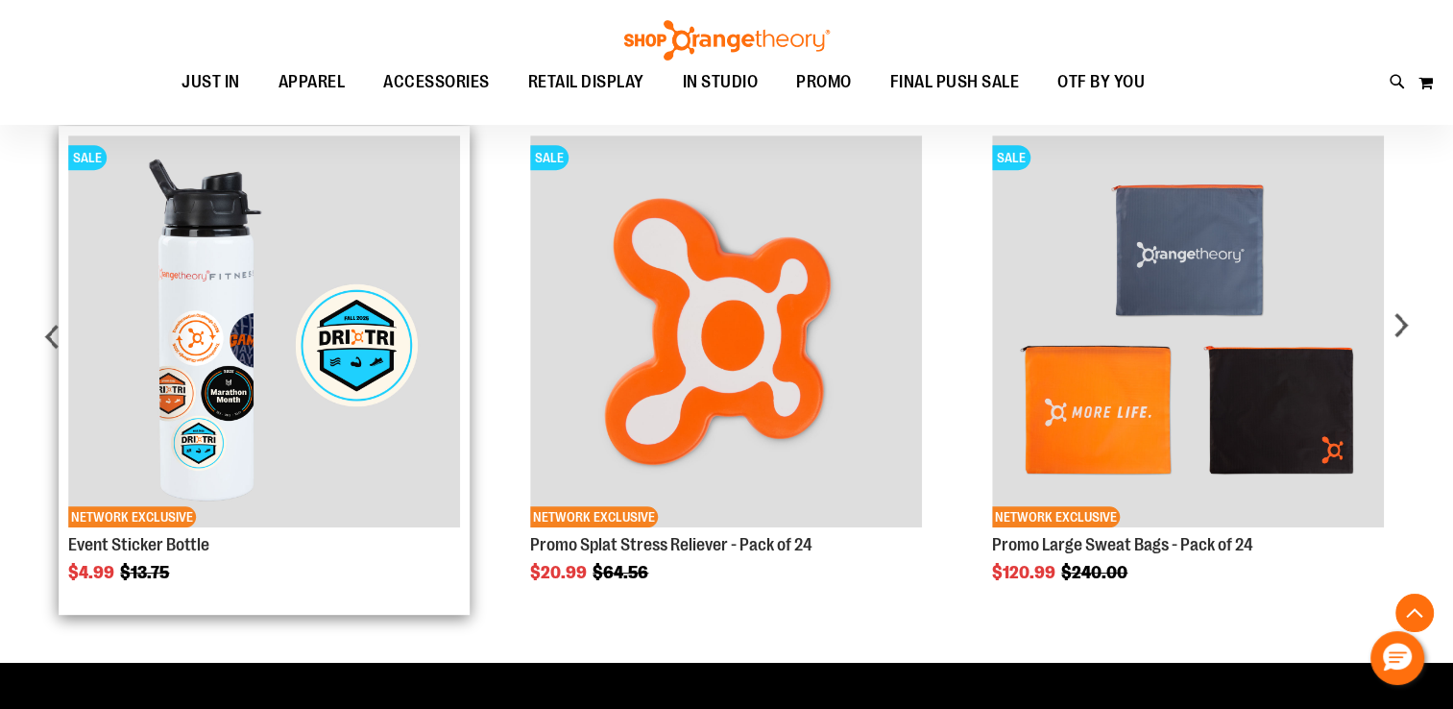
type input "**********"
click at [304, 541] on strong "Event Sticker Bottle" at bounding box center [264, 544] width 392 height 19
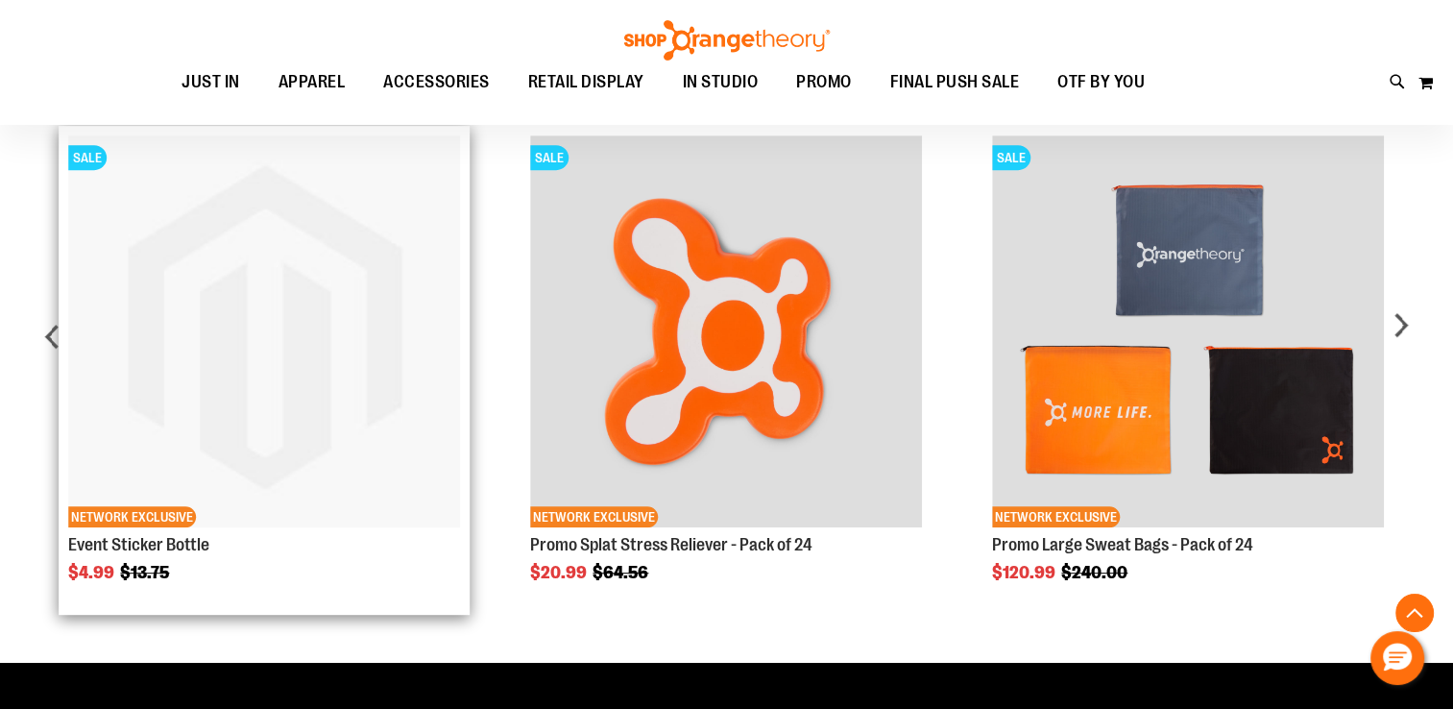
click at [289, 378] on img "Product Page Link" at bounding box center [264, 331] width 392 height 392
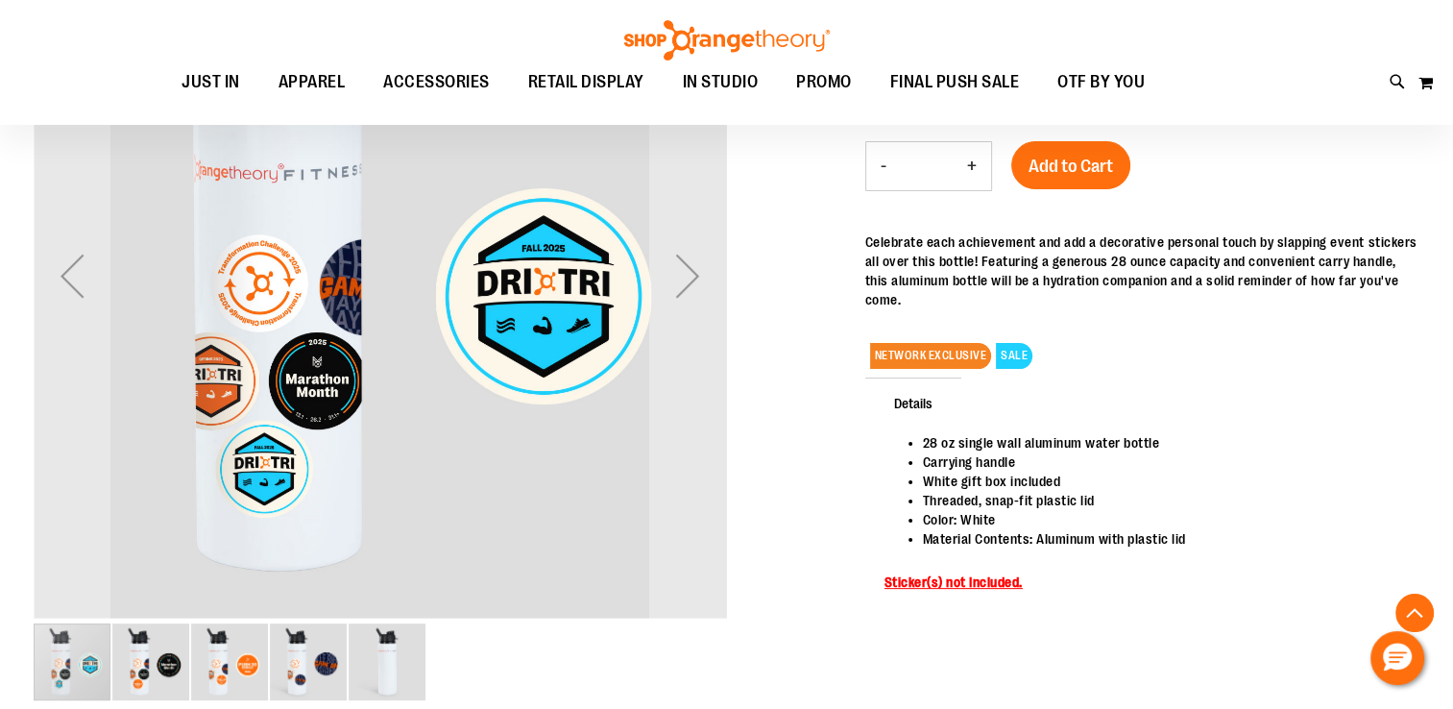
scroll to position [383, 0]
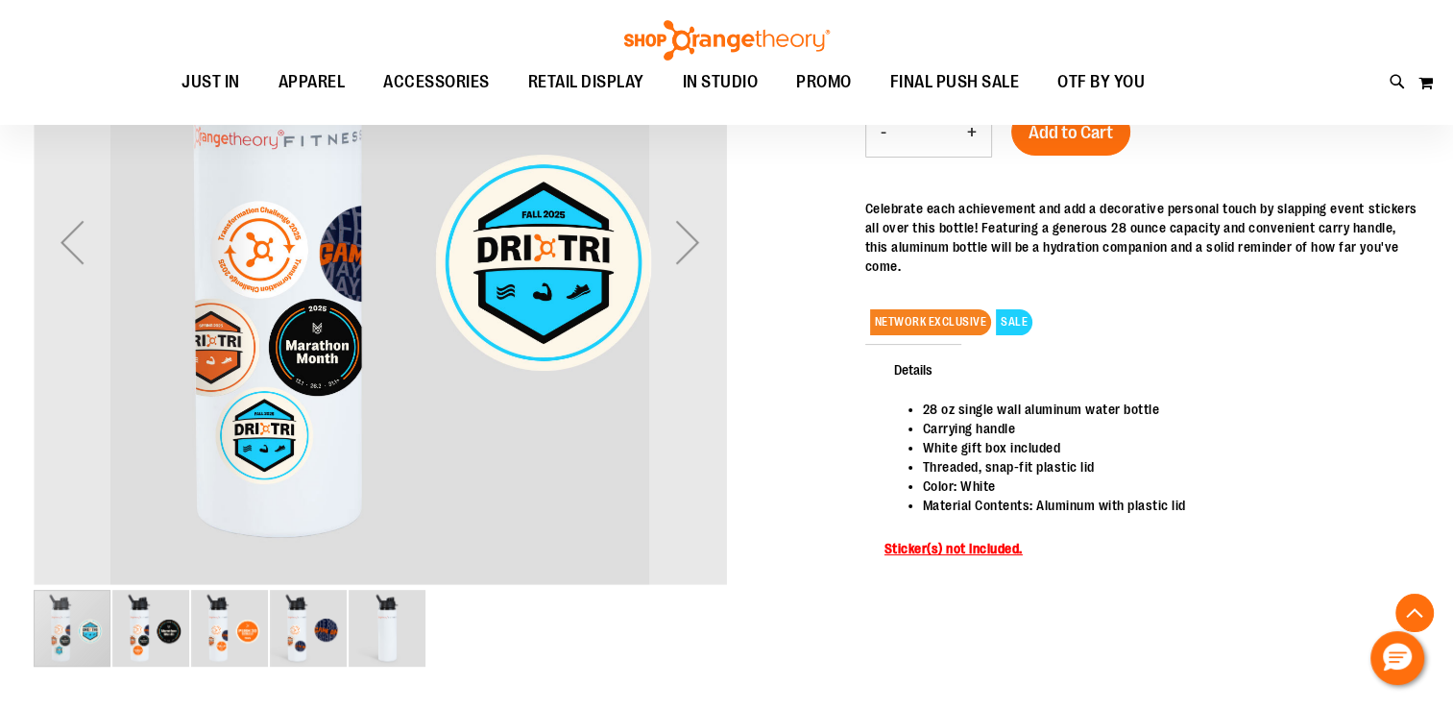
type input "**********"
click at [164, 603] on img "image 2 of 5" at bounding box center [150, 628] width 77 height 77
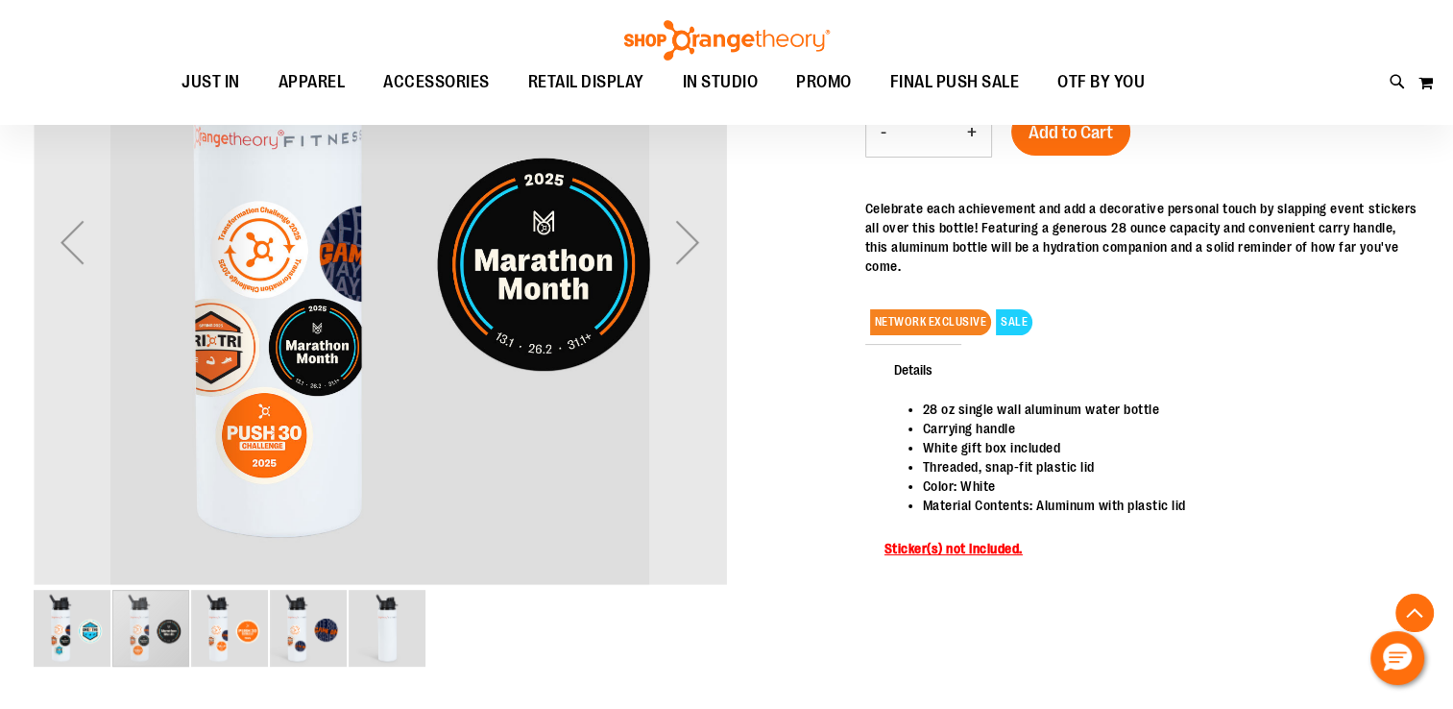
click at [265, 604] on img "image 3 of 5" at bounding box center [229, 628] width 77 height 77
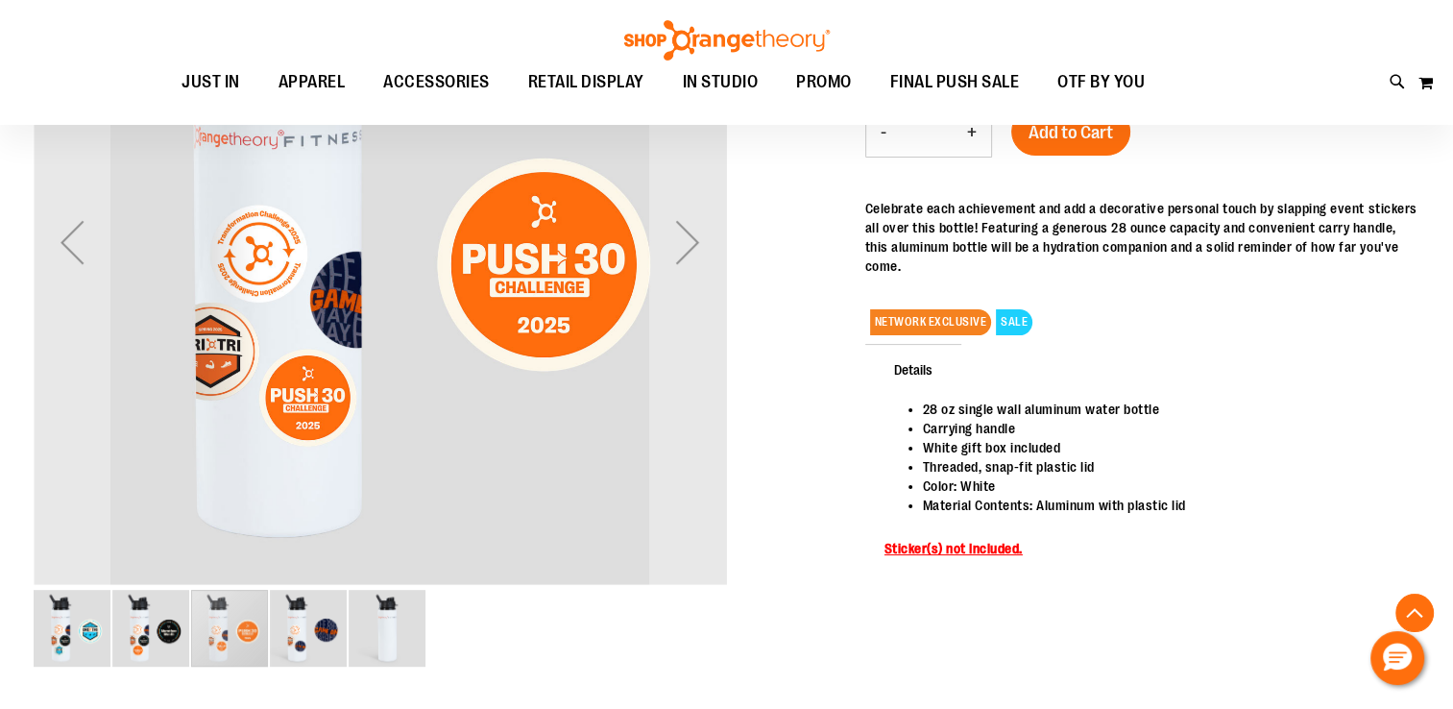
click at [367, 607] on img "image 5 of 5" at bounding box center [387, 628] width 77 height 77
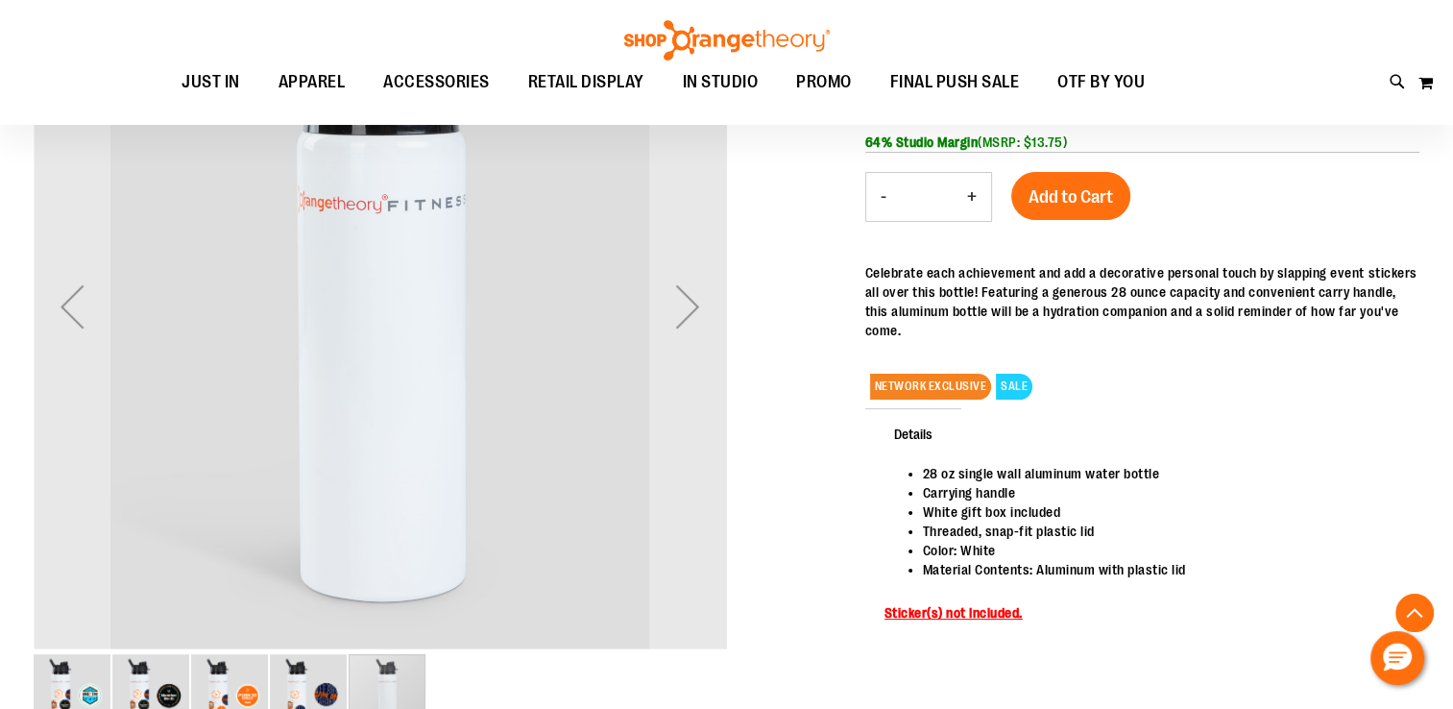
scroll to position [287, 0]
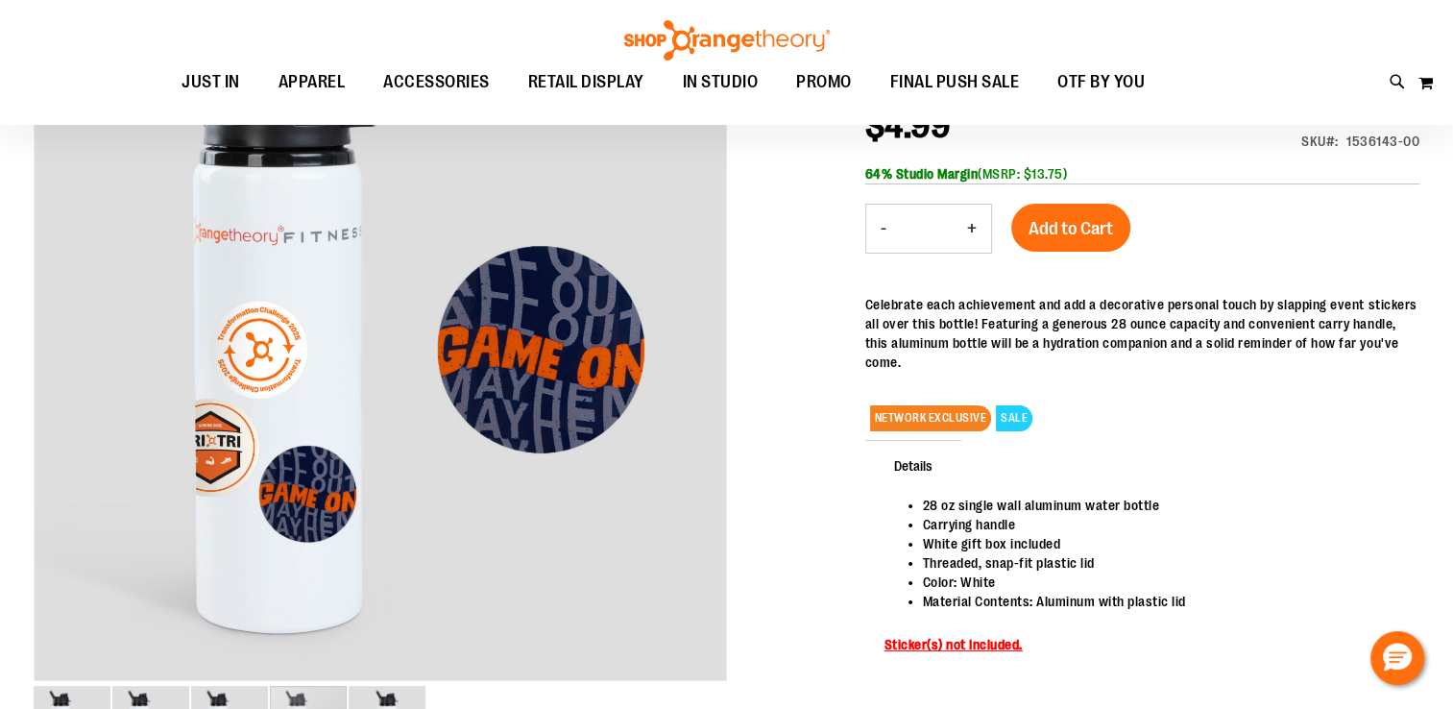
scroll to position [0, 0]
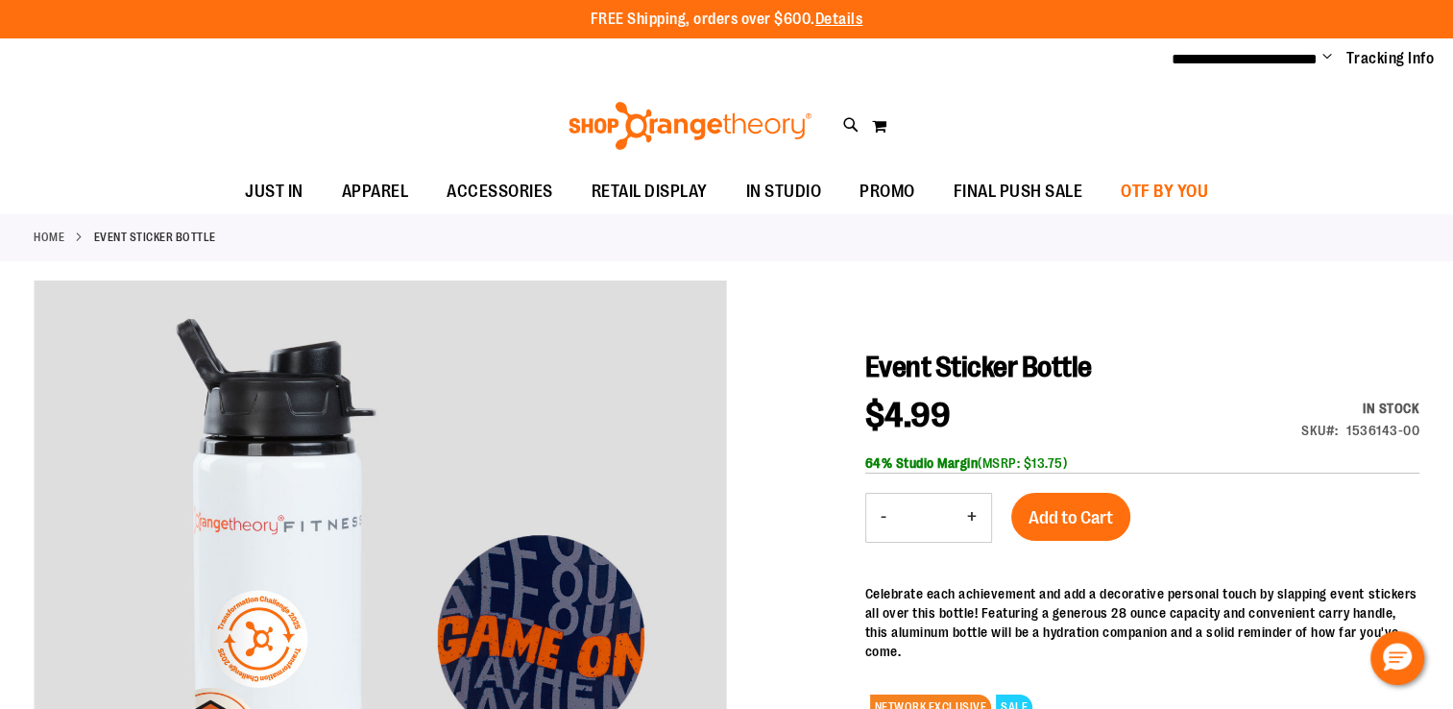
click at [1136, 196] on span "OTF BY YOU" at bounding box center [1164, 191] width 87 height 43
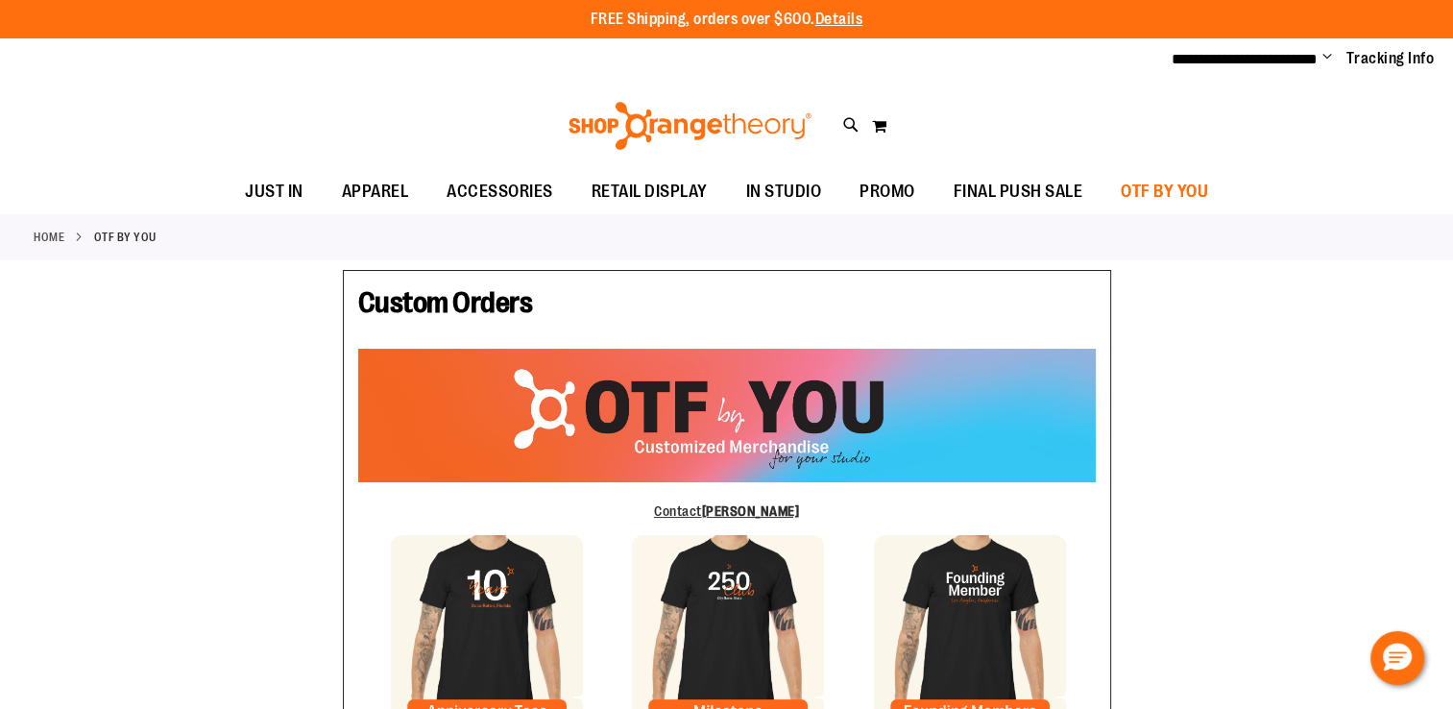
type input "******"
type input "********"
type input "**********"
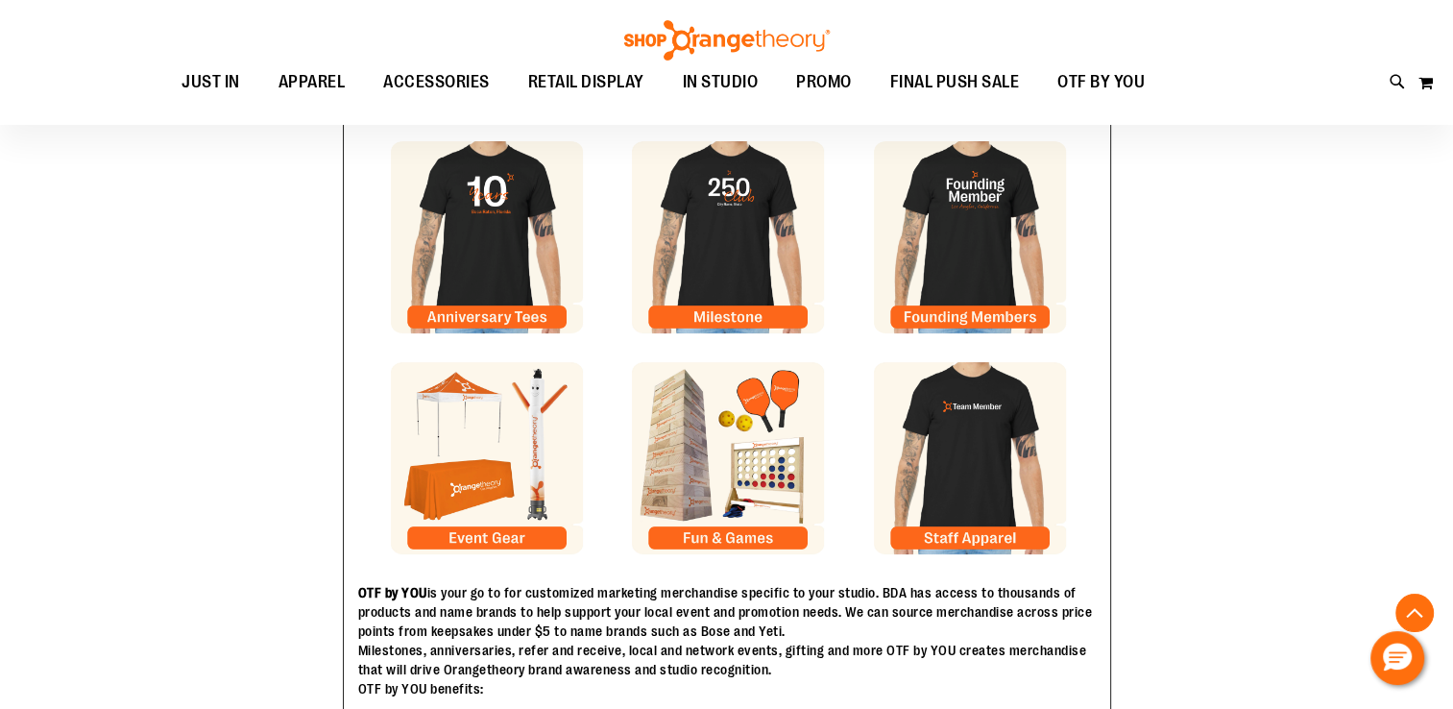
scroll to position [383, 0]
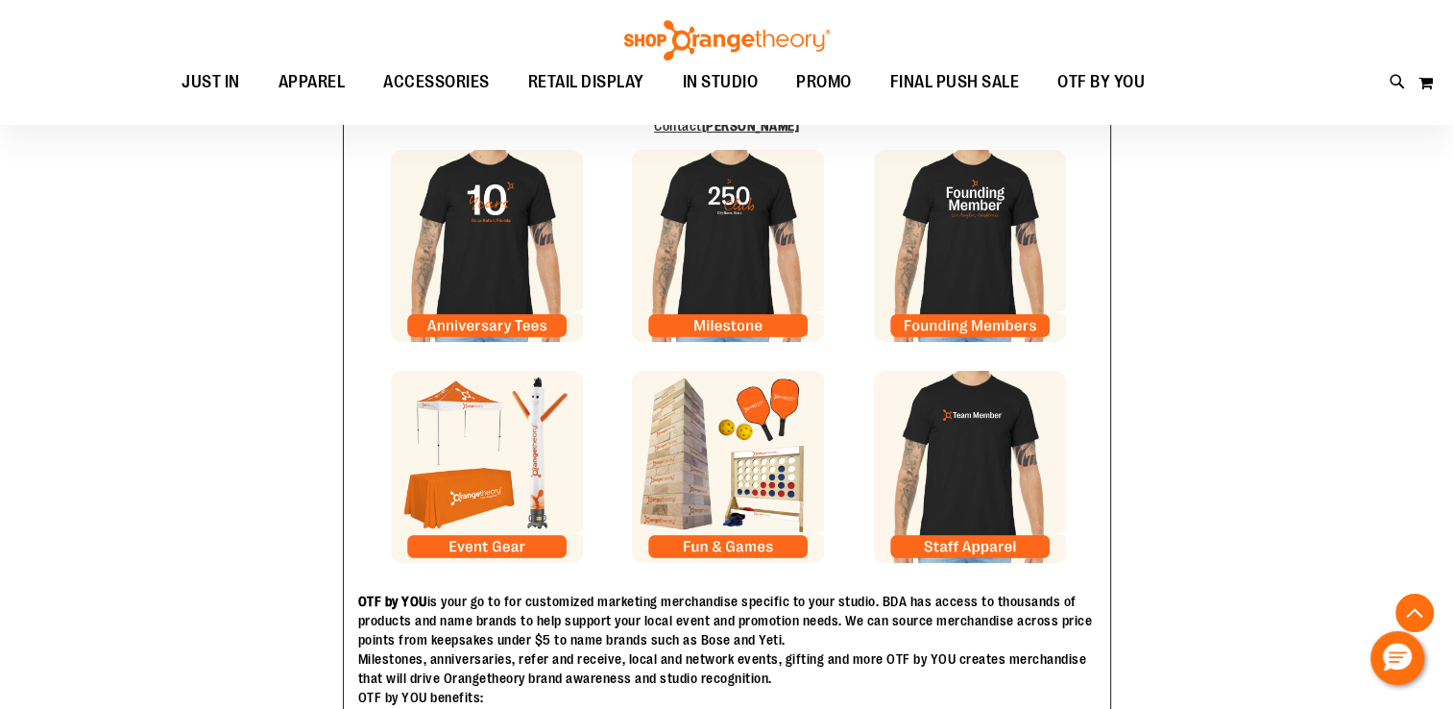
type input "**********"
click at [971, 468] on img at bounding box center [970, 467] width 192 height 192
